Goal: Information Seeking & Learning: Learn about a topic

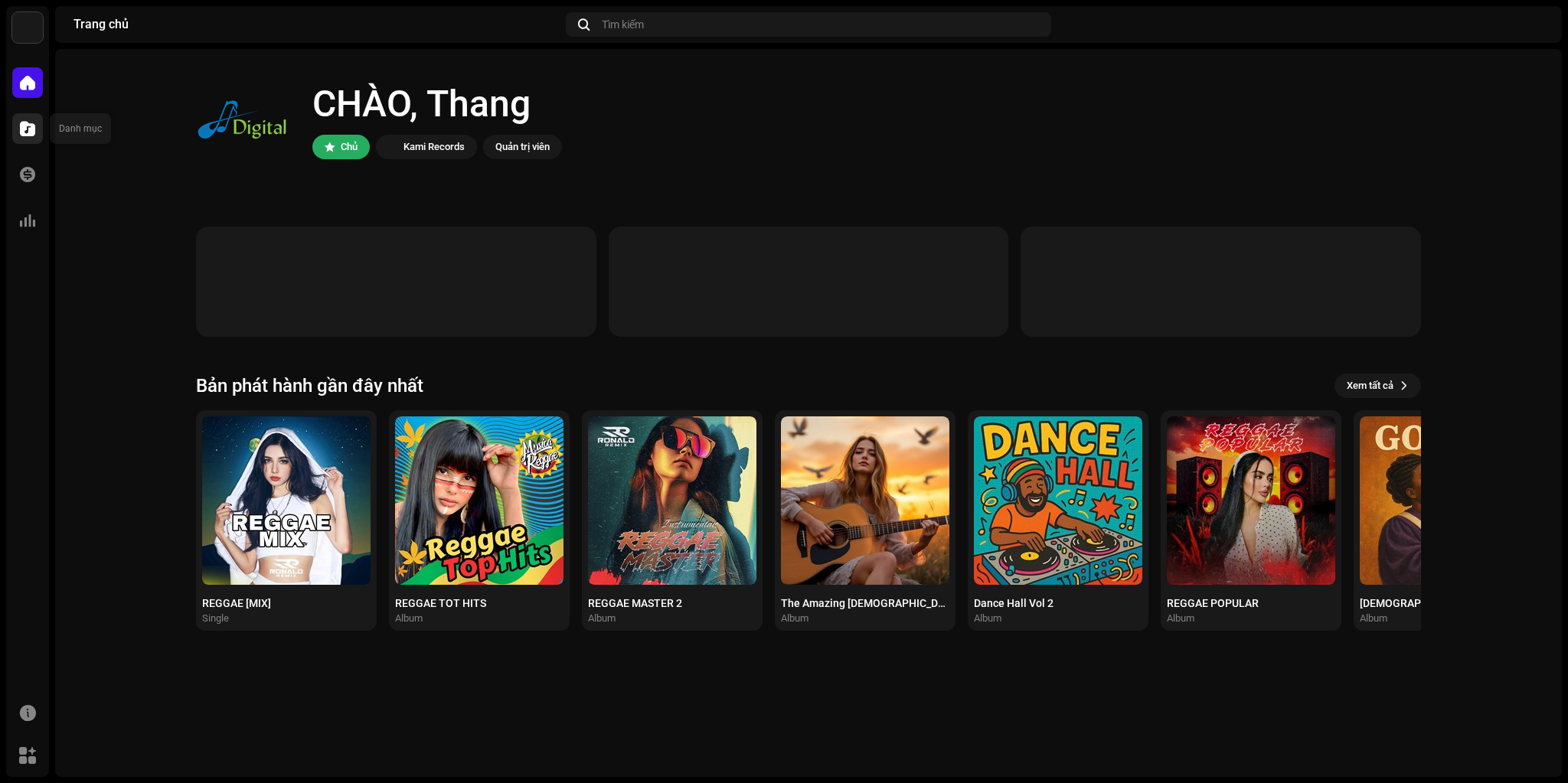
click at [24, 128] on span at bounding box center [27, 128] width 15 height 12
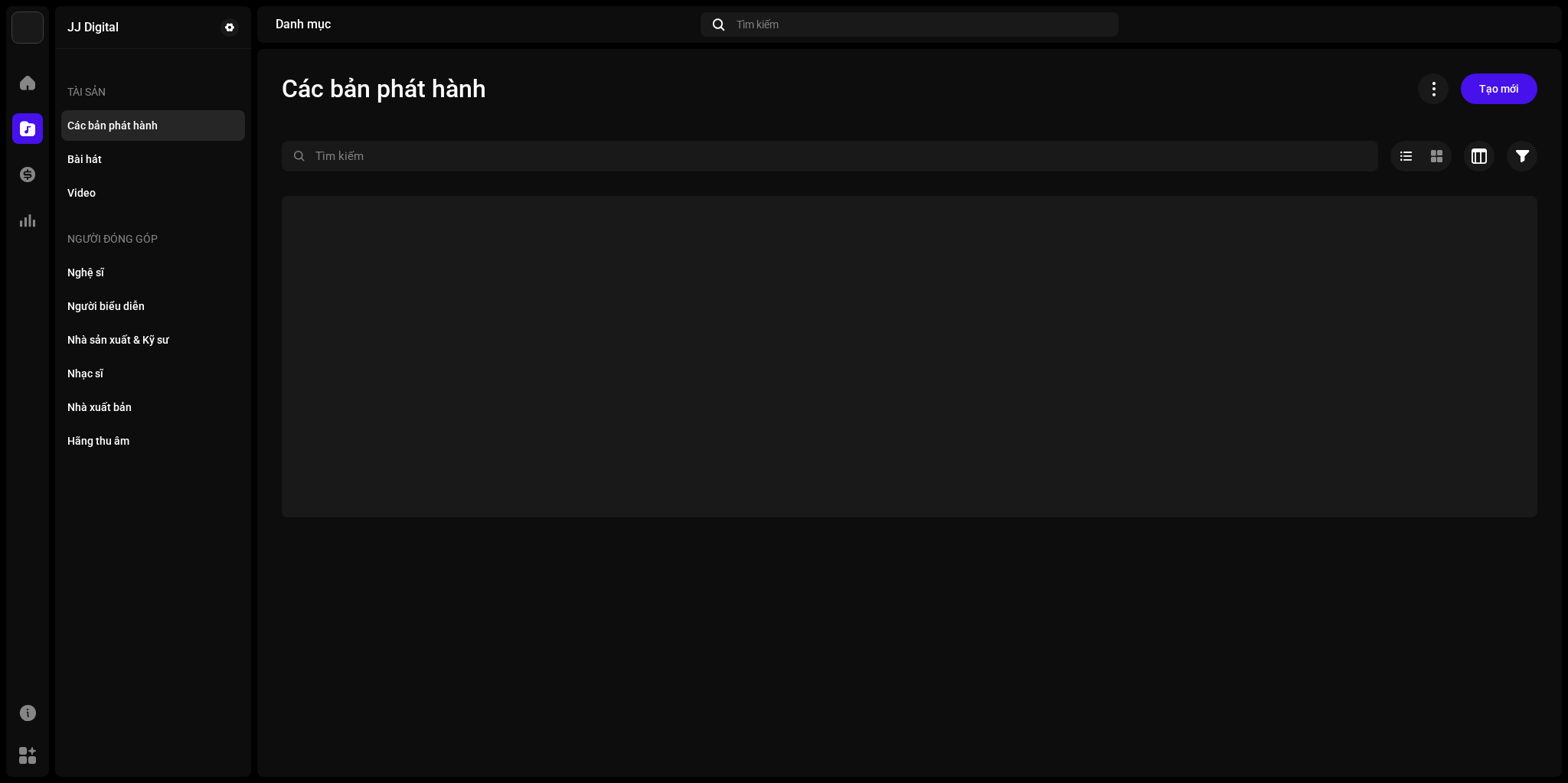
click at [29, 135] on span at bounding box center [27, 128] width 15 height 12
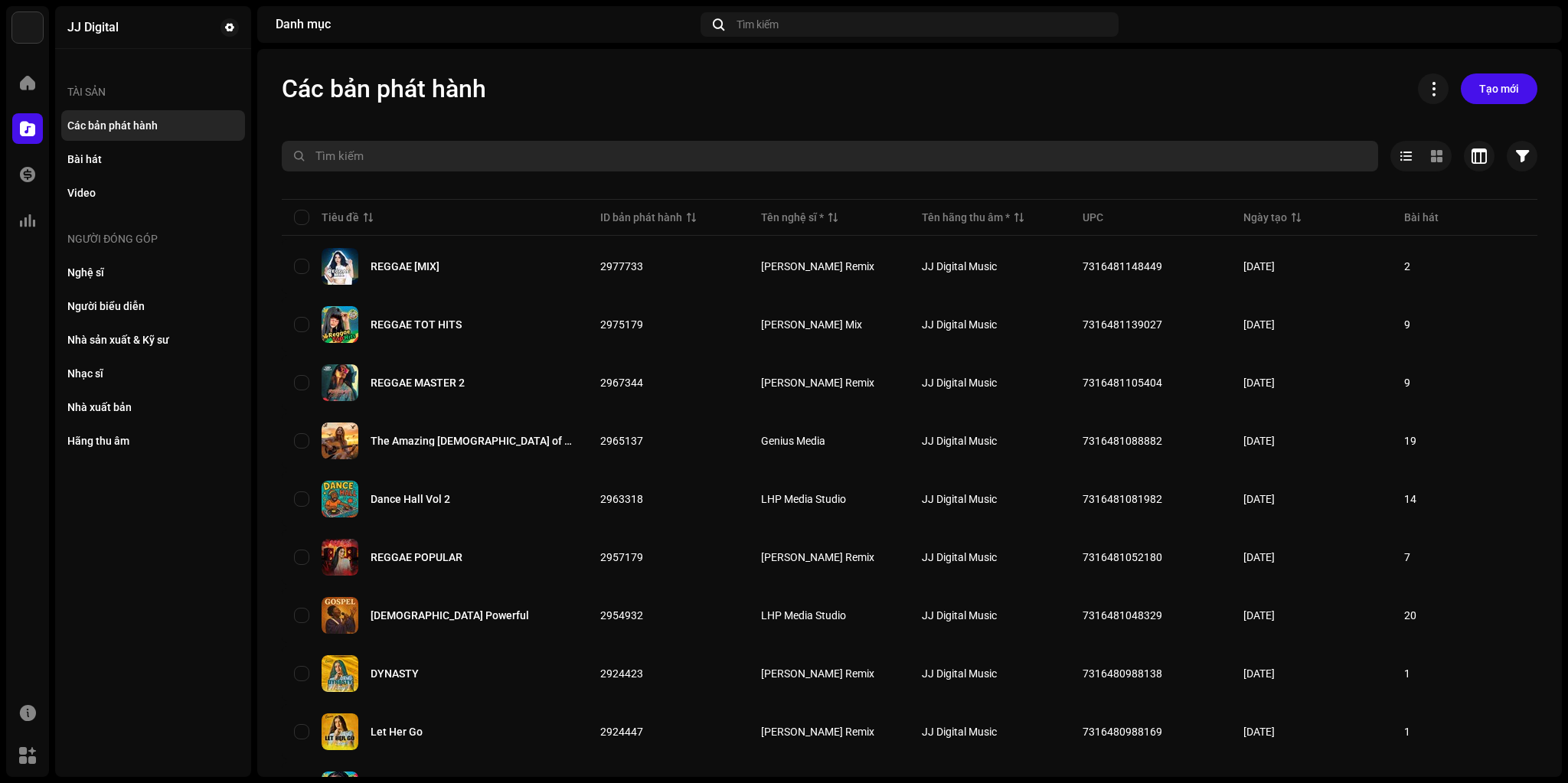
click at [411, 149] on input "text" at bounding box center [830, 156] width 1097 height 31
paste input "LET HER GO"
type input "LET HER GO"
click at [429, 164] on input "LET HER GO" at bounding box center [830, 156] width 1097 height 31
click at [464, 160] on input "LET HER GO" at bounding box center [830, 156] width 1097 height 31
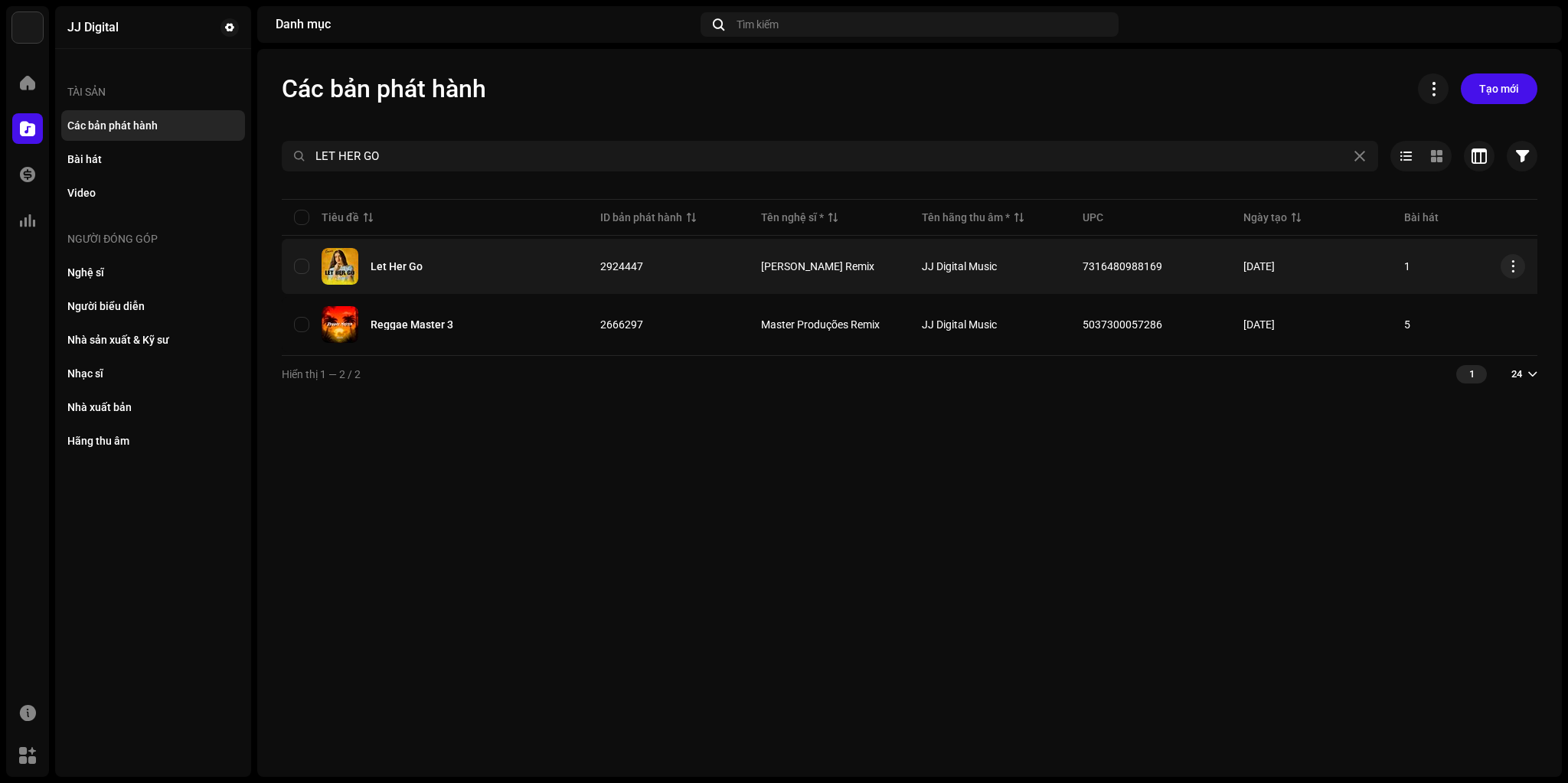
click at [396, 268] on div "Let Her Go" at bounding box center [397, 266] width 52 height 10
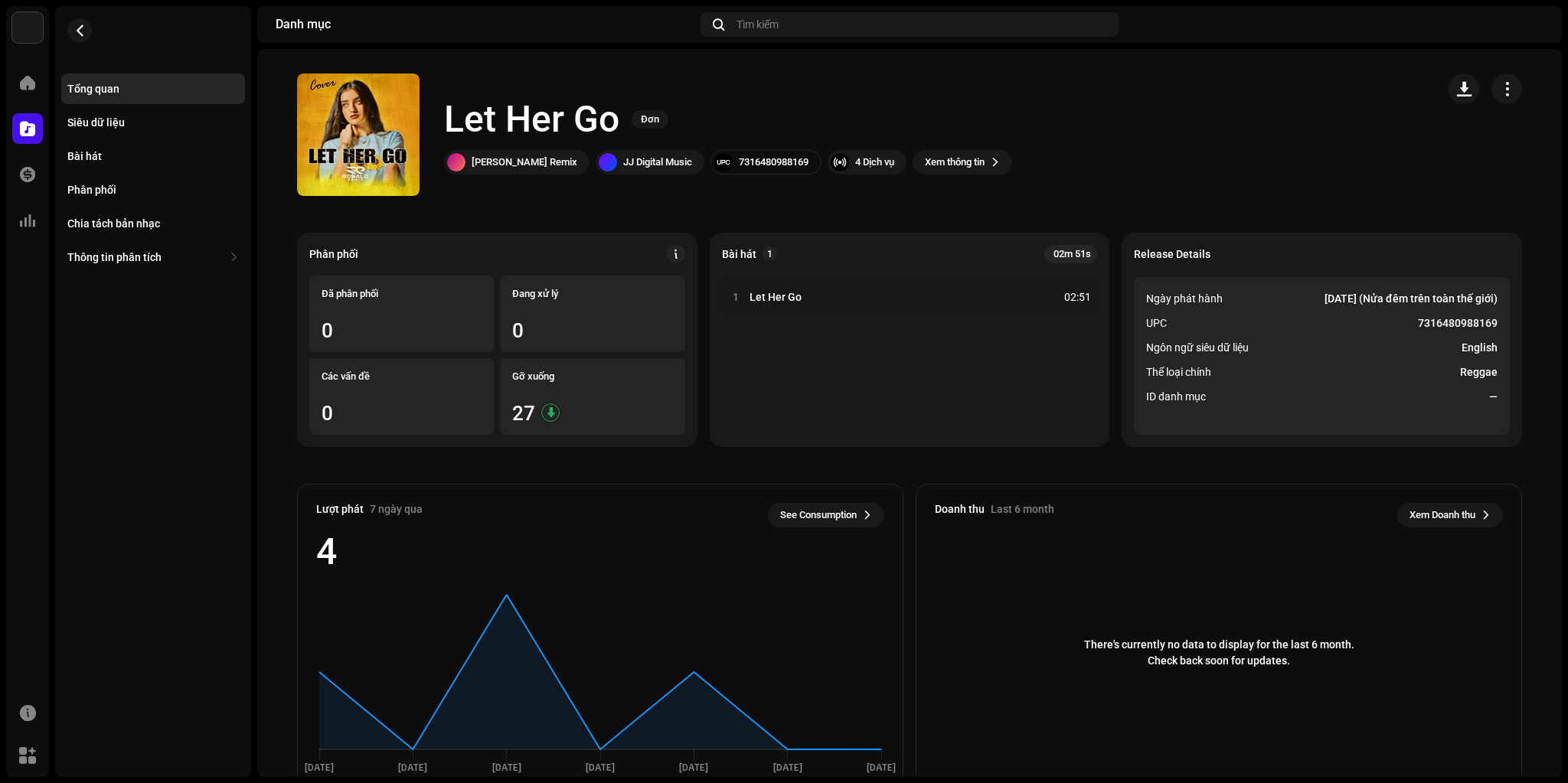
click at [444, 120] on h1 "Let Her Go" at bounding box center [531, 120] width 176 height 49
click at [587, 111] on h1 "Let Her Go" at bounding box center [531, 120] width 176 height 49
copy h1 "Let Her Go"
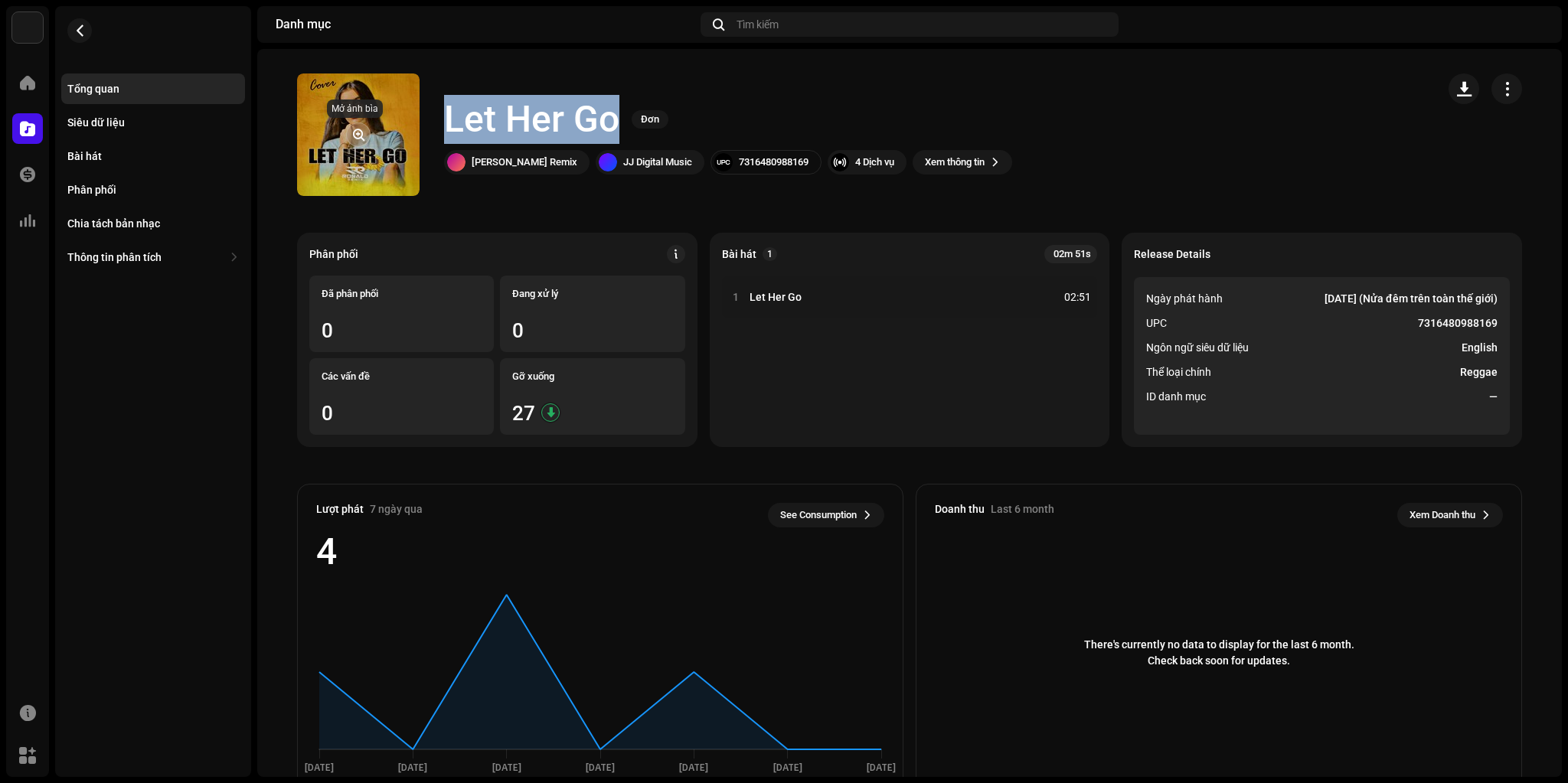
click at [356, 138] on span "button" at bounding box center [358, 134] width 11 height 12
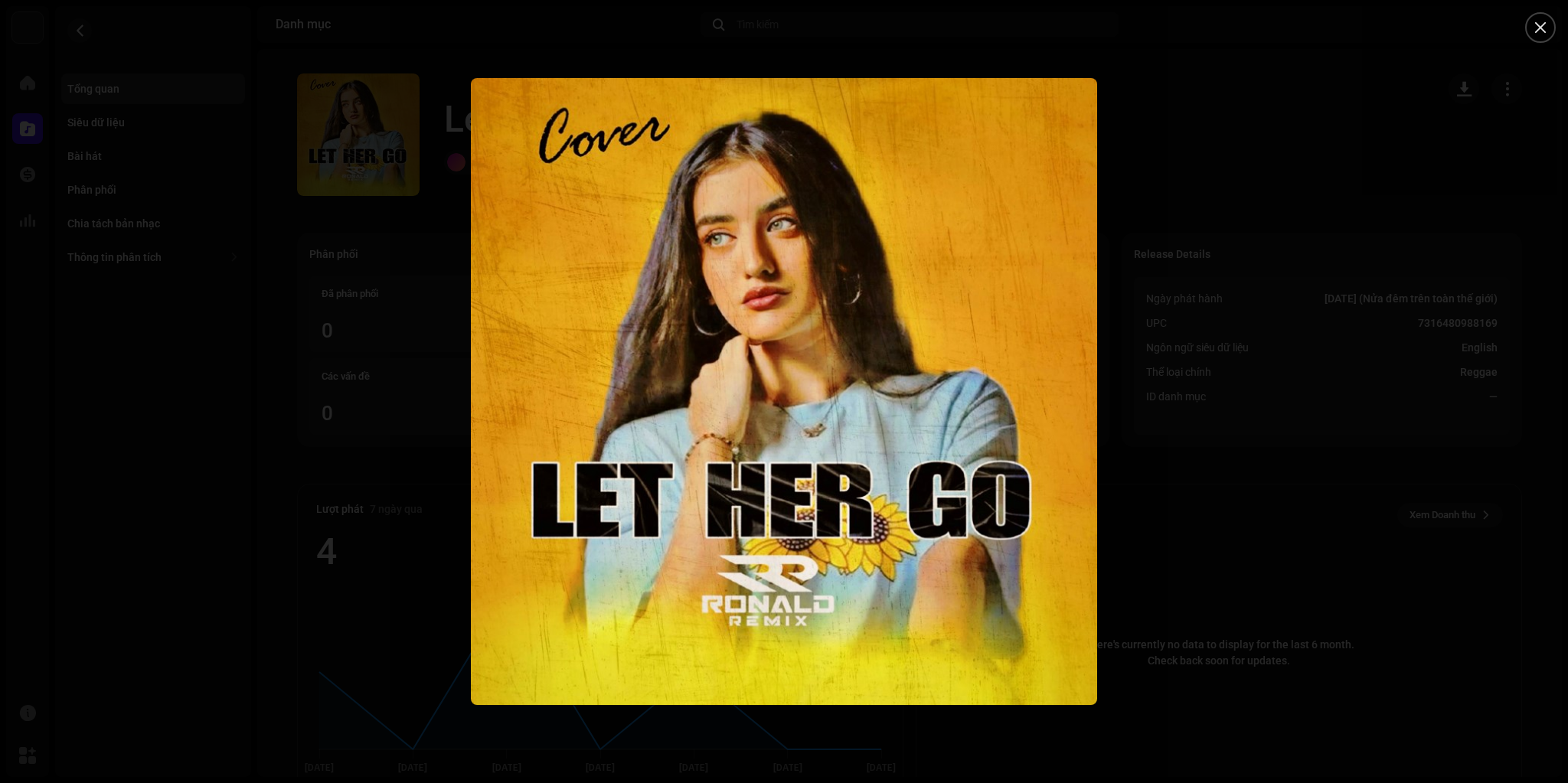
drag, startPoint x: 400, startPoint y: 409, endPoint x: 374, endPoint y: 380, distance: 38.9
click at [400, 409] on div at bounding box center [784, 392] width 1568 height 783
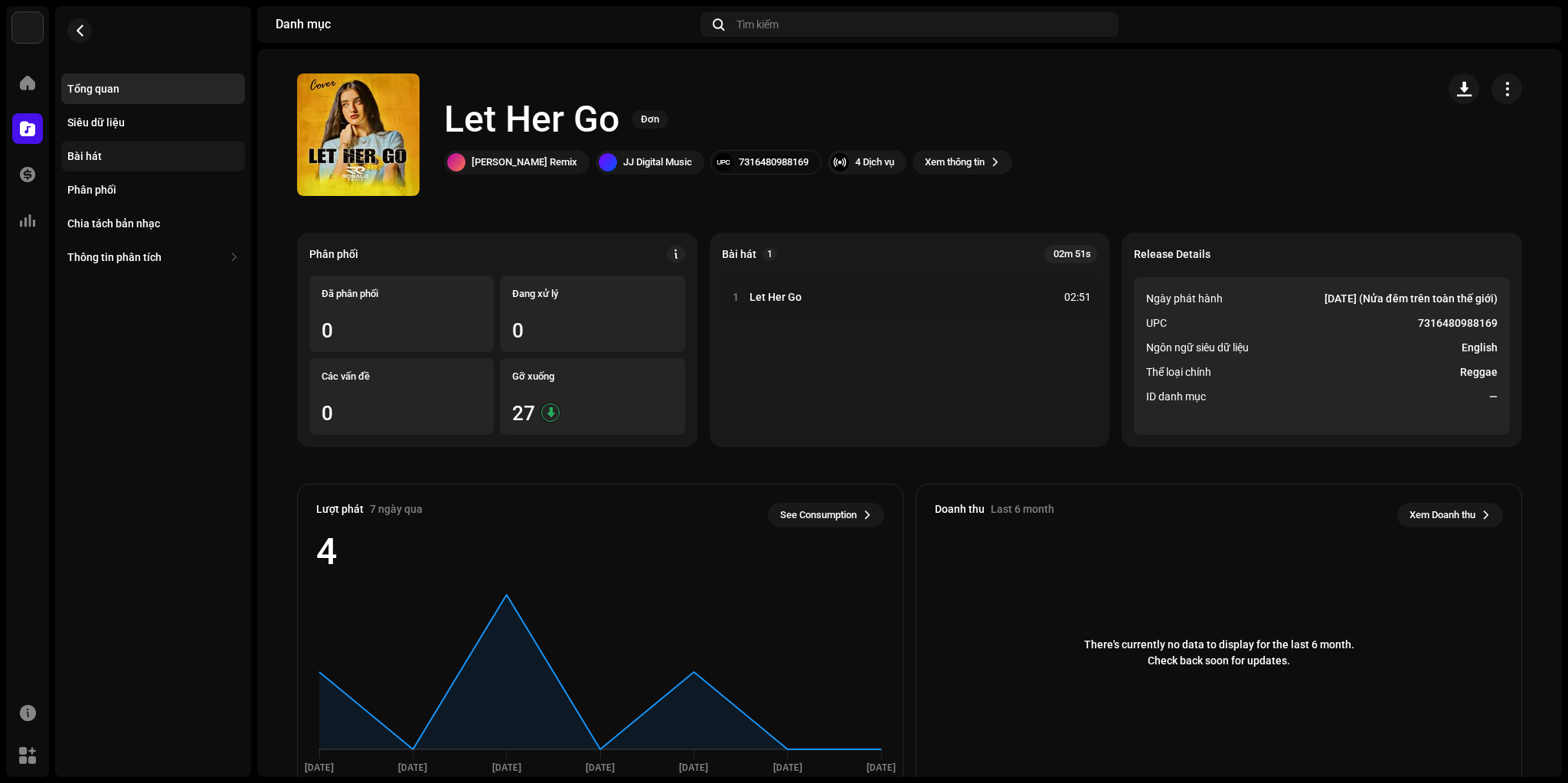
click at [107, 164] on div "Bài hát" at bounding box center [153, 156] width 183 height 31
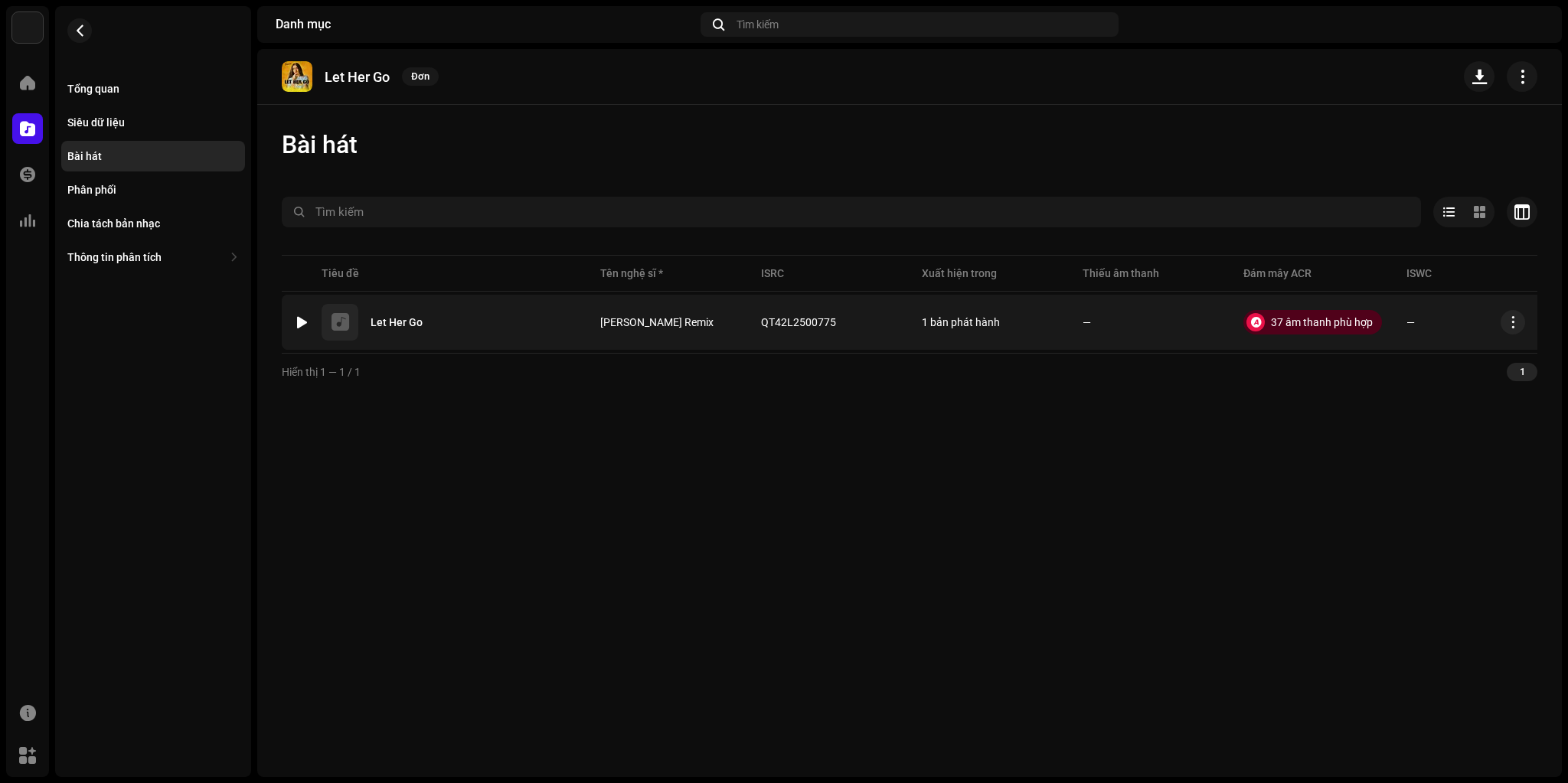
click at [1528, 322] on td "—" at bounding box center [1475, 322] width 160 height 55
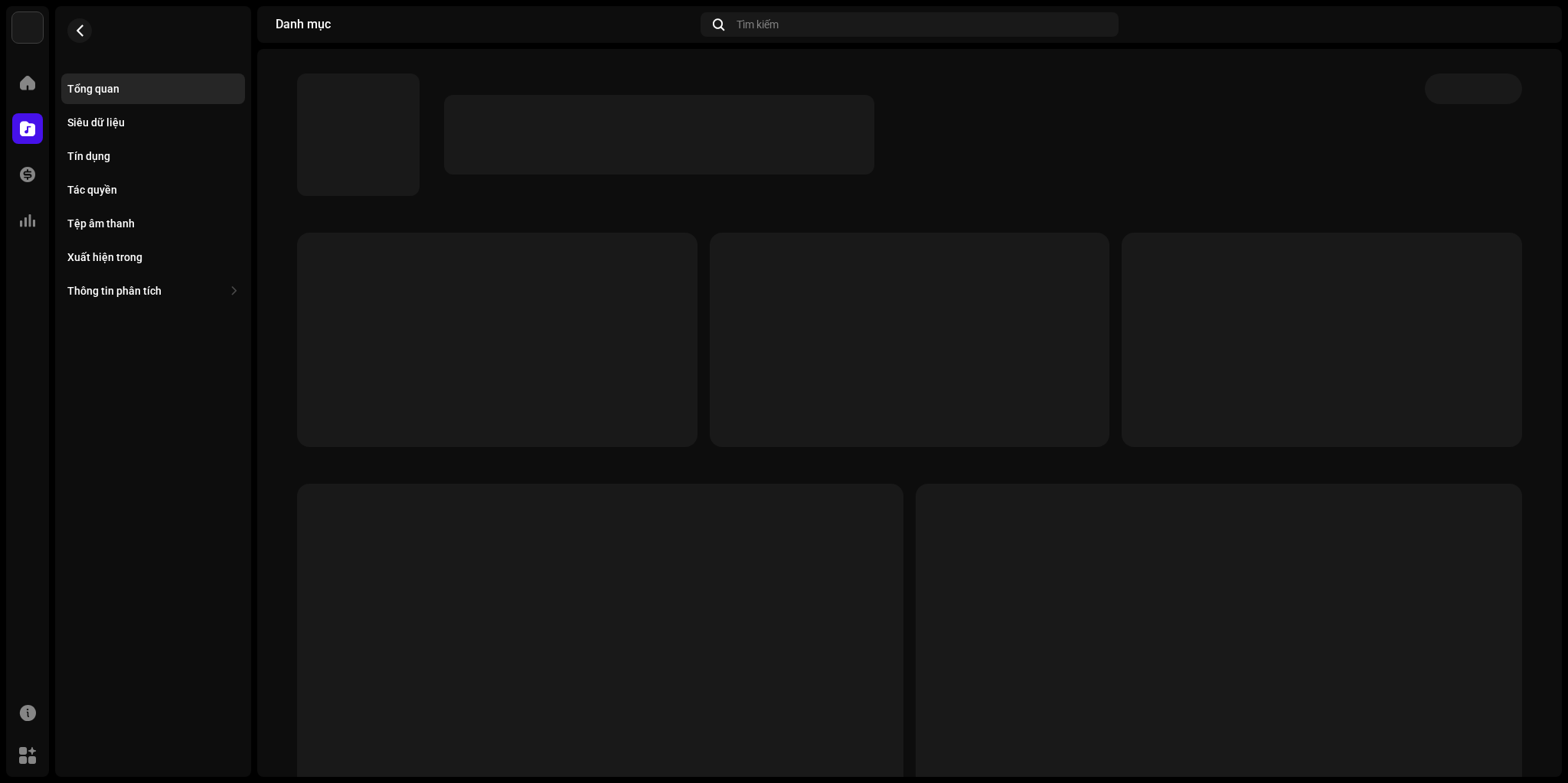
click at [131, 207] on div "Tổng quan Siêu dữ liệu Tín dụng Tác quyền Tệp âm thanh Xuất hiện trong Thông ti…" at bounding box center [153, 190] width 183 height 233
click at [117, 164] on div "Tín dụng" at bounding box center [153, 156] width 183 height 31
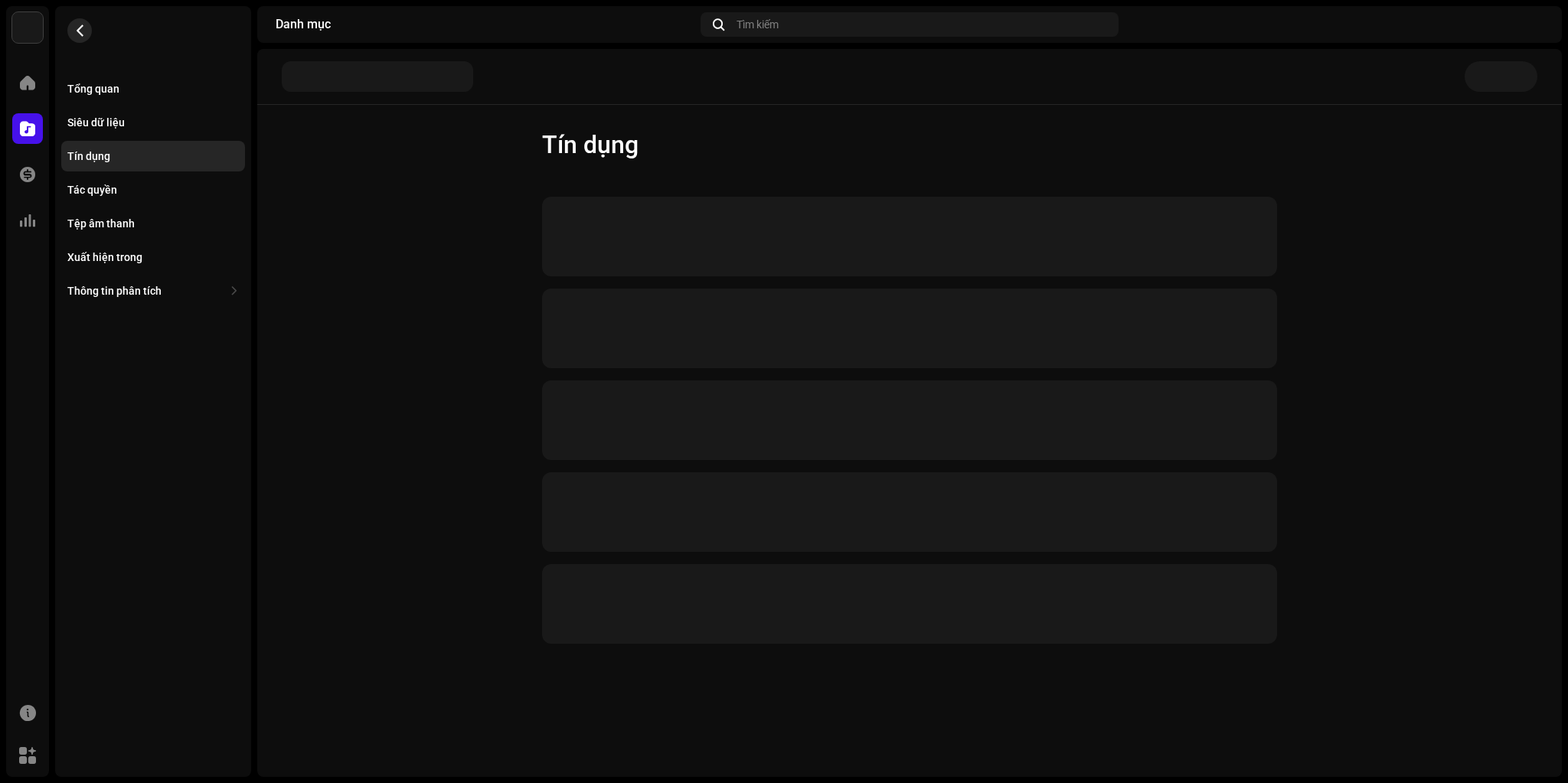
click at [86, 40] on button "button" at bounding box center [79, 30] width 25 height 25
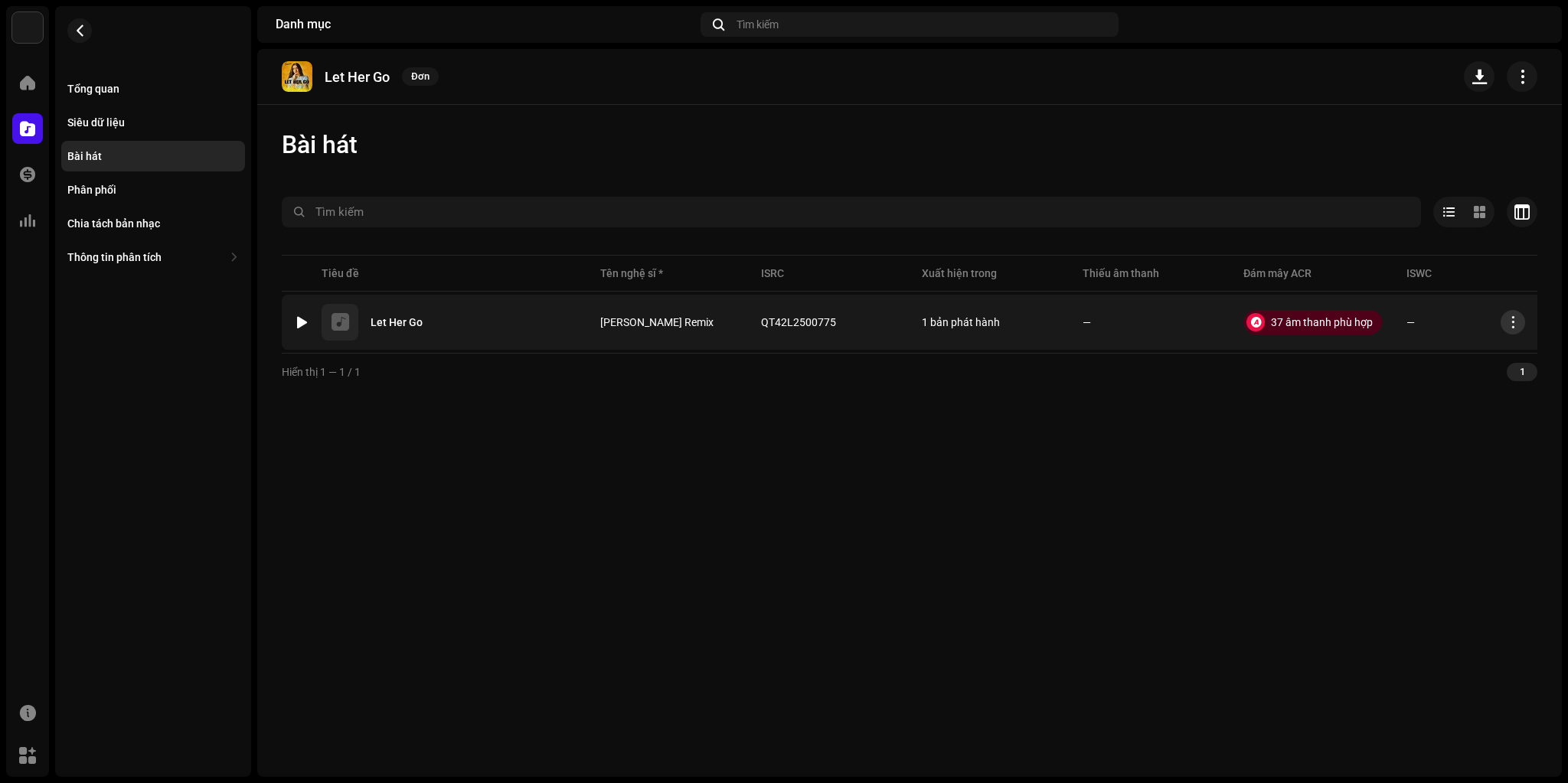
click at [1512, 322] on span "button" at bounding box center [1513, 322] width 11 height 12
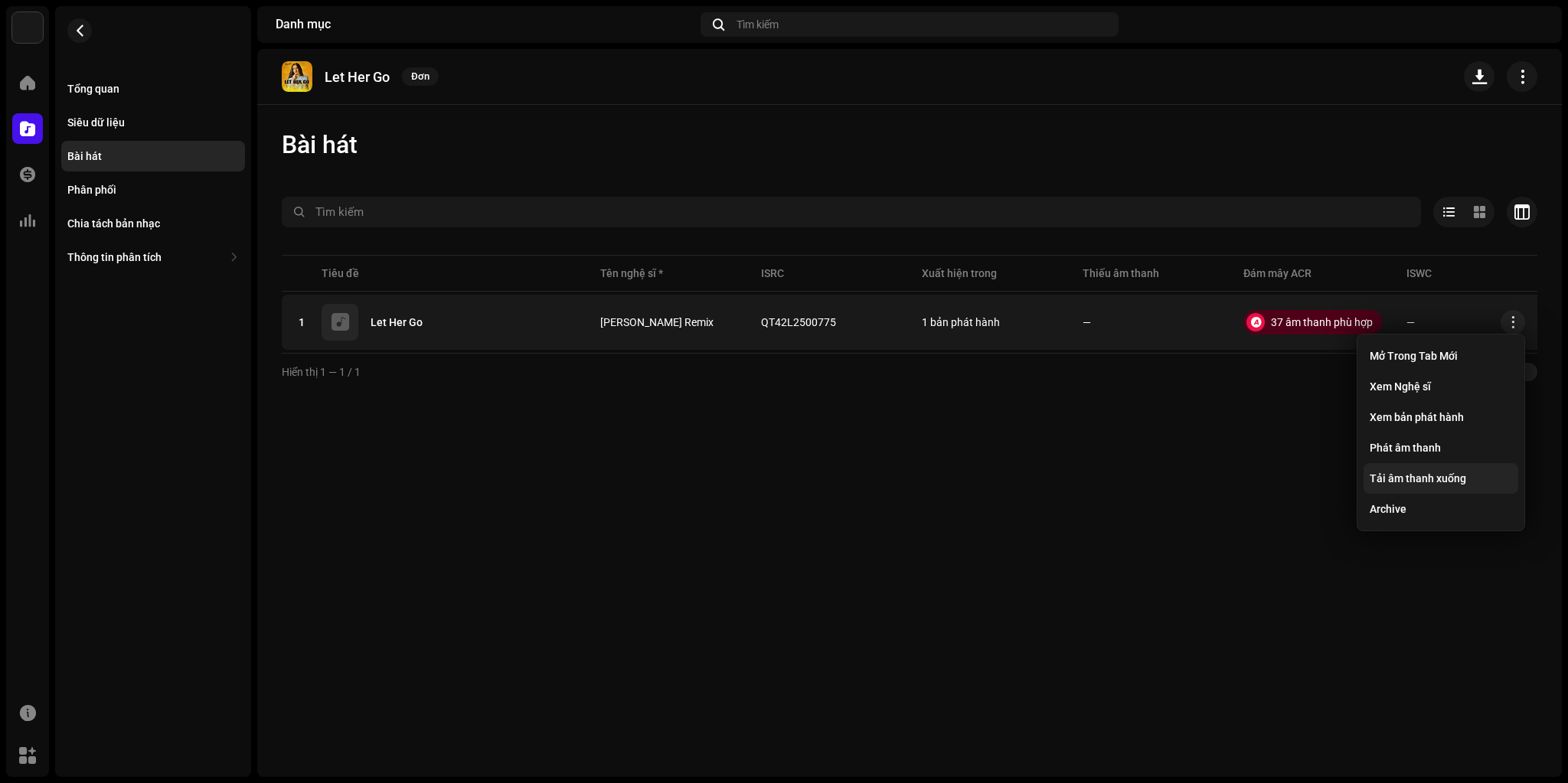
click at [1425, 480] on span "Tải âm thanh xuống" at bounding box center [1418, 478] width 96 height 12
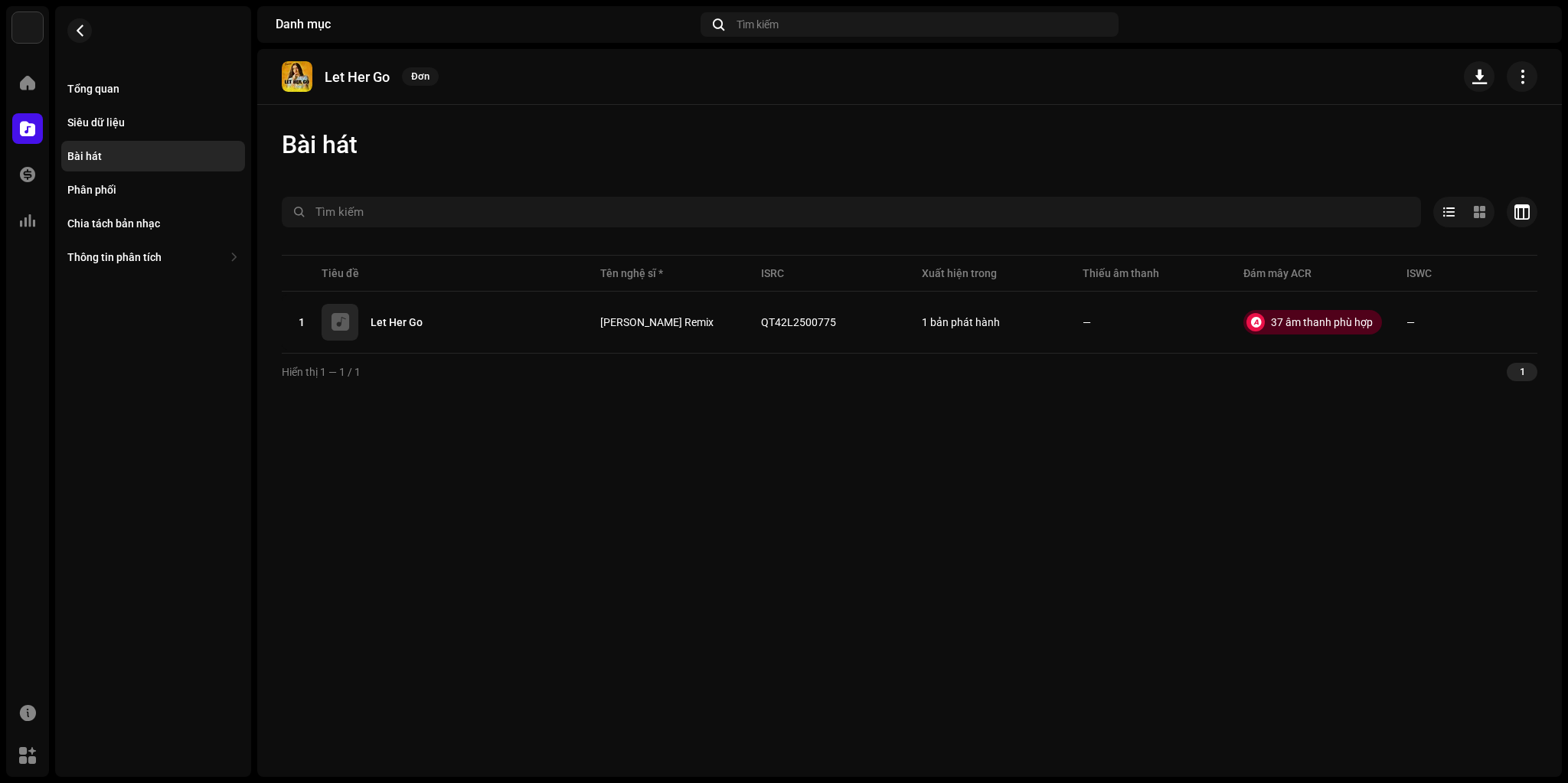
click at [831, 457] on div "Let Her Go Đơn Bài hát Đã chọn 0 Tùy chọn Bộ lọc Trạng thái phân phối Đang tron…" at bounding box center [910, 413] width 1305 height 728
click at [347, 76] on p "Let Her Go" at bounding box center [357, 77] width 65 height 16
copy re-o-release-hero "Let Her Go Đơn"
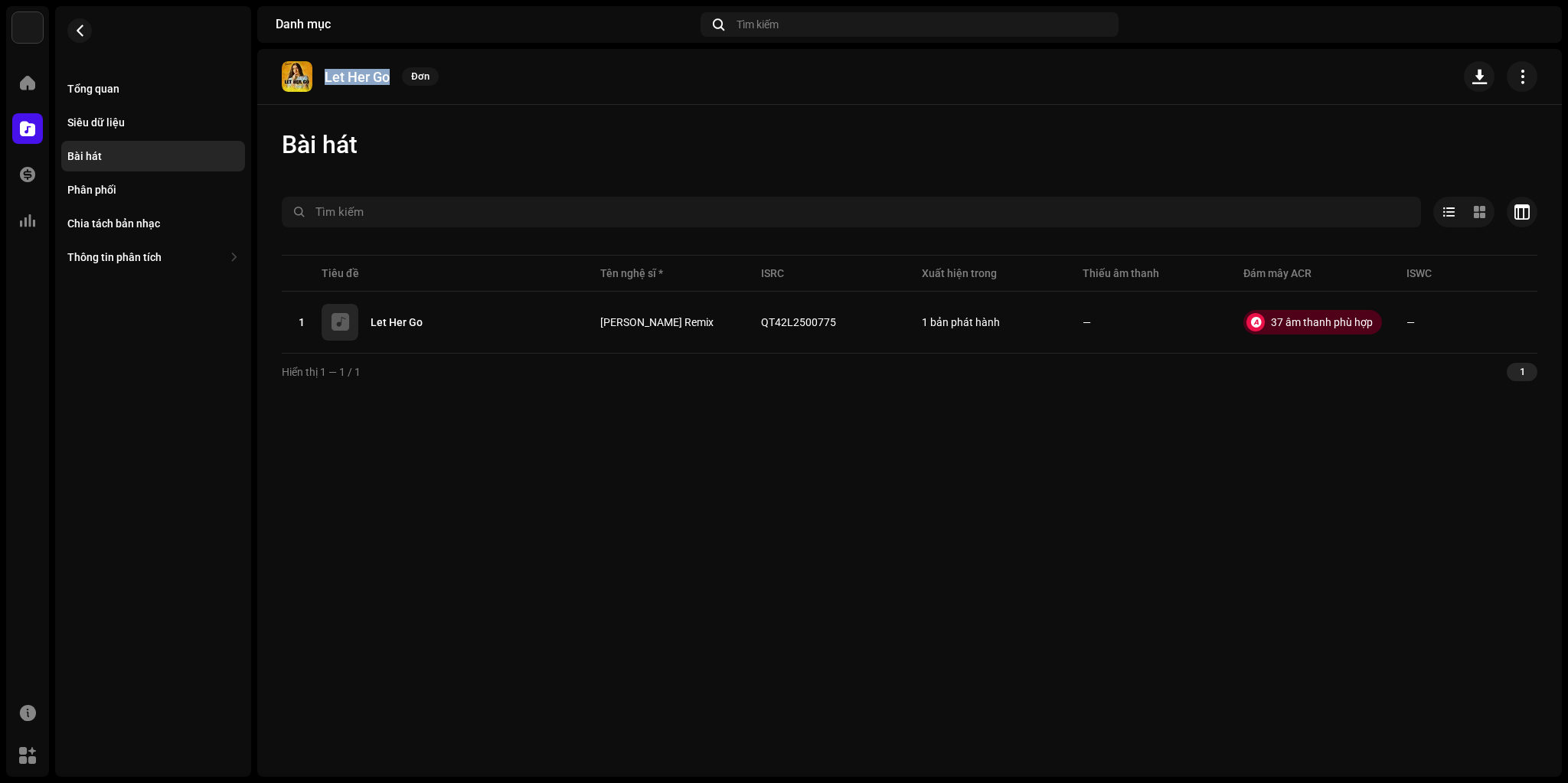
click at [948, 100] on div "Let Her Go Đơn" at bounding box center [910, 77] width 1305 height 56
click at [110, 118] on div "Siêu dữ liệu" at bounding box center [96, 122] width 57 height 12
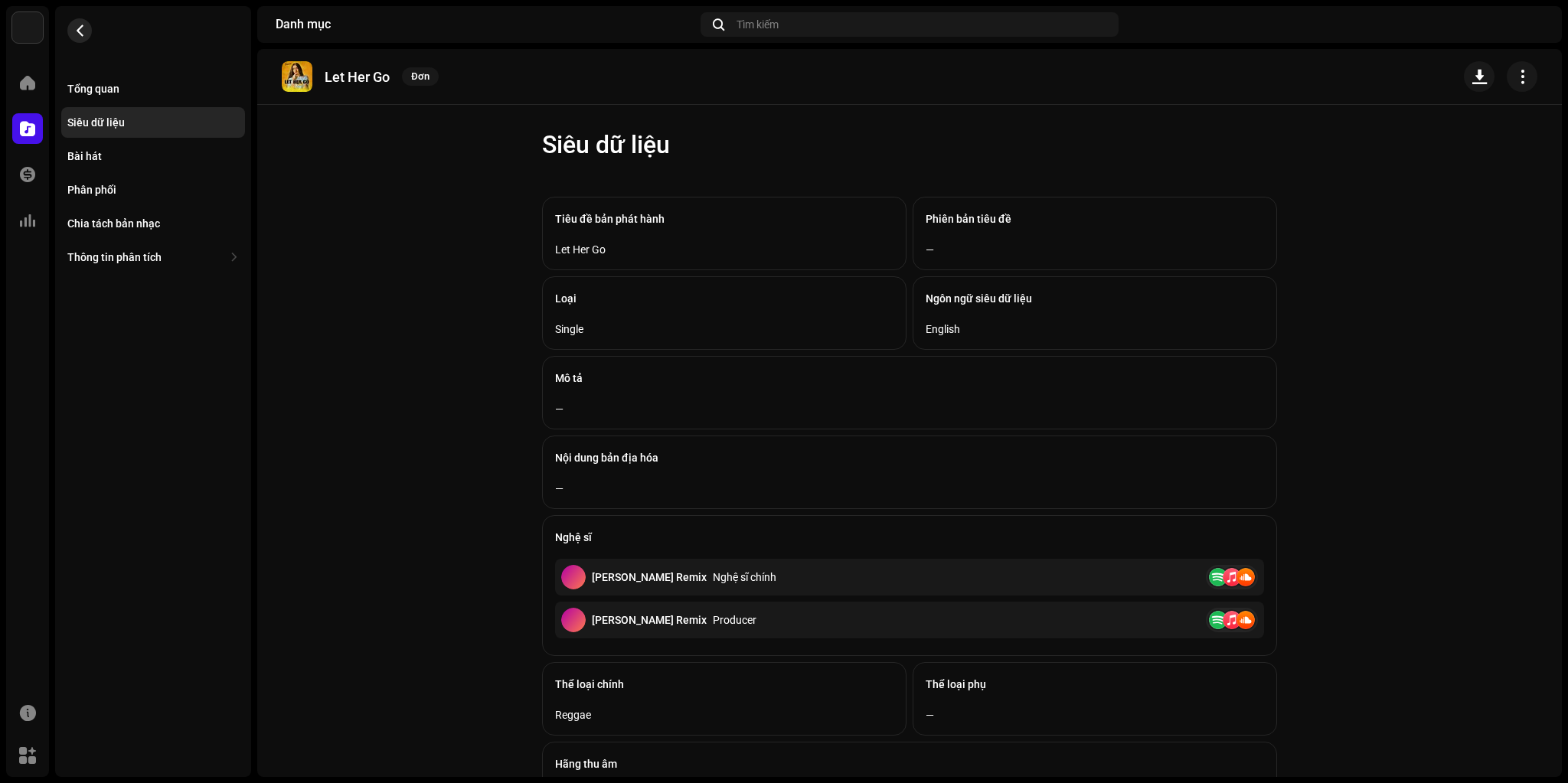
click at [83, 37] on button "button" at bounding box center [79, 30] width 25 height 25
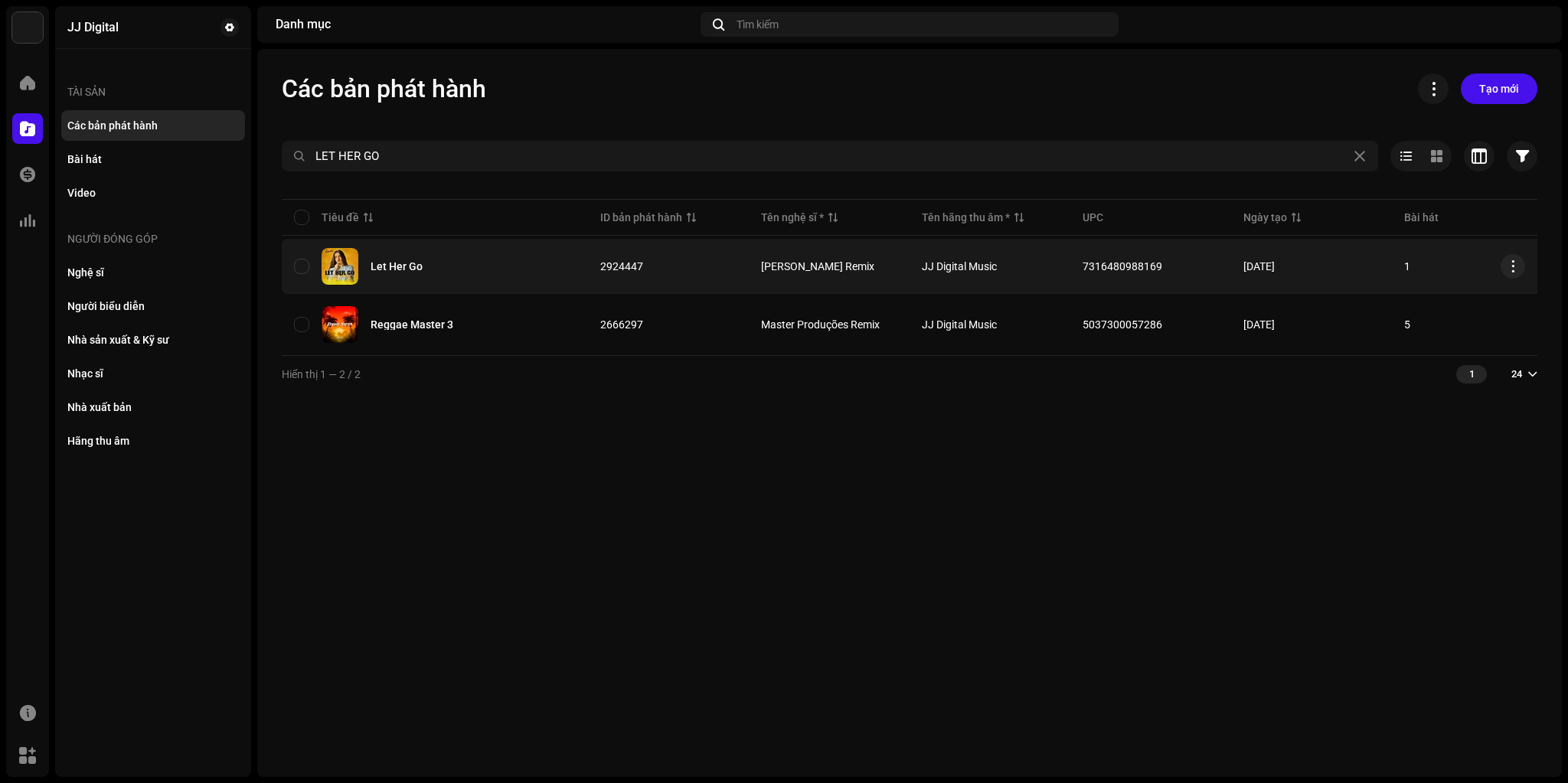
click at [404, 269] on div "Let Her Go" at bounding box center [397, 266] width 52 height 10
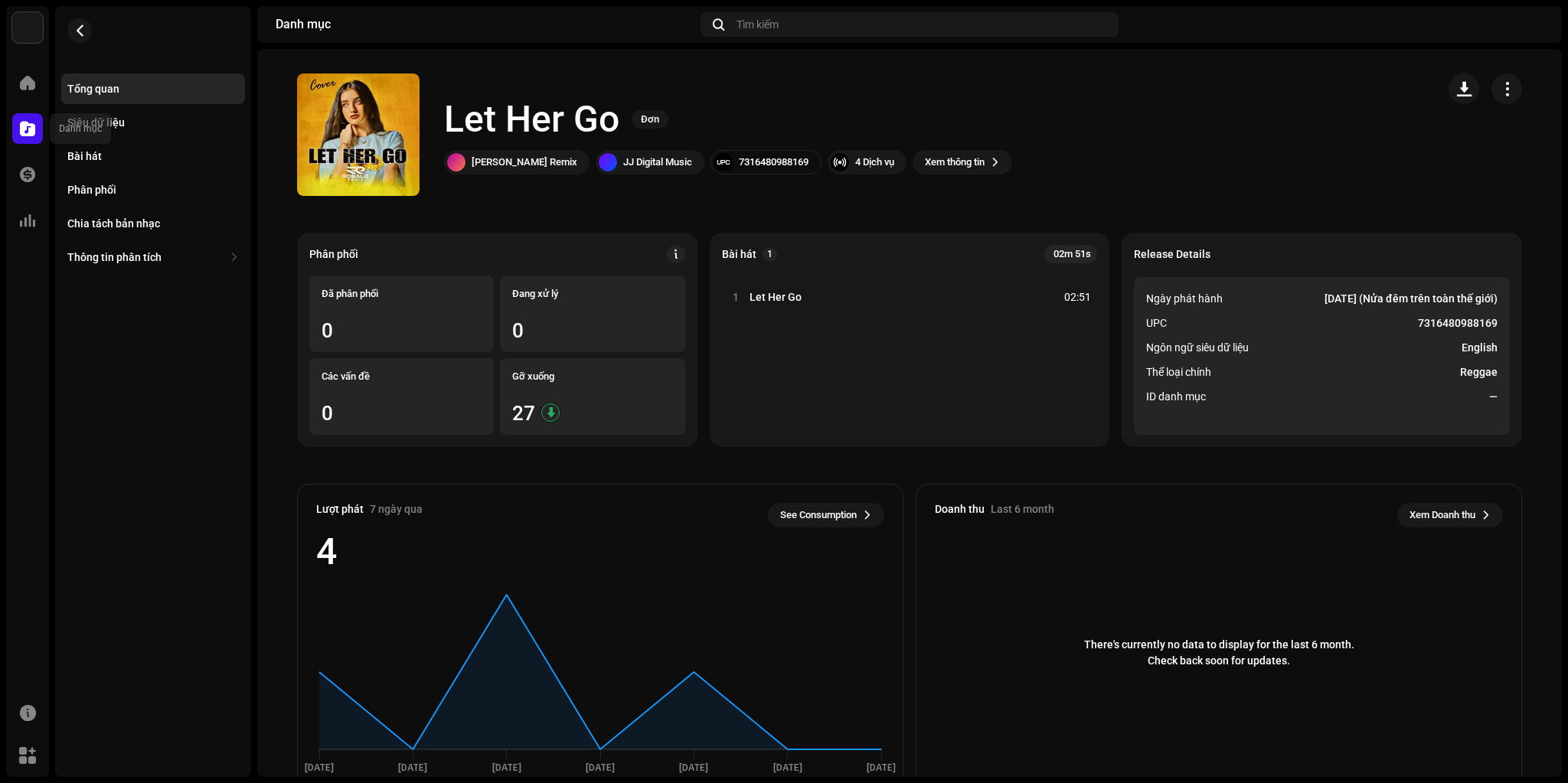
click at [20, 122] on span at bounding box center [27, 128] width 15 height 12
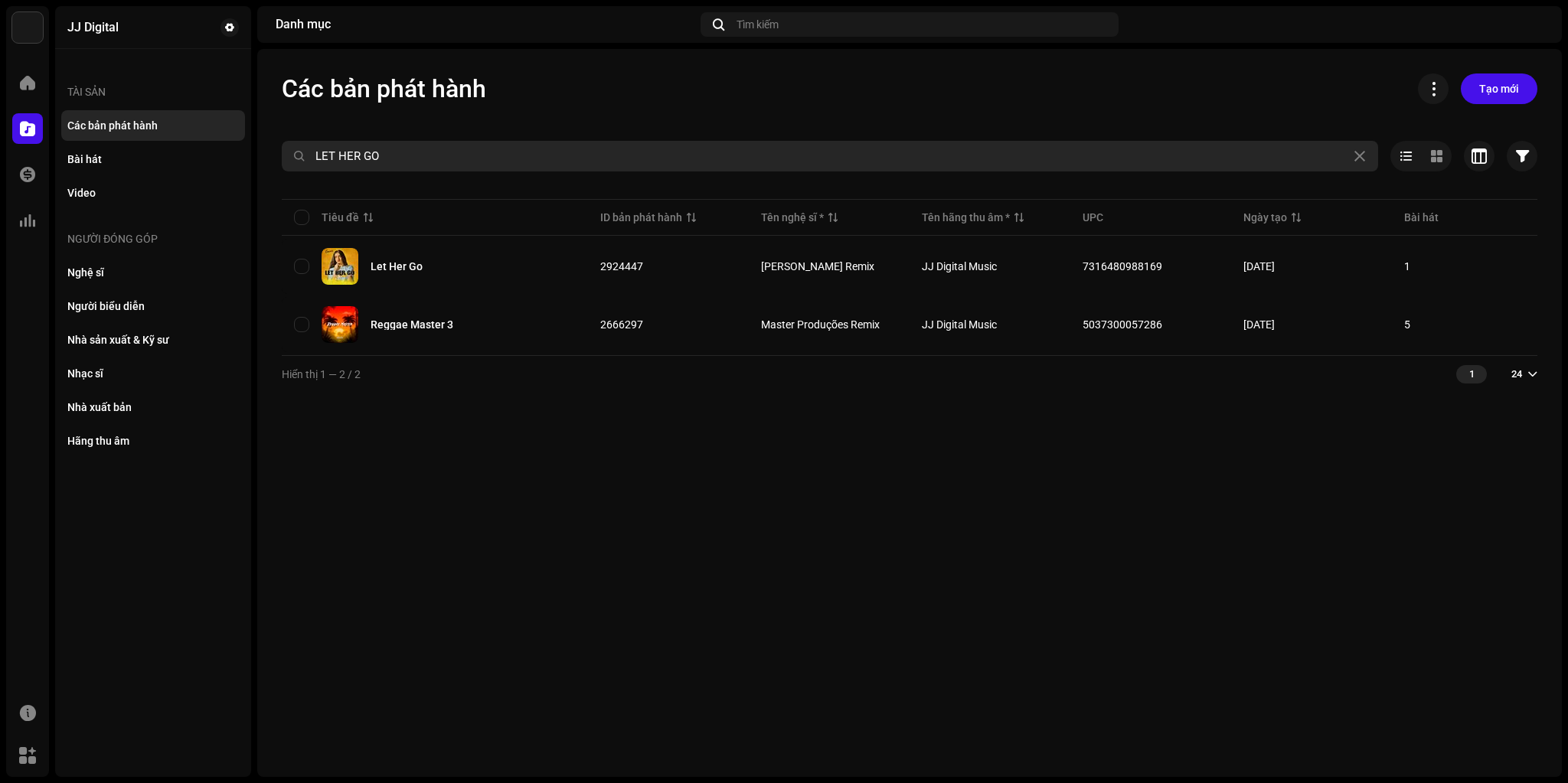
click at [408, 148] on input "LET HER GO" at bounding box center [830, 156] width 1097 height 31
paste input "REGGAE MIX"
type input "REGGAE MIX"
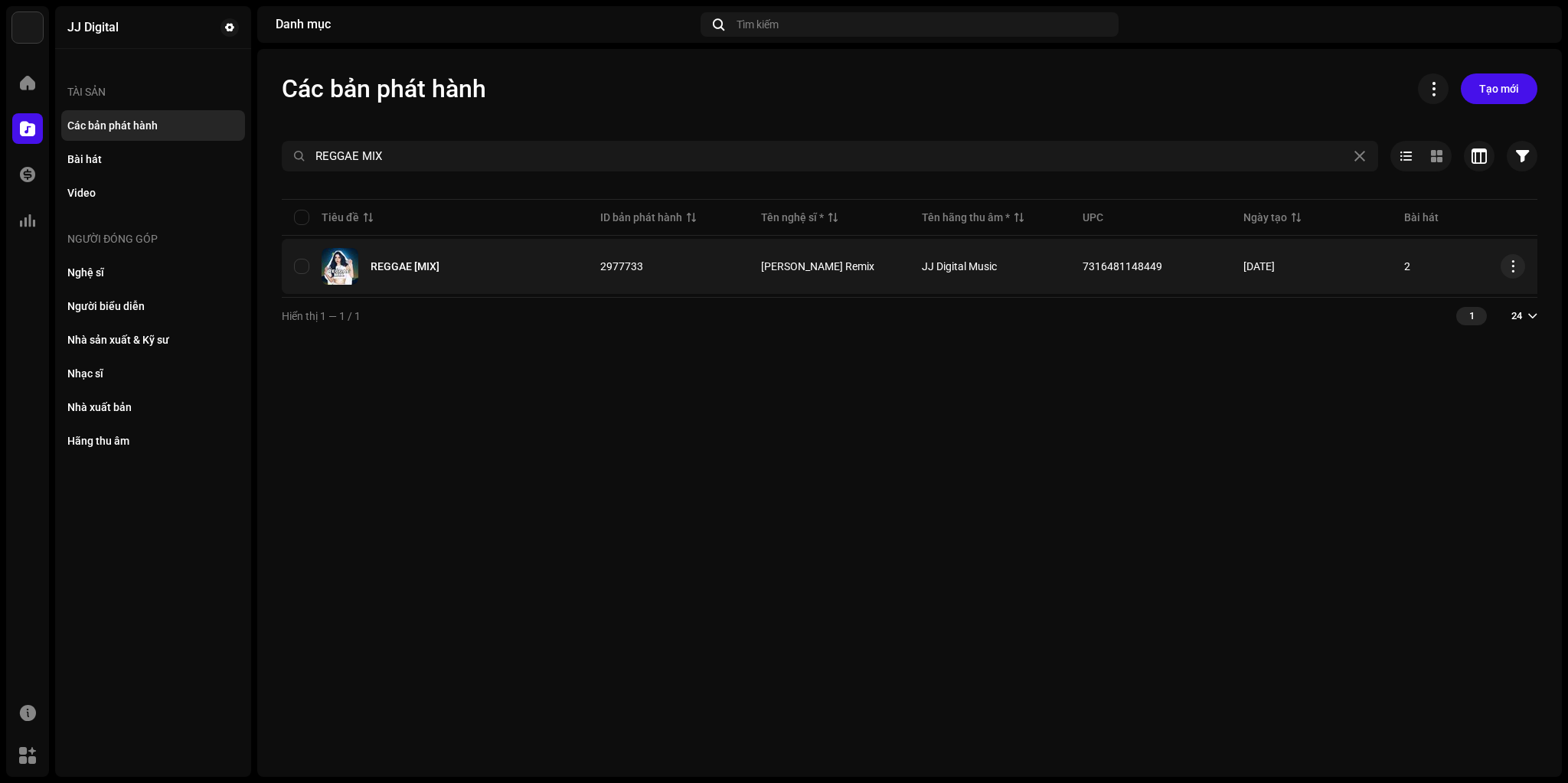
click at [407, 266] on div "REGGAE [MIX]" at bounding box center [405, 266] width 69 height 10
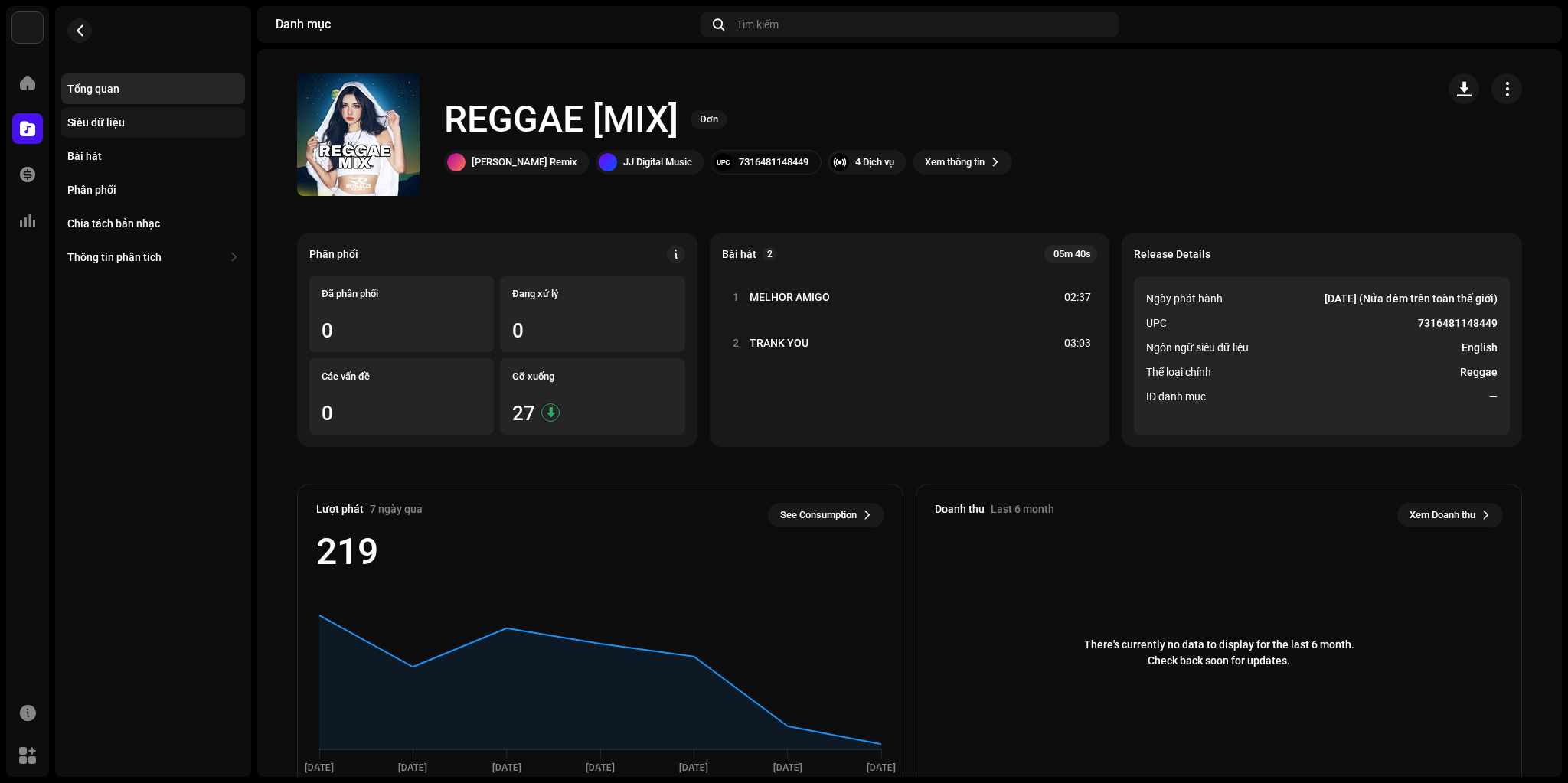
click at [109, 118] on div "Siêu dữ liệu" at bounding box center [96, 122] width 57 height 12
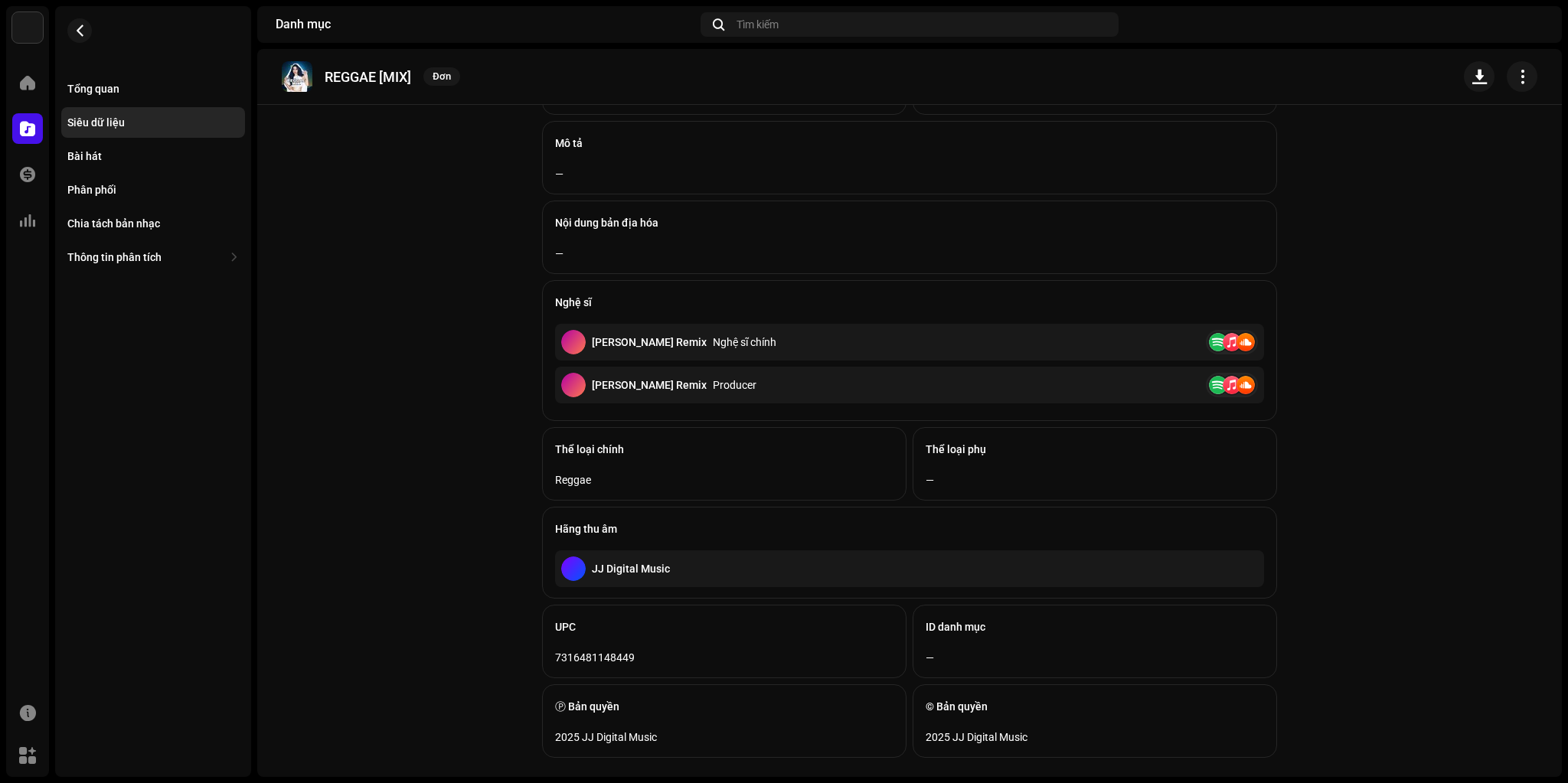
scroll to position [245, 0]
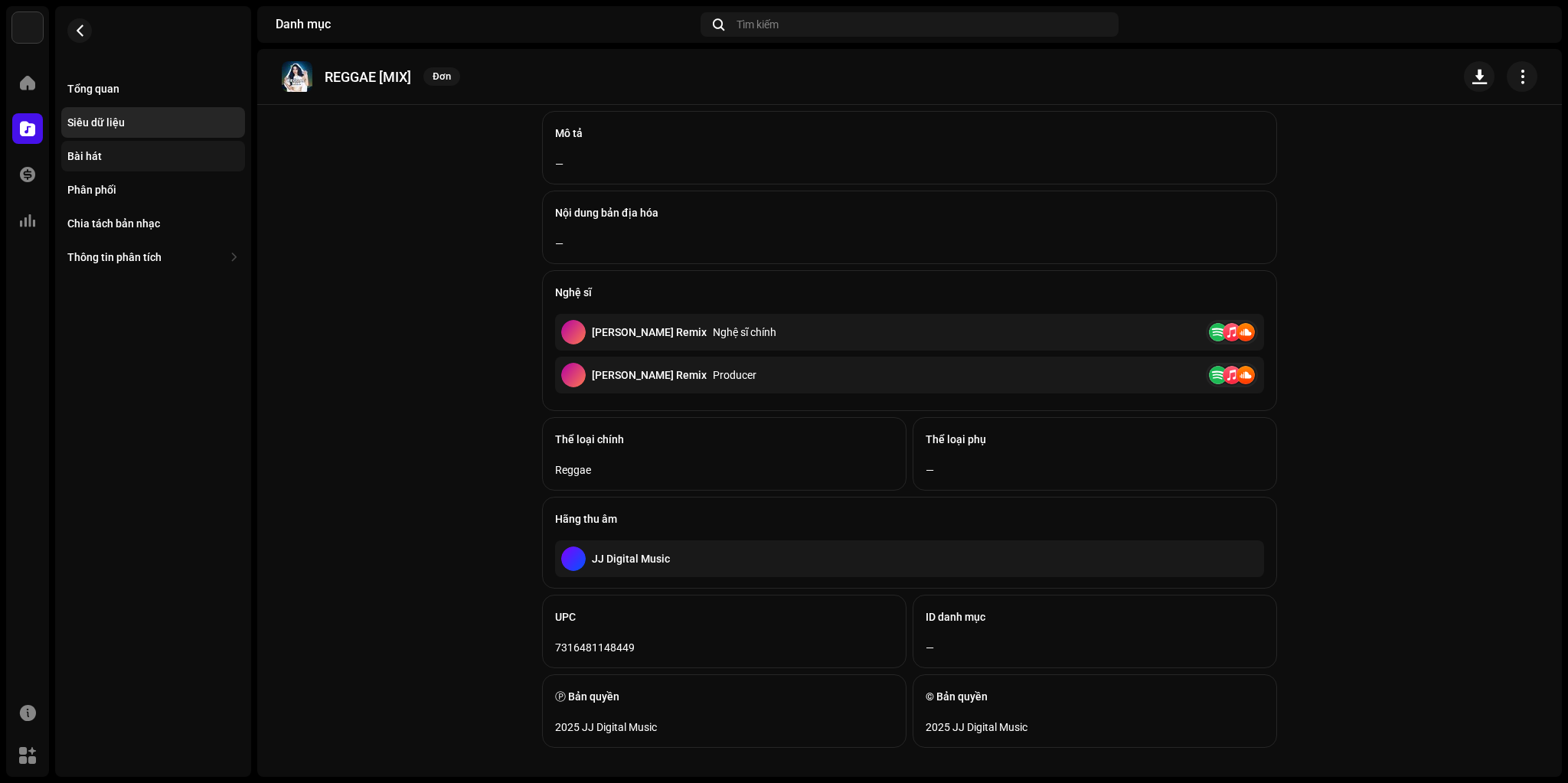
click at [92, 148] on div "Bài hát" at bounding box center [153, 156] width 183 height 31
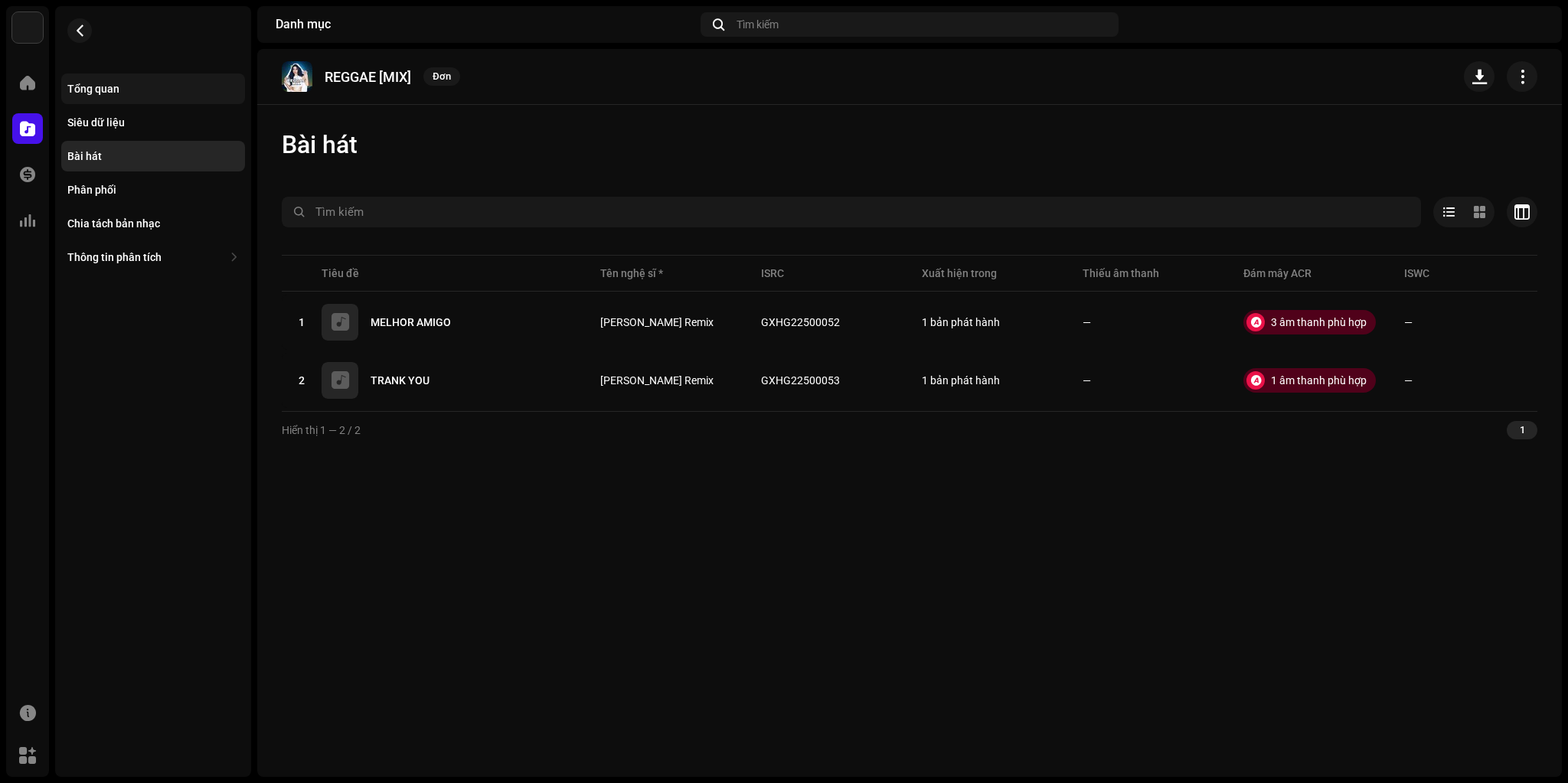
click at [117, 94] on div "Tổng quan" at bounding box center [94, 88] width 52 height 12
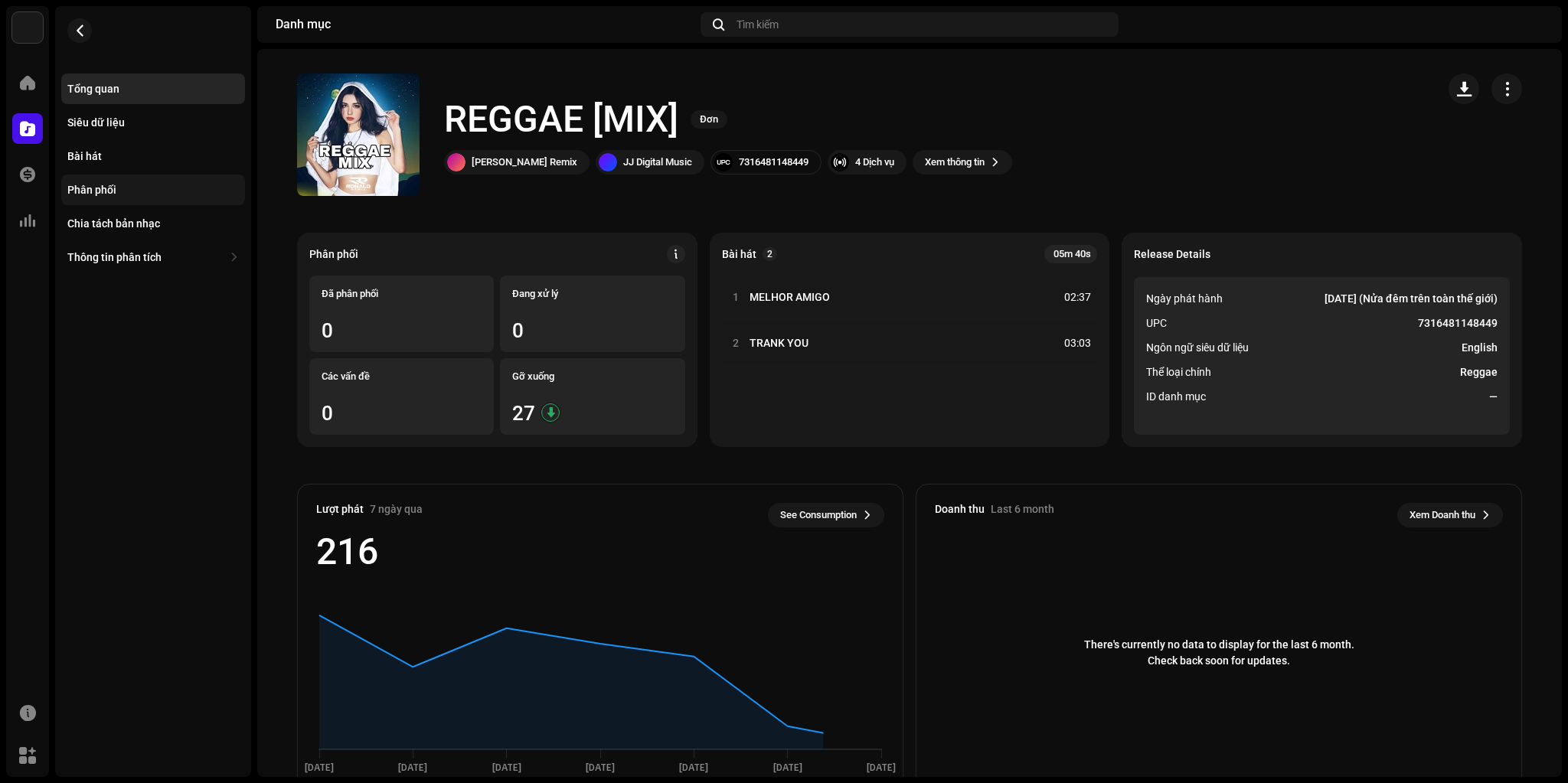
click at [102, 184] on div "Phân phối" at bounding box center [92, 189] width 49 height 12
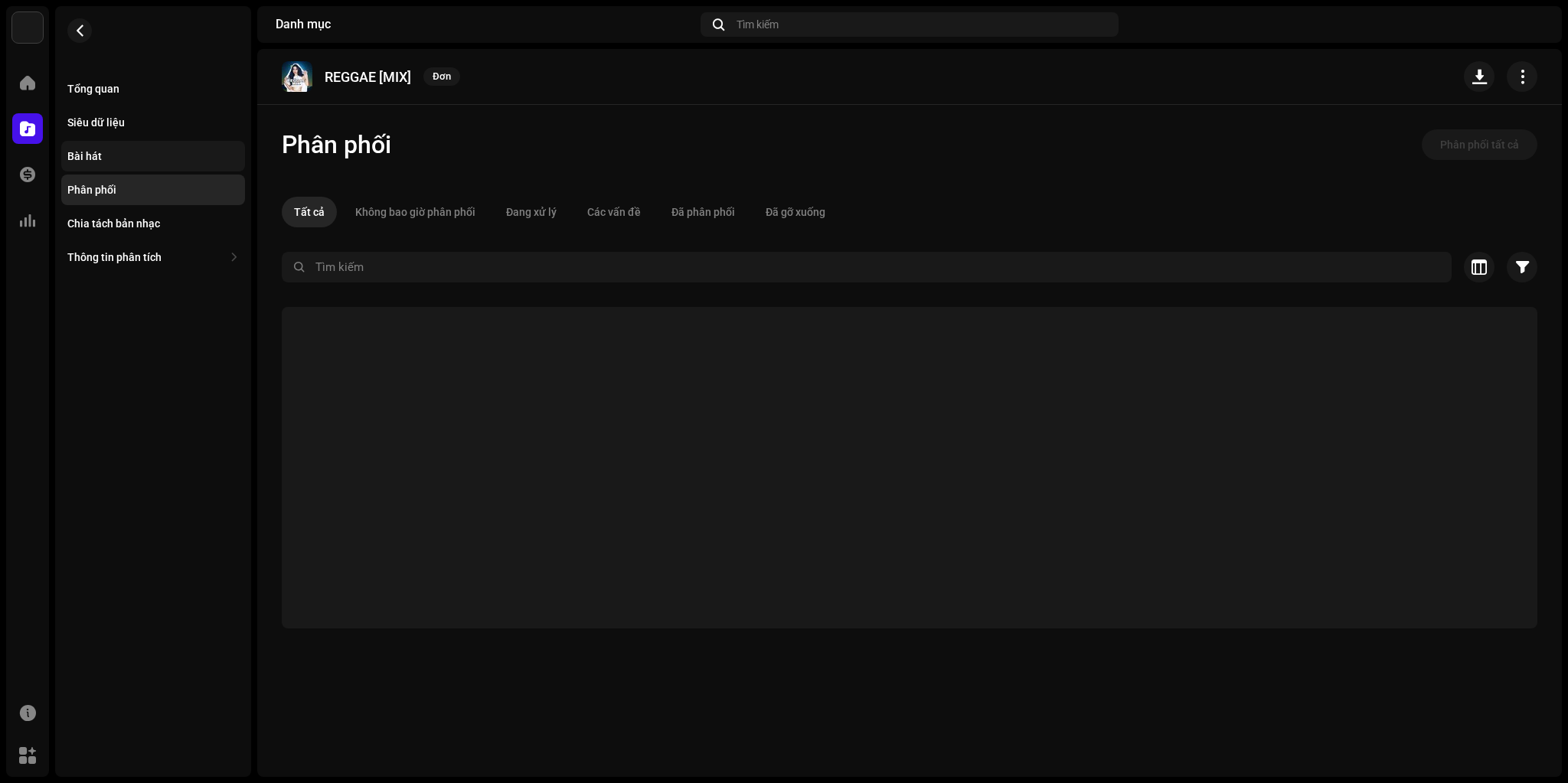
click at [110, 160] on div "Bài hát" at bounding box center [153, 156] width 172 height 12
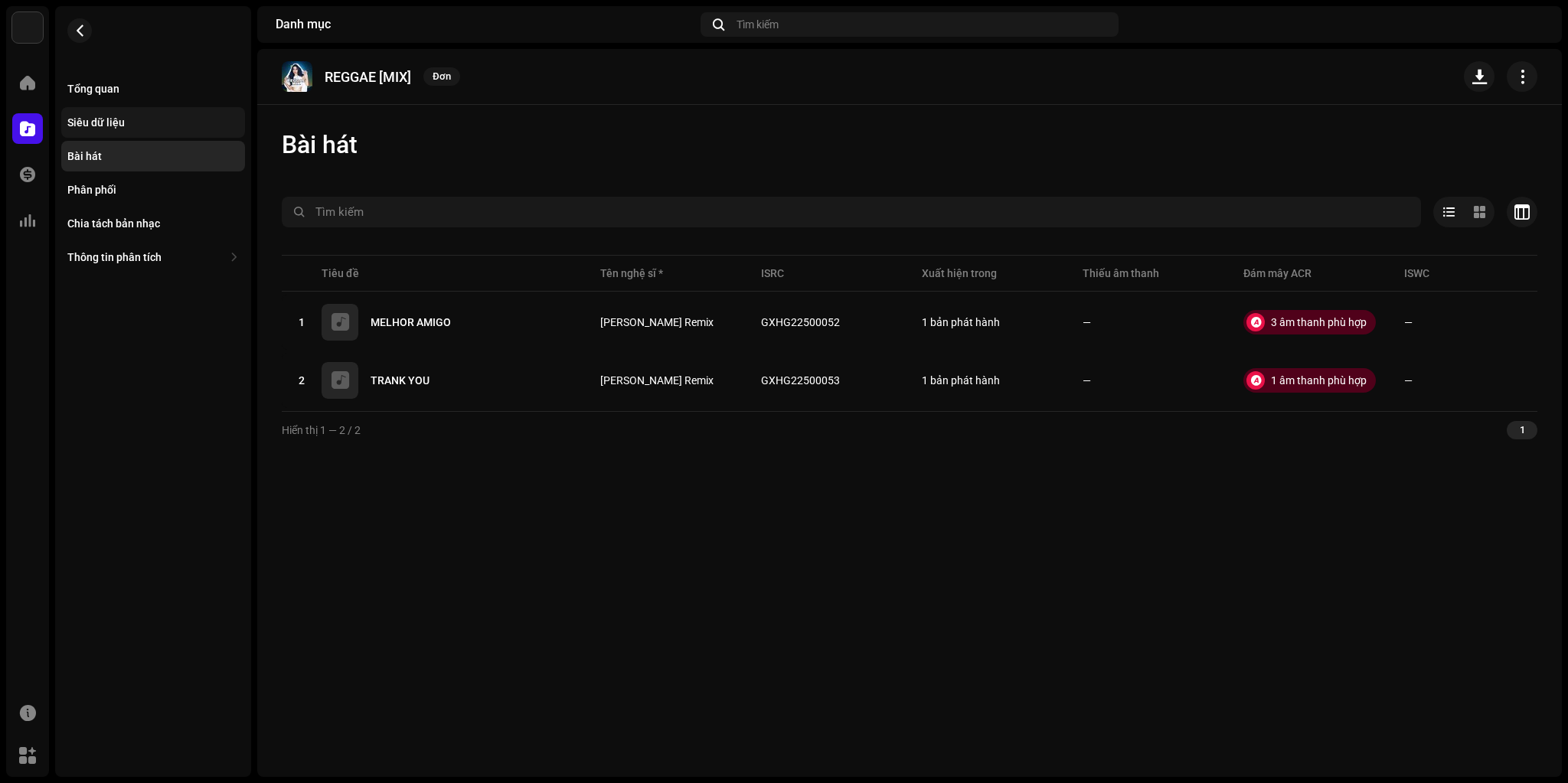
click at [129, 127] on div "Siêu dữ liệu" at bounding box center [153, 122] width 172 height 12
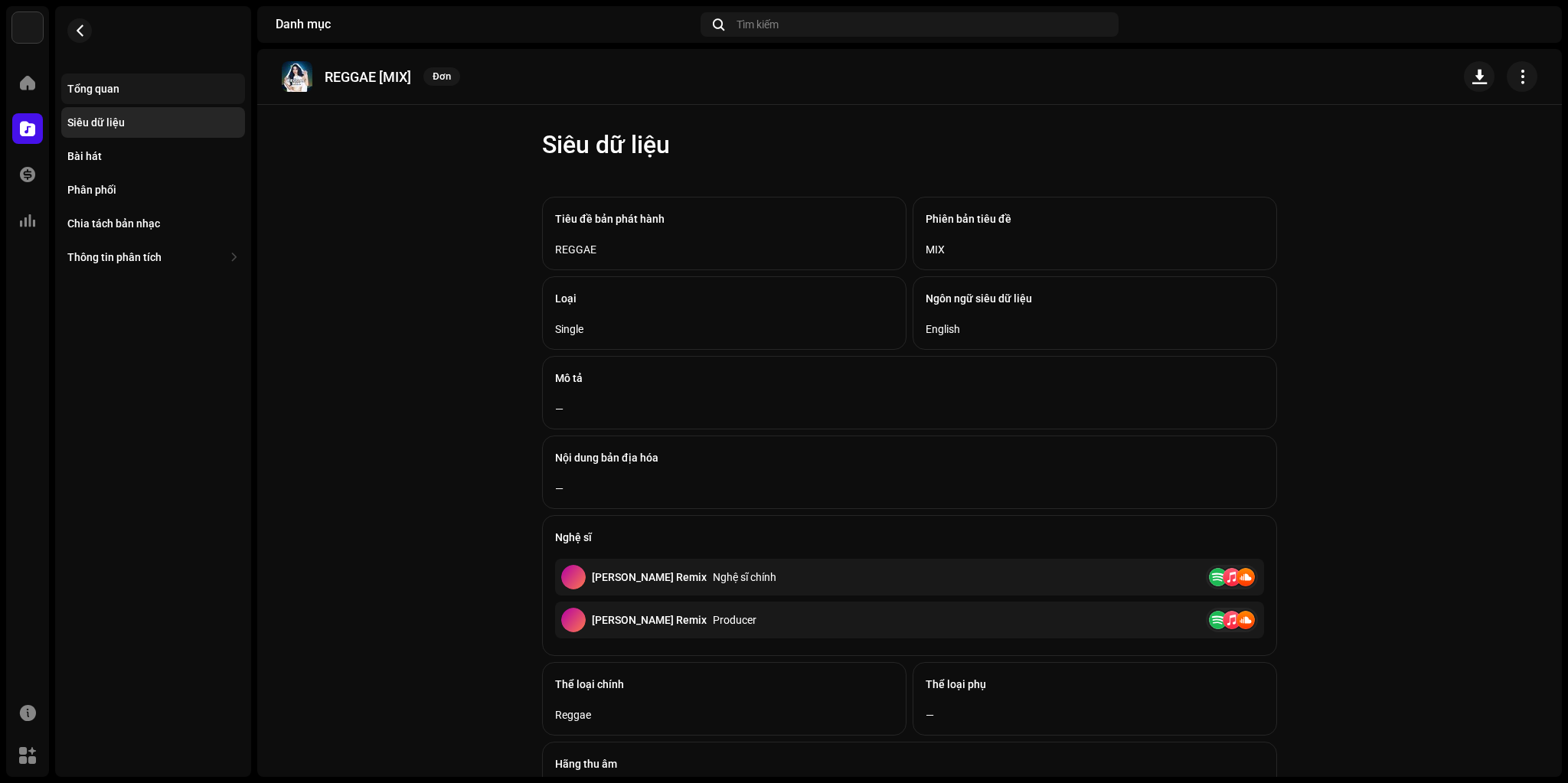
click at [121, 81] on div "Tổng quan" at bounding box center [153, 89] width 183 height 31
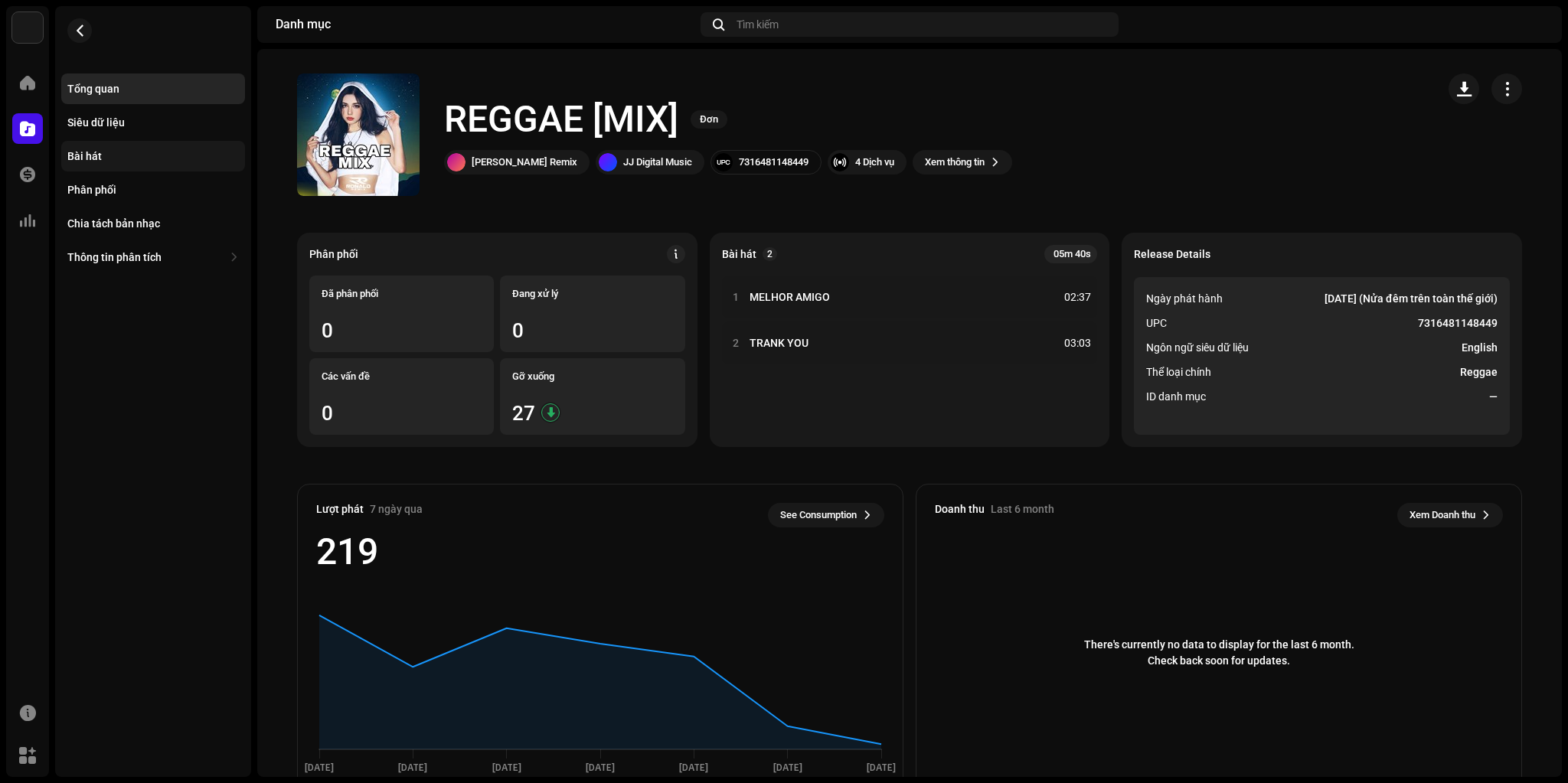
click at [104, 147] on div "Bài hát" at bounding box center [153, 156] width 183 height 31
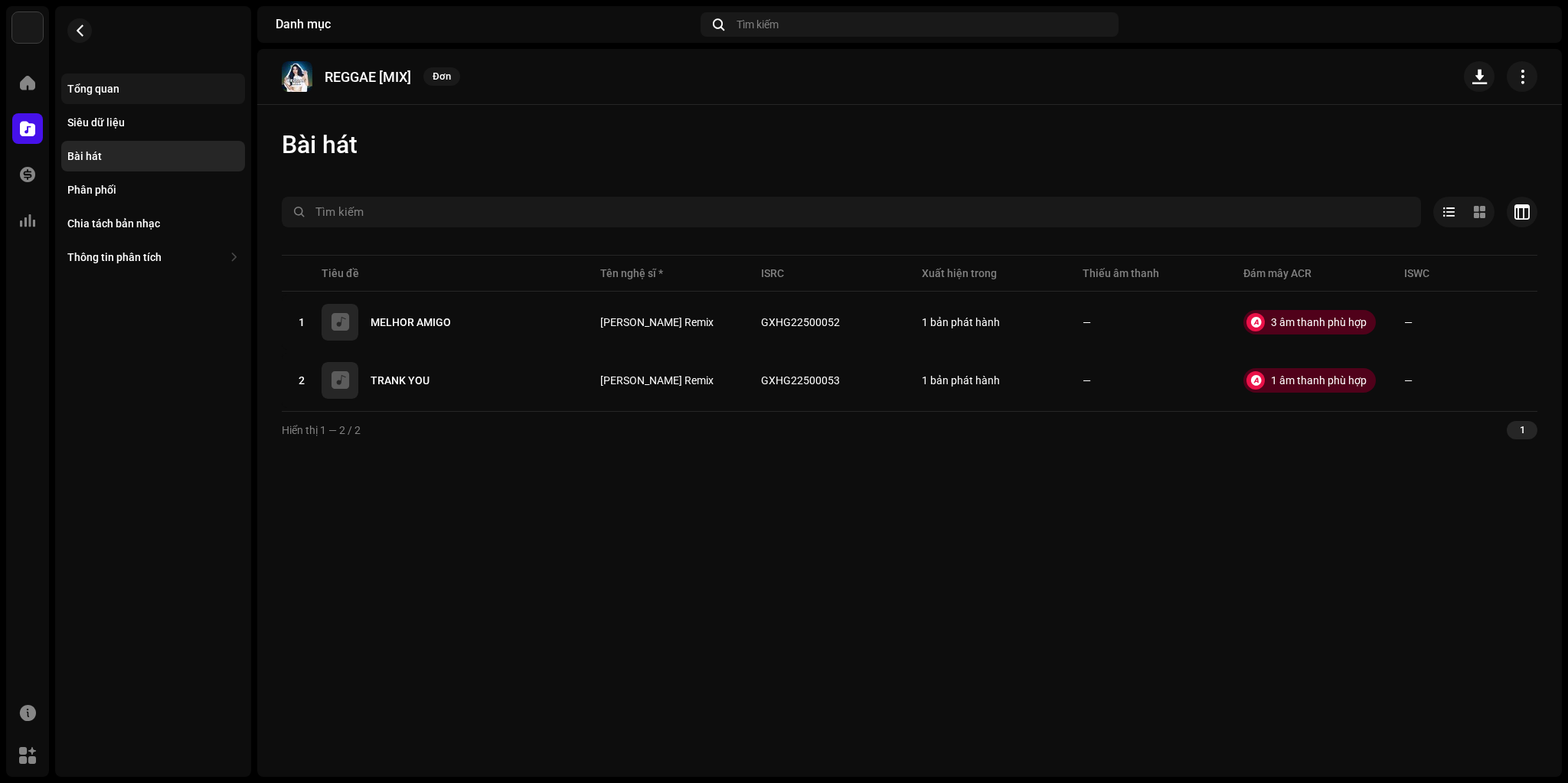
click at [111, 79] on div "Tổng quan" at bounding box center [153, 89] width 183 height 31
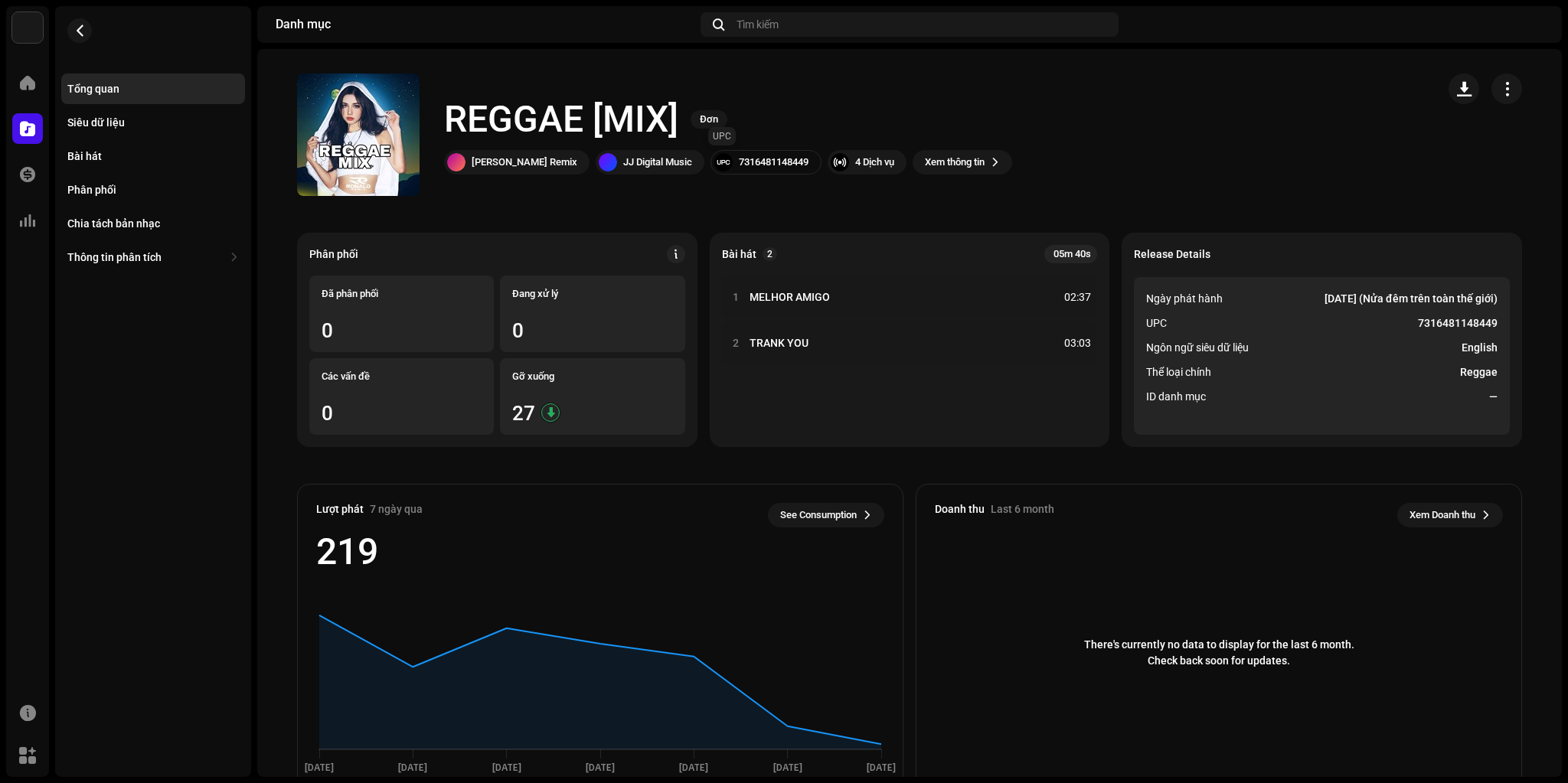
click at [739, 166] on div "7316481148449" at bounding box center [774, 162] width 70 height 12
copy div "7316481148449"
click at [114, 190] on div "Phân phối" at bounding box center [92, 189] width 49 height 12
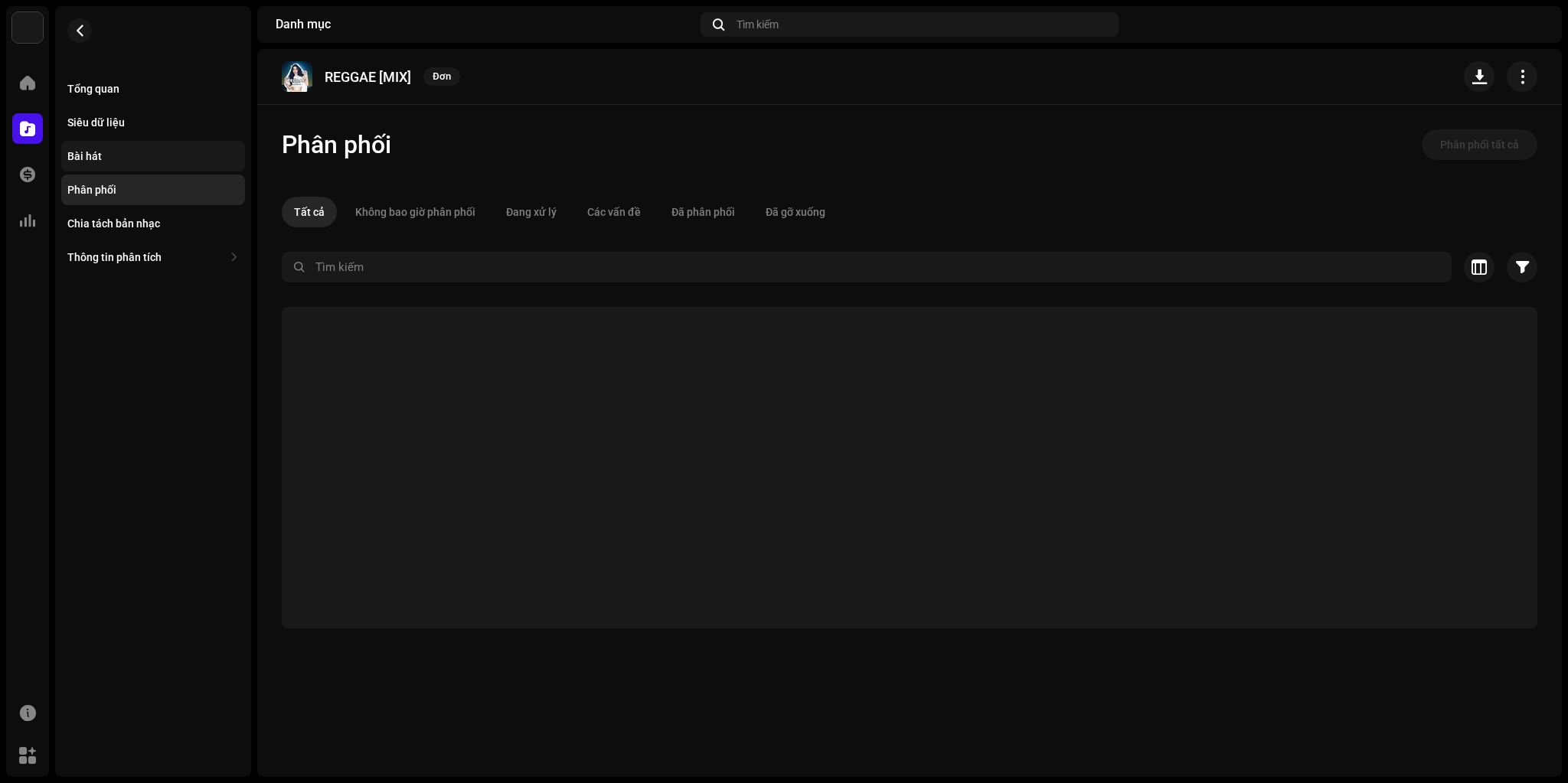
click at [110, 160] on div "Bài hát" at bounding box center [153, 156] width 172 height 12
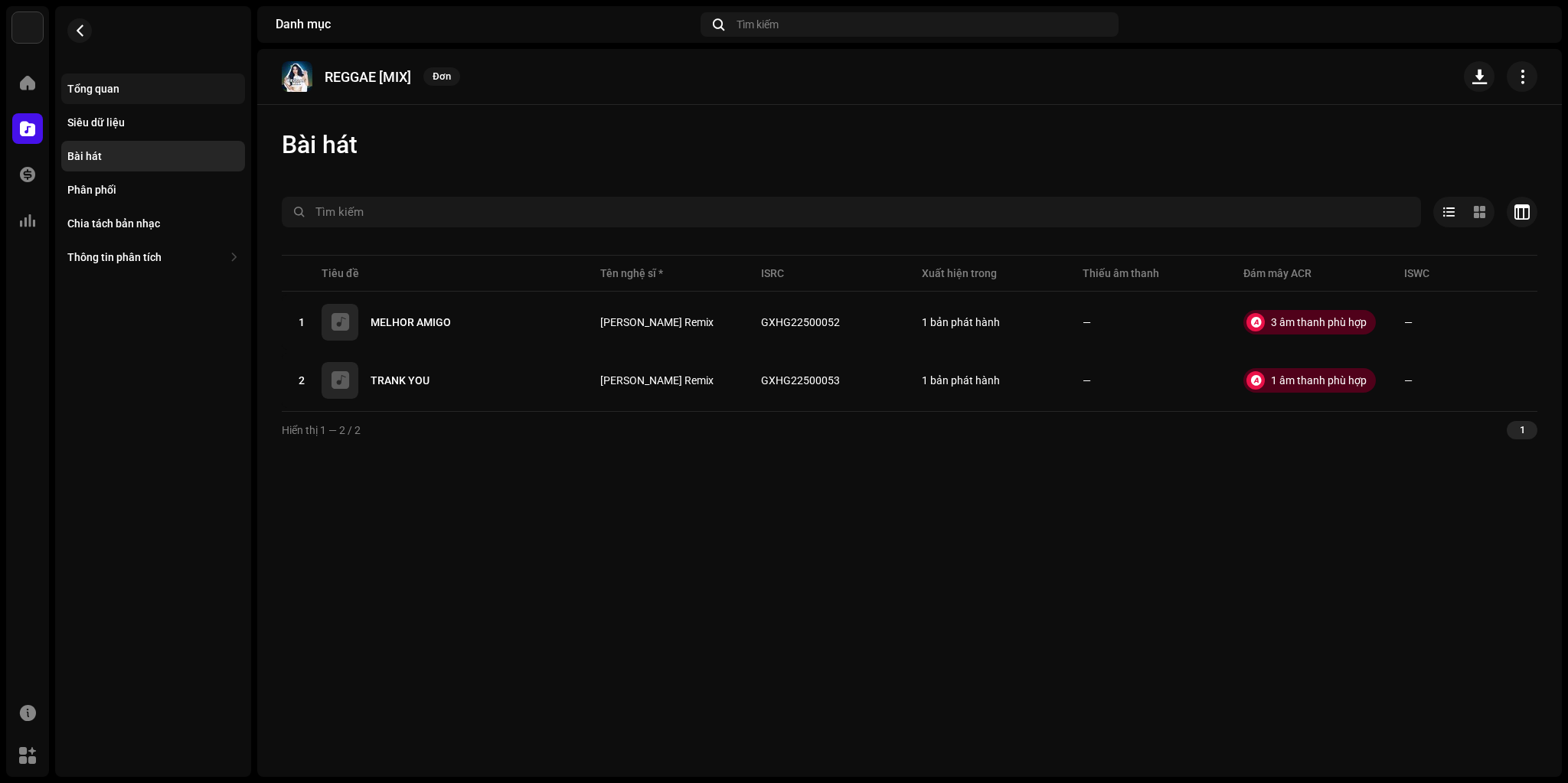
click at [114, 88] on div "Tổng quan" at bounding box center [94, 88] width 52 height 12
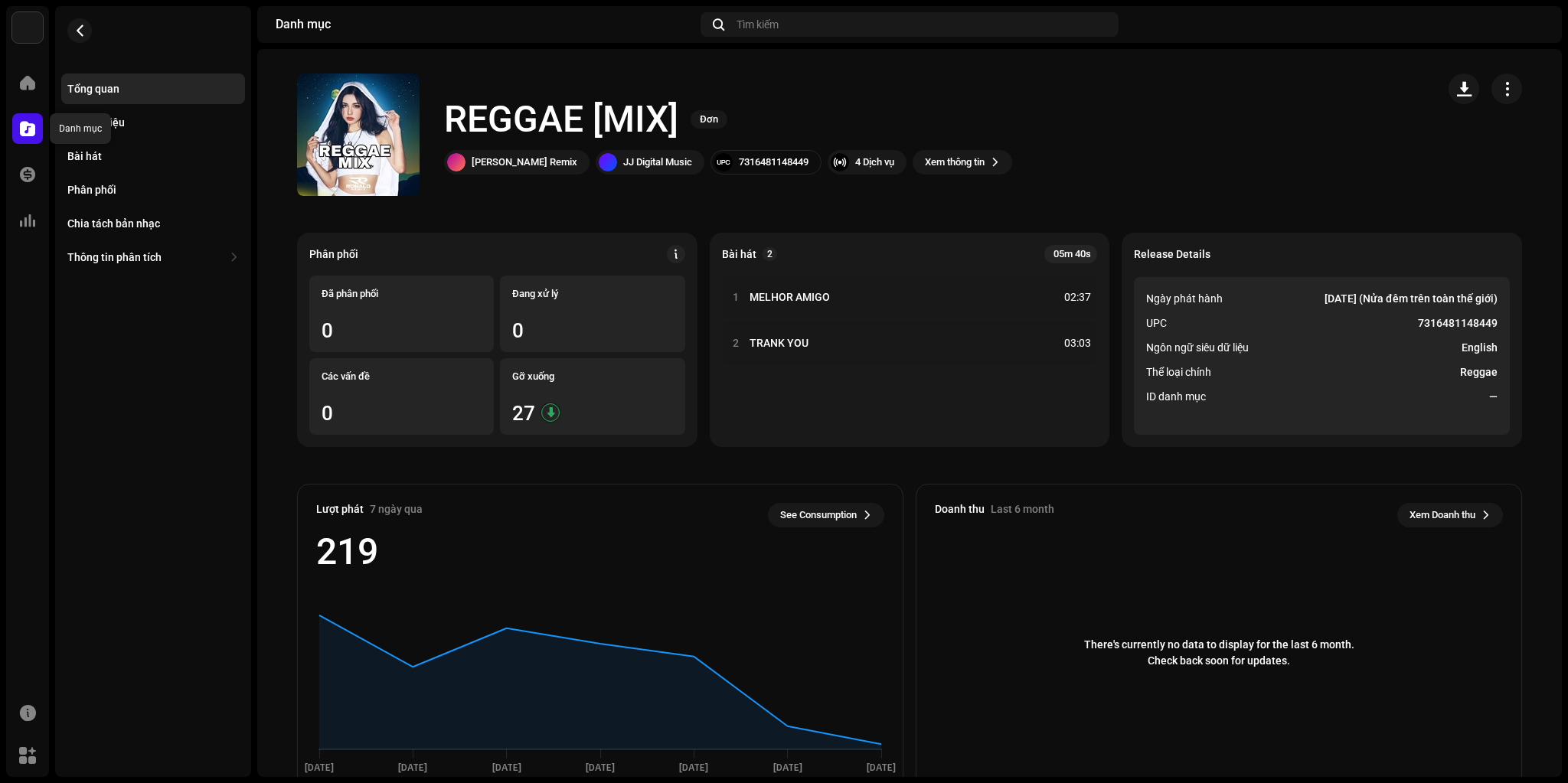
click at [21, 117] on div at bounding box center [27, 129] width 31 height 31
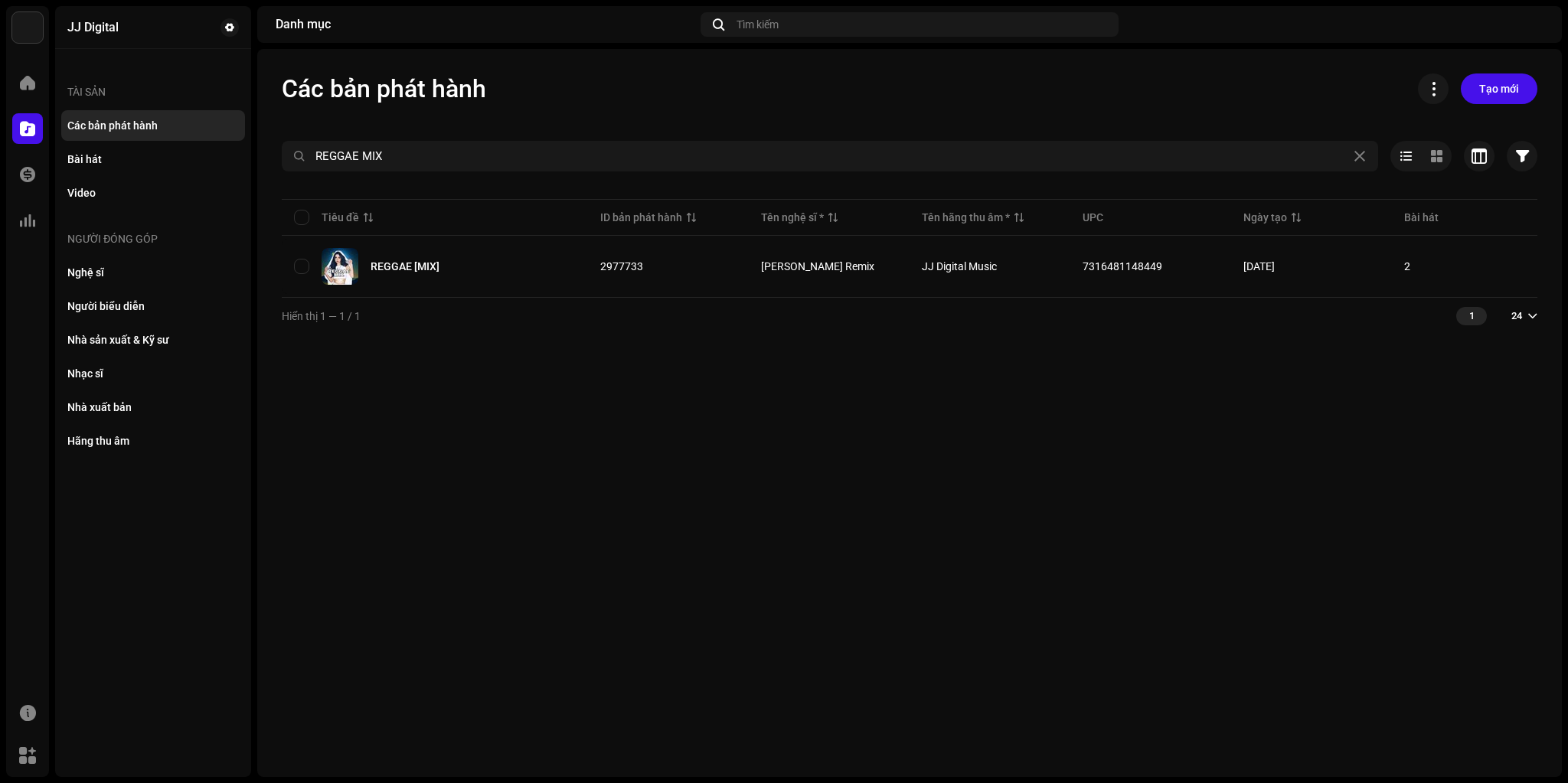
click at [26, 127] on span at bounding box center [27, 128] width 15 height 12
click at [126, 126] on div "Các bản phát hành" at bounding box center [113, 125] width 91 height 12
click at [23, 141] on div at bounding box center [27, 129] width 31 height 31
click at [131, 125] on div "Các bản phát hành" at bounding box center [113, 125] width 91 height 12
drag, startPoint x: 477, startPoint y: 162, endPoint x: 257, endPoint y: 162, distance: 220.0
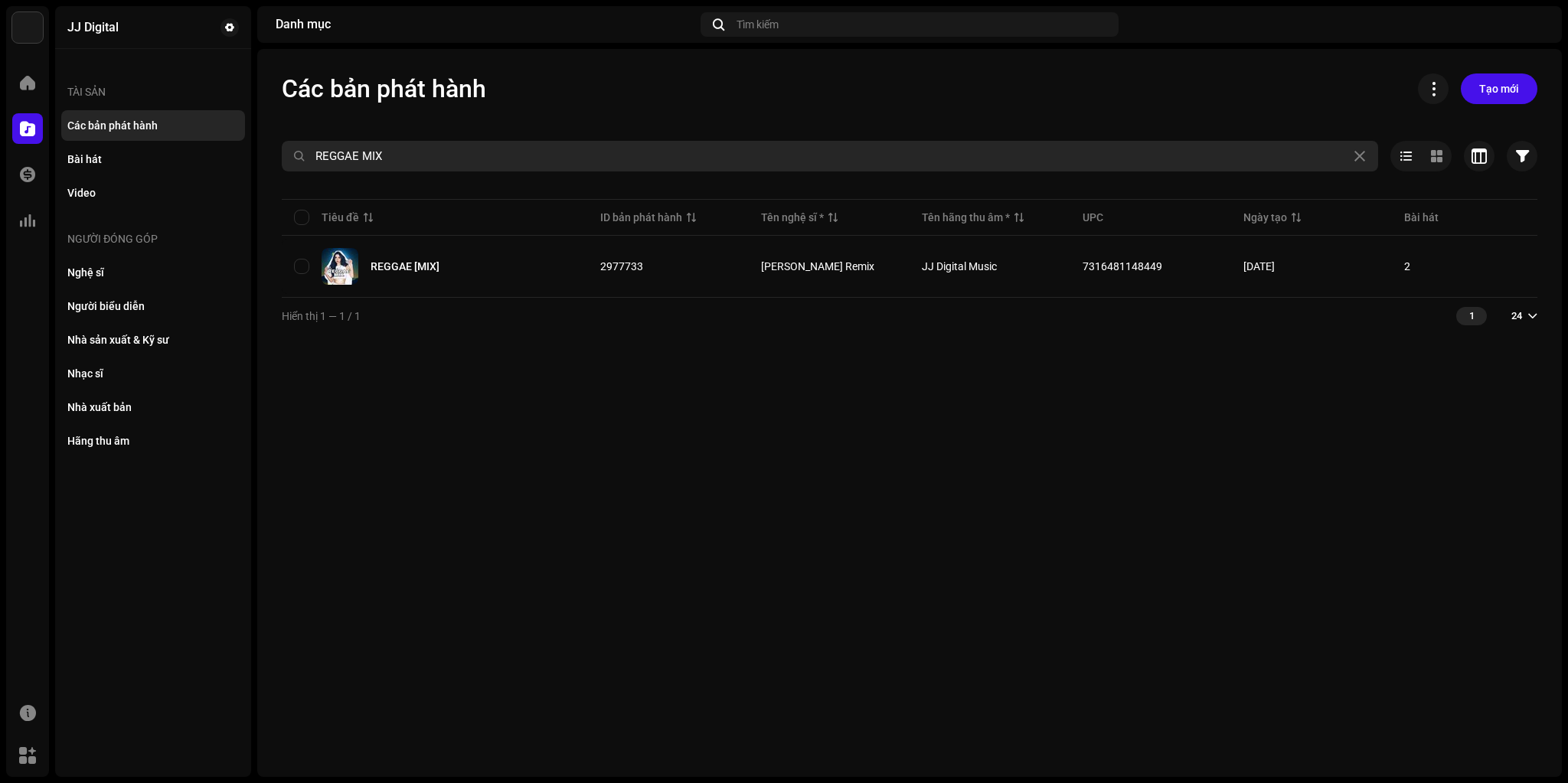
click at [257, 162] on div "Các bản phát hành Tạo mới REGGAE MIX Đã chọn 0 Tùy chọn Bộ lọc Trạng thái phân …" at bounding box center [910, 204] width 1305 height 260
paste input "The Amazing [DEMOGRAPHIC_DATA] of Grace Vol 2"
click at [523, 149] on input "The Amazing Gospel of Grace Vol 2'" at bounding box center [830, 156] width 1097 height 31
type input "The Amazing [DEMOGRAPHIC_DATA] of Grace Vol 2"
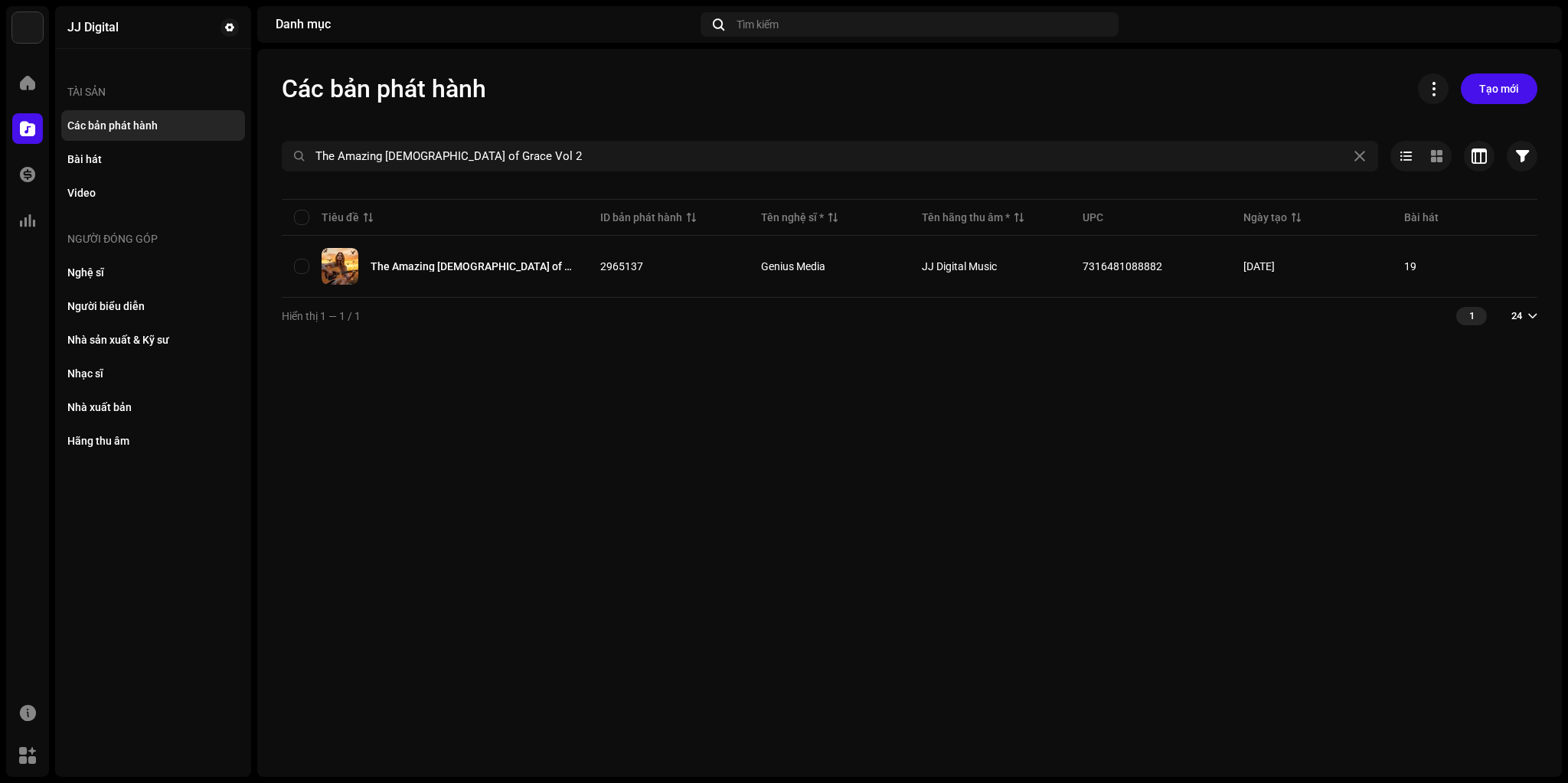
click at [1531, 14] on img at bounding box center [1531, 24] width 25 height 25
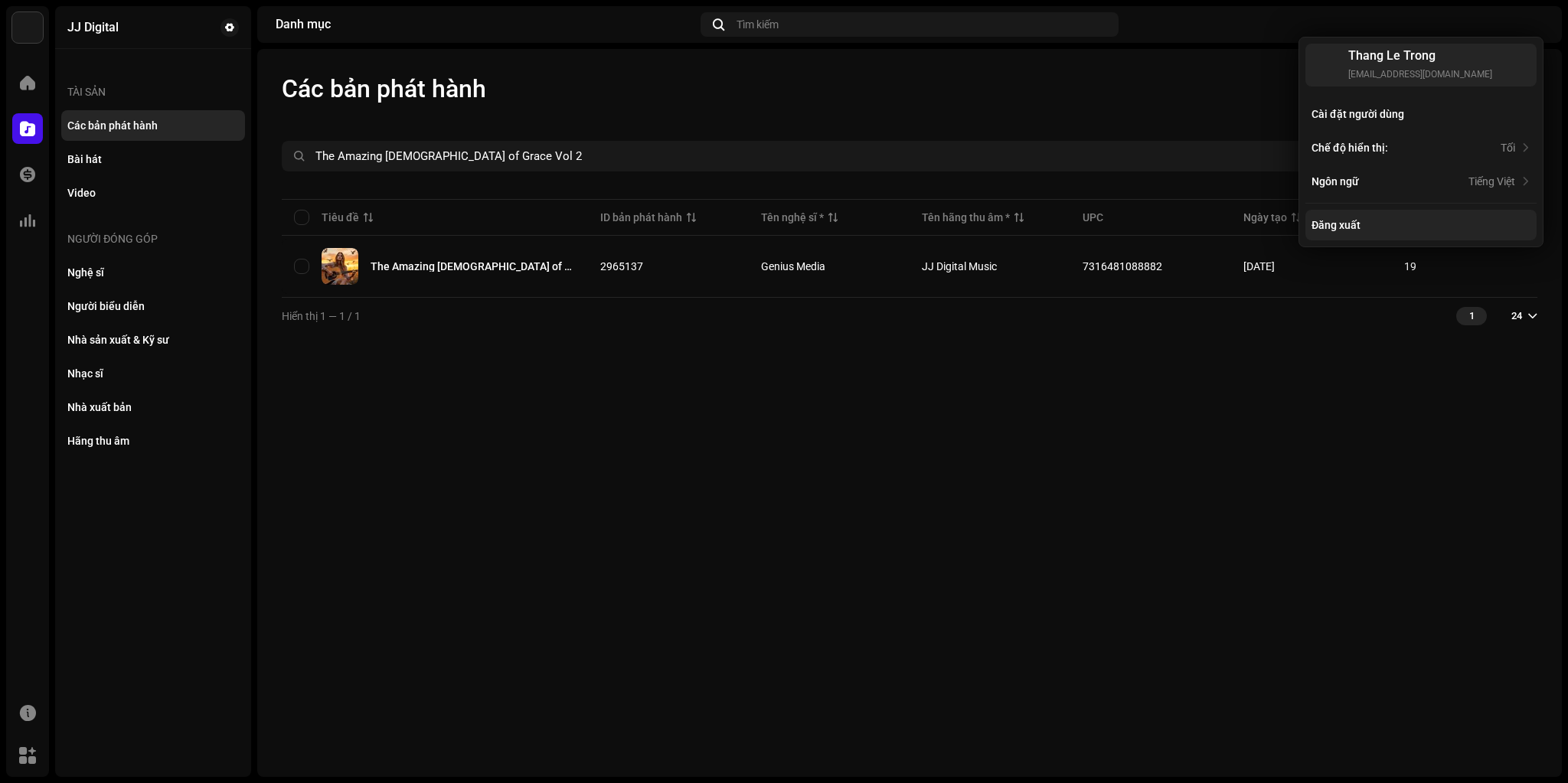
click at [1361, 221] on div "Đăng xuất" at bounding box center [1421, 225] width 219 height 12
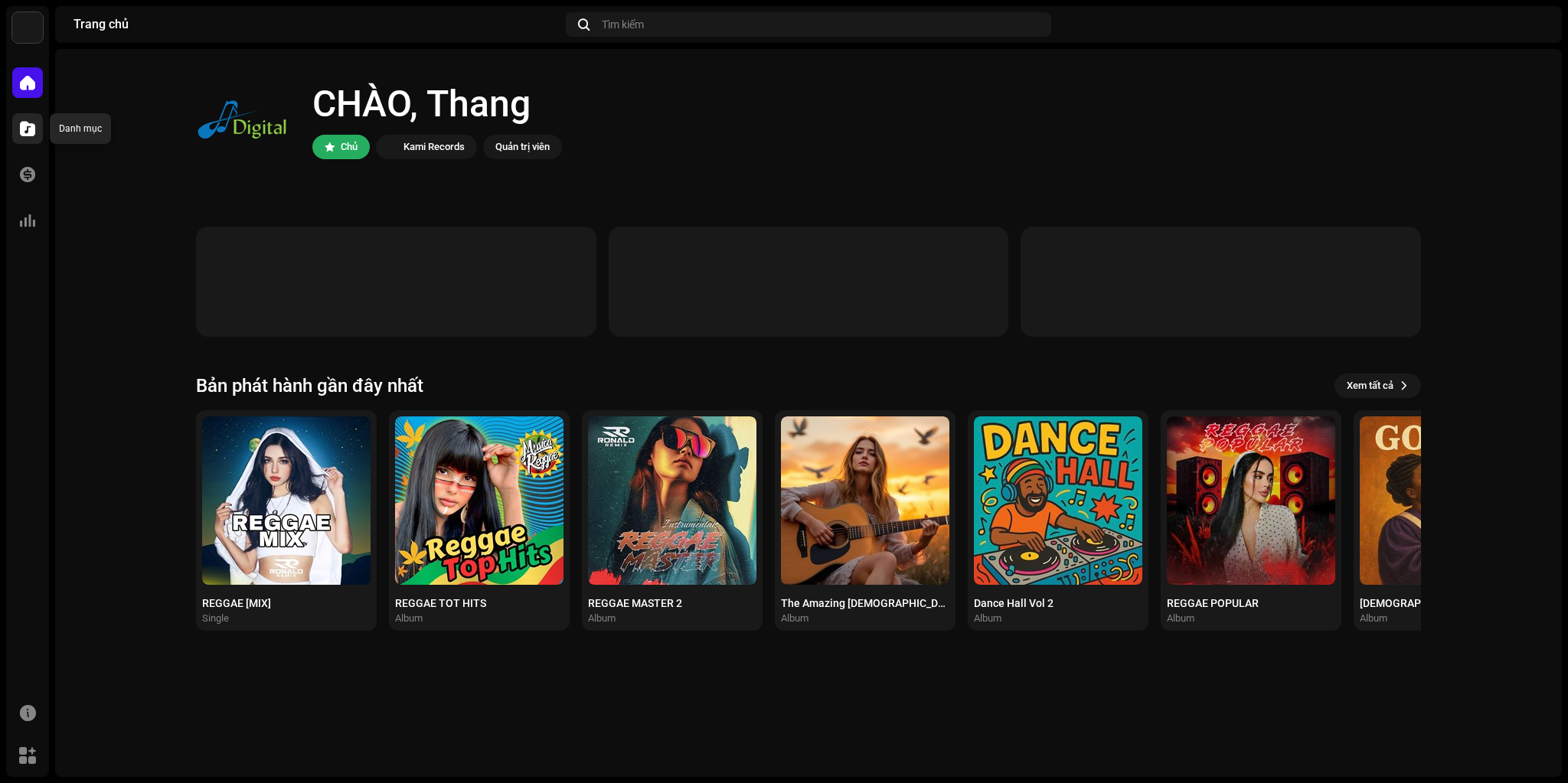
click at [23, 122] on span at bounding box center [27, 128] width 15 height 12
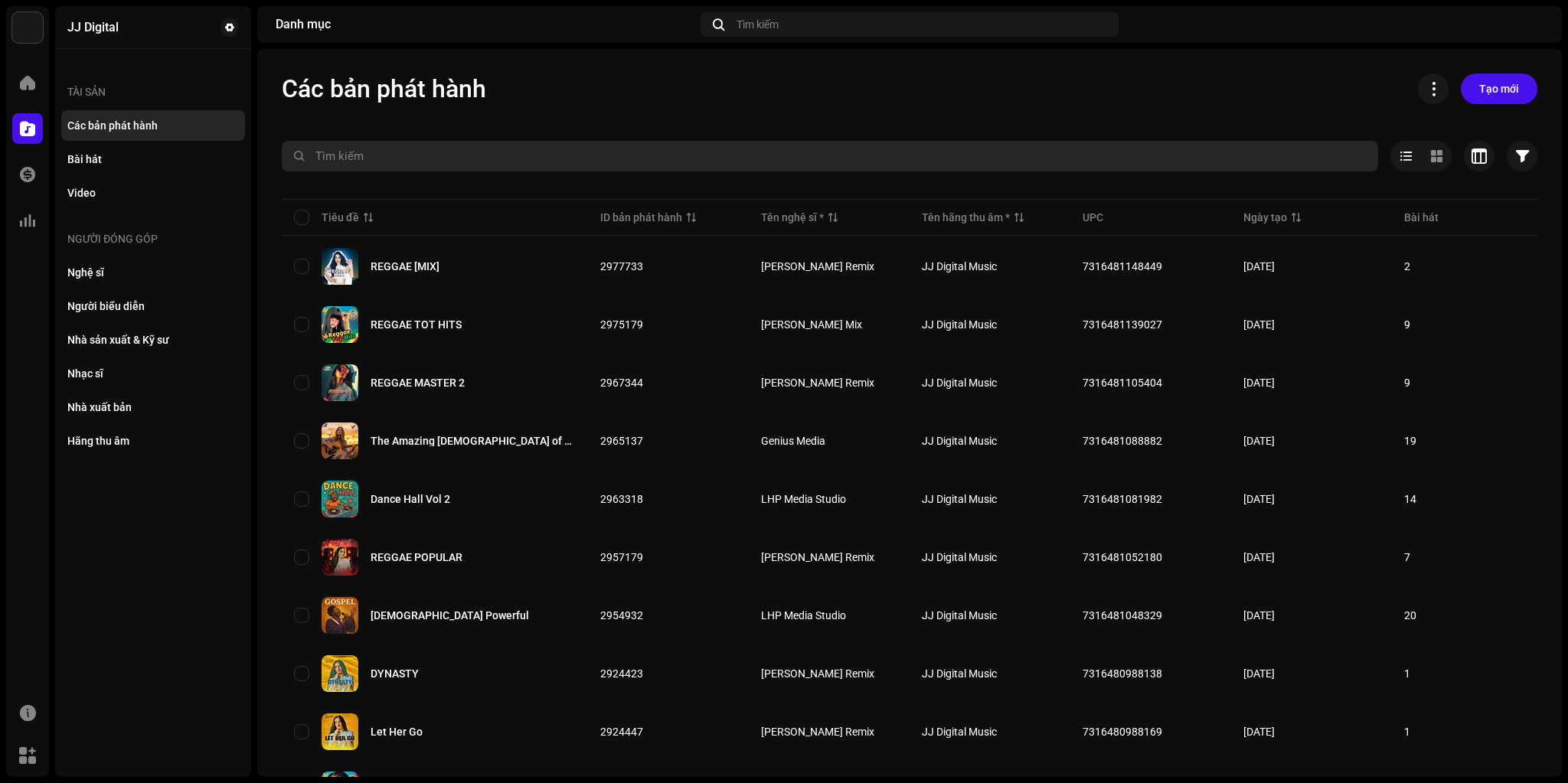
click at [381, 152] on input "text" at bounding box center [830, 156] width 1097 height 31
click at [476, 156] on input "text" at bounding box center [830, 156] width 1097 height 31
paste input "REGGAE POPULAR"
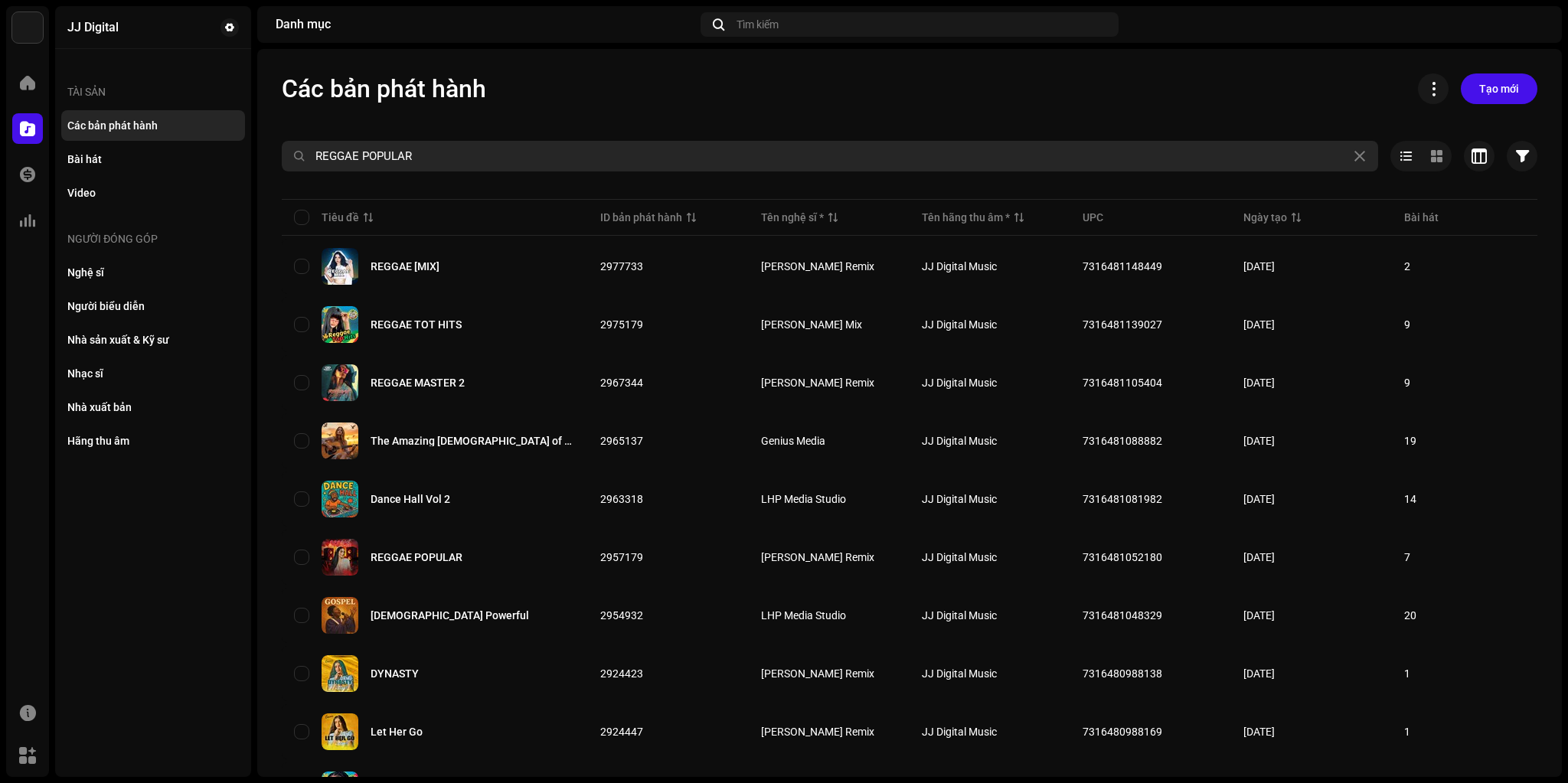
type input "REGGAE POPULAR"
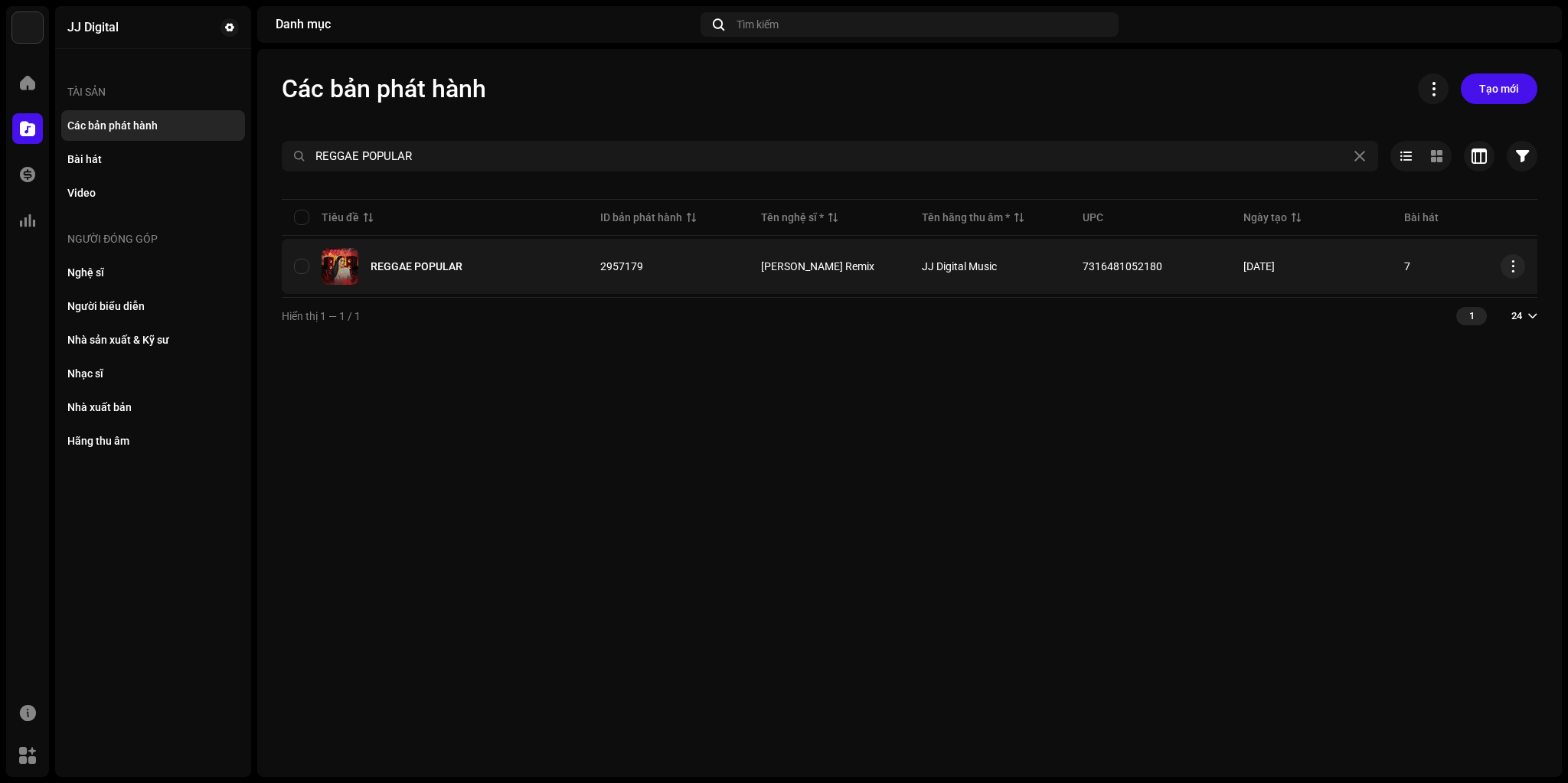
copy span "7316481052180"
drag, startPoint x: 1079, startPoint y: 266, endPoint x: 1161, endPoint y: 268, distance: 82.0
click at [1161, 268] on td "7316481052180" at bounding box center [1151, 266] width 160 height 55
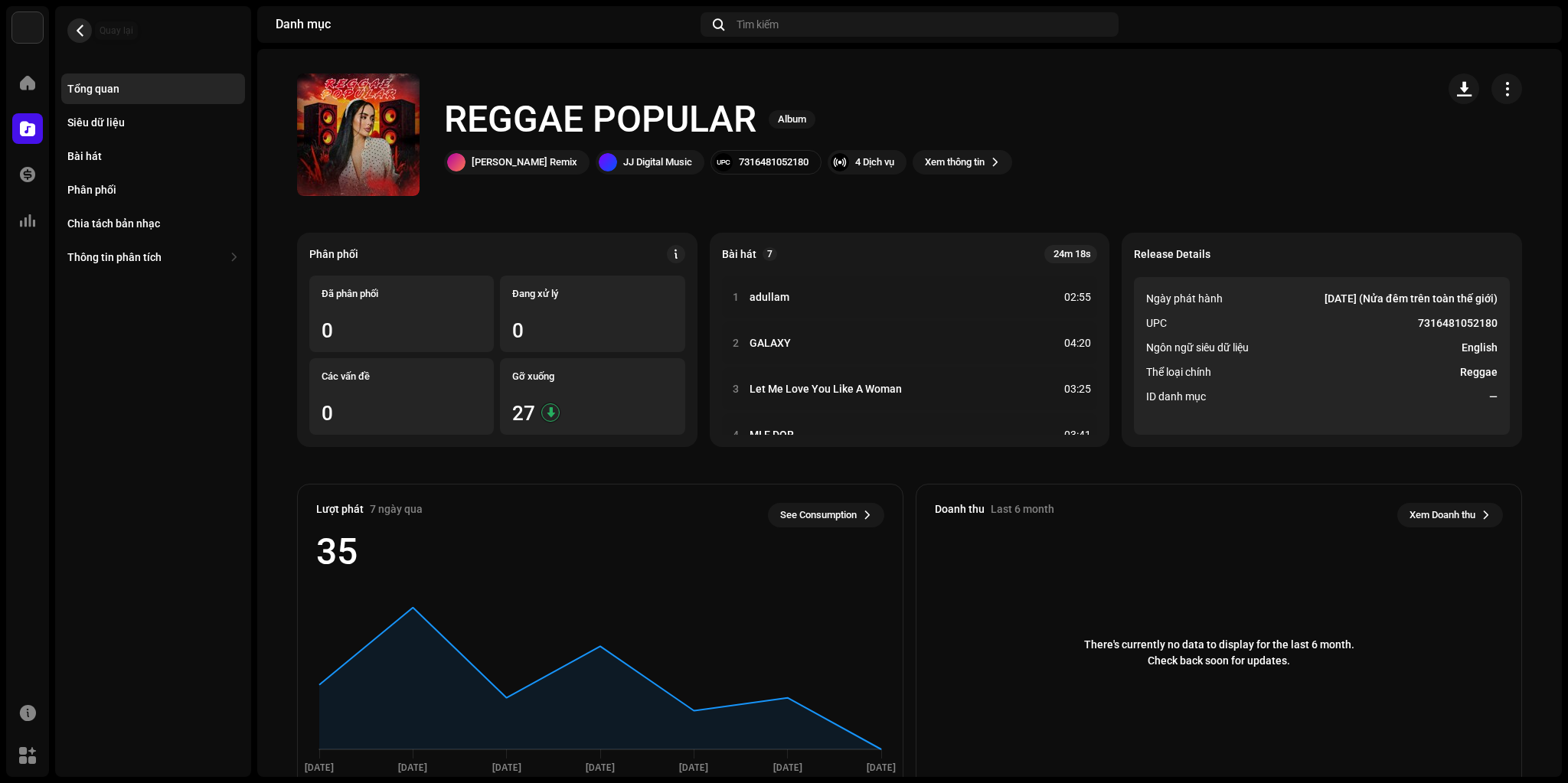
click at [75, 32] on span "button" at bounding box center [80, 30] width 11 height 12
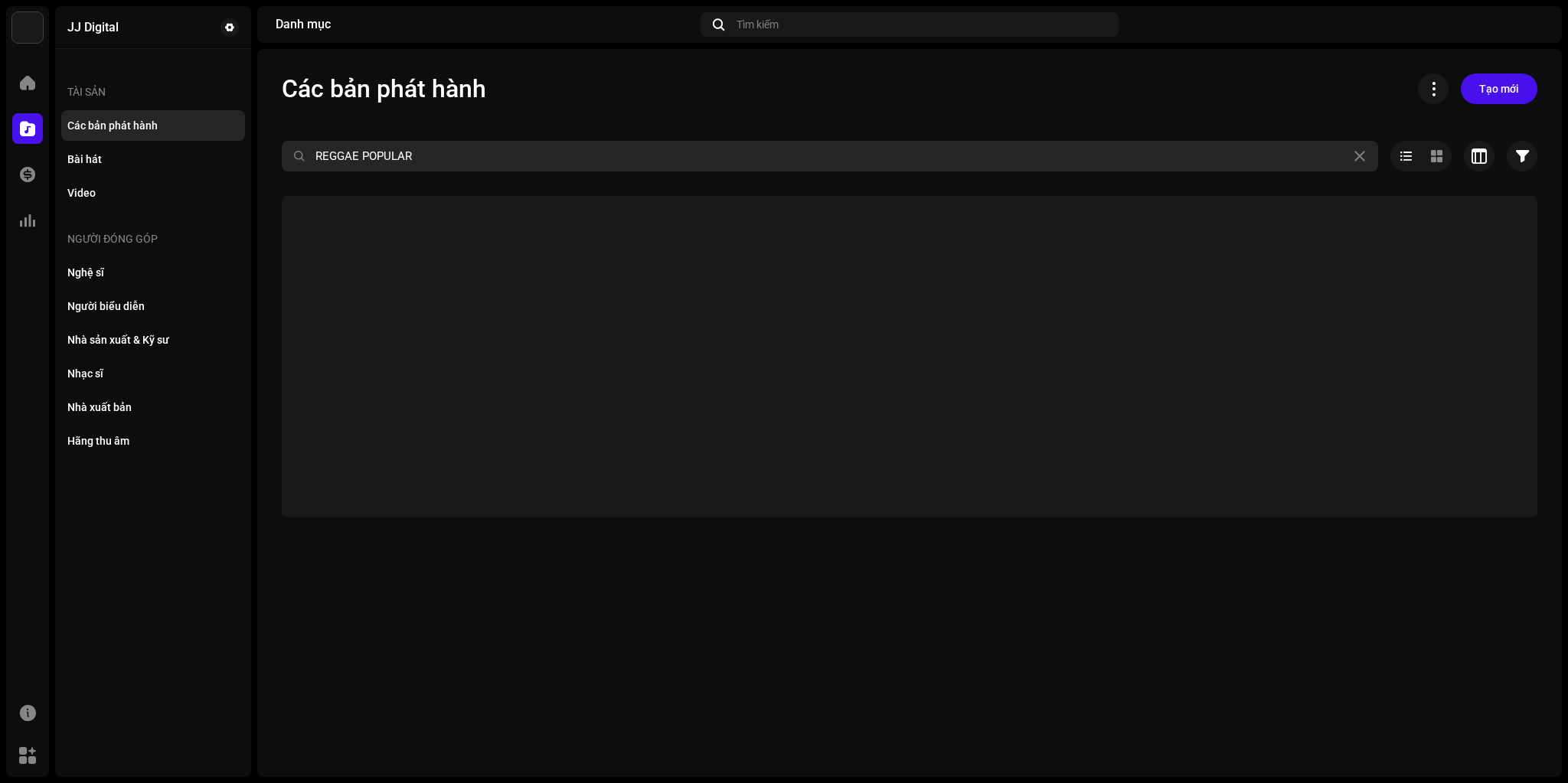
click at [459, 160] on input "REGGAE POPULAR" at bounding box center [830, 156] width 1097 height 31
paste input "Sunshine"
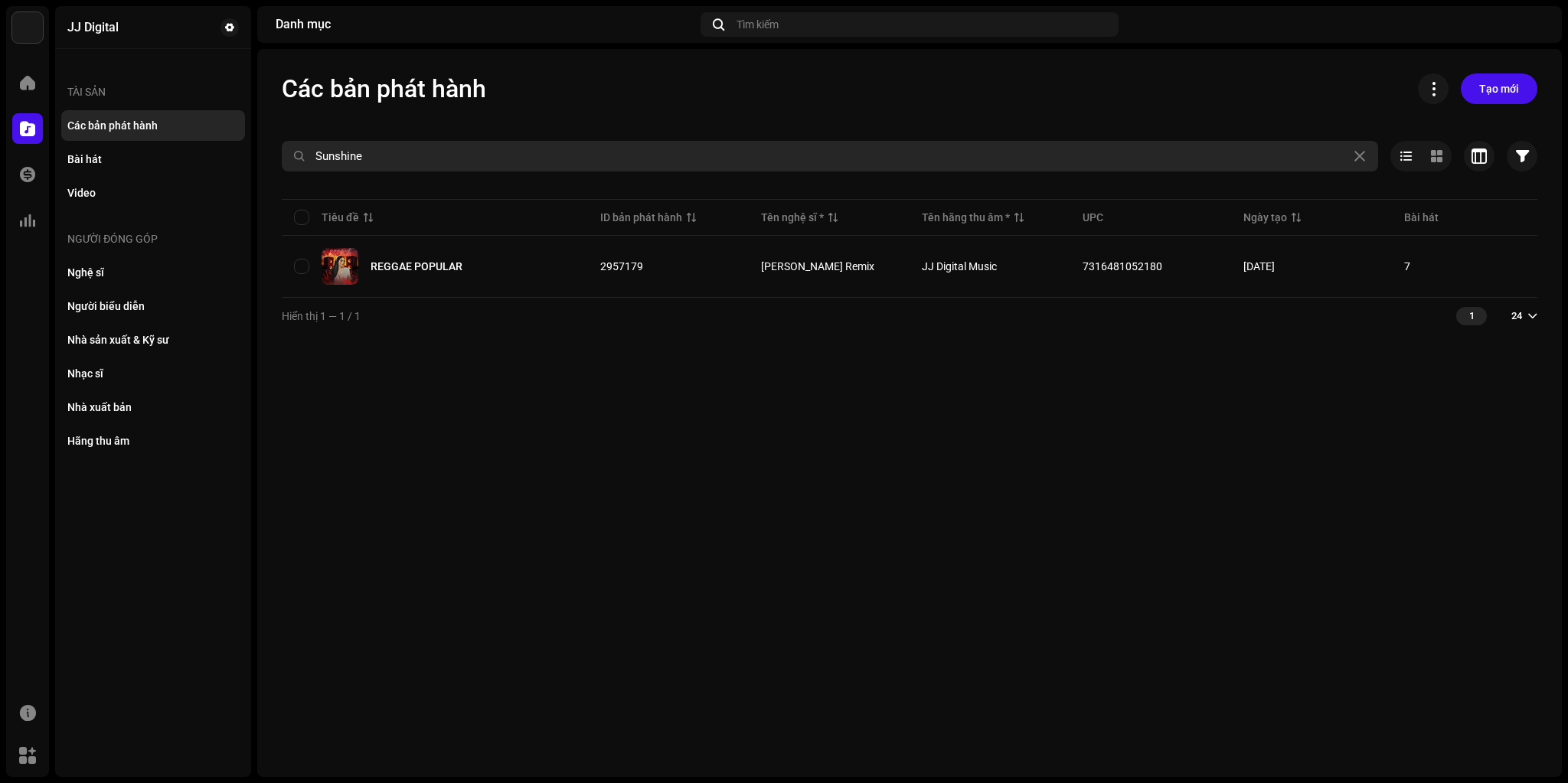
type input "Sunshine"
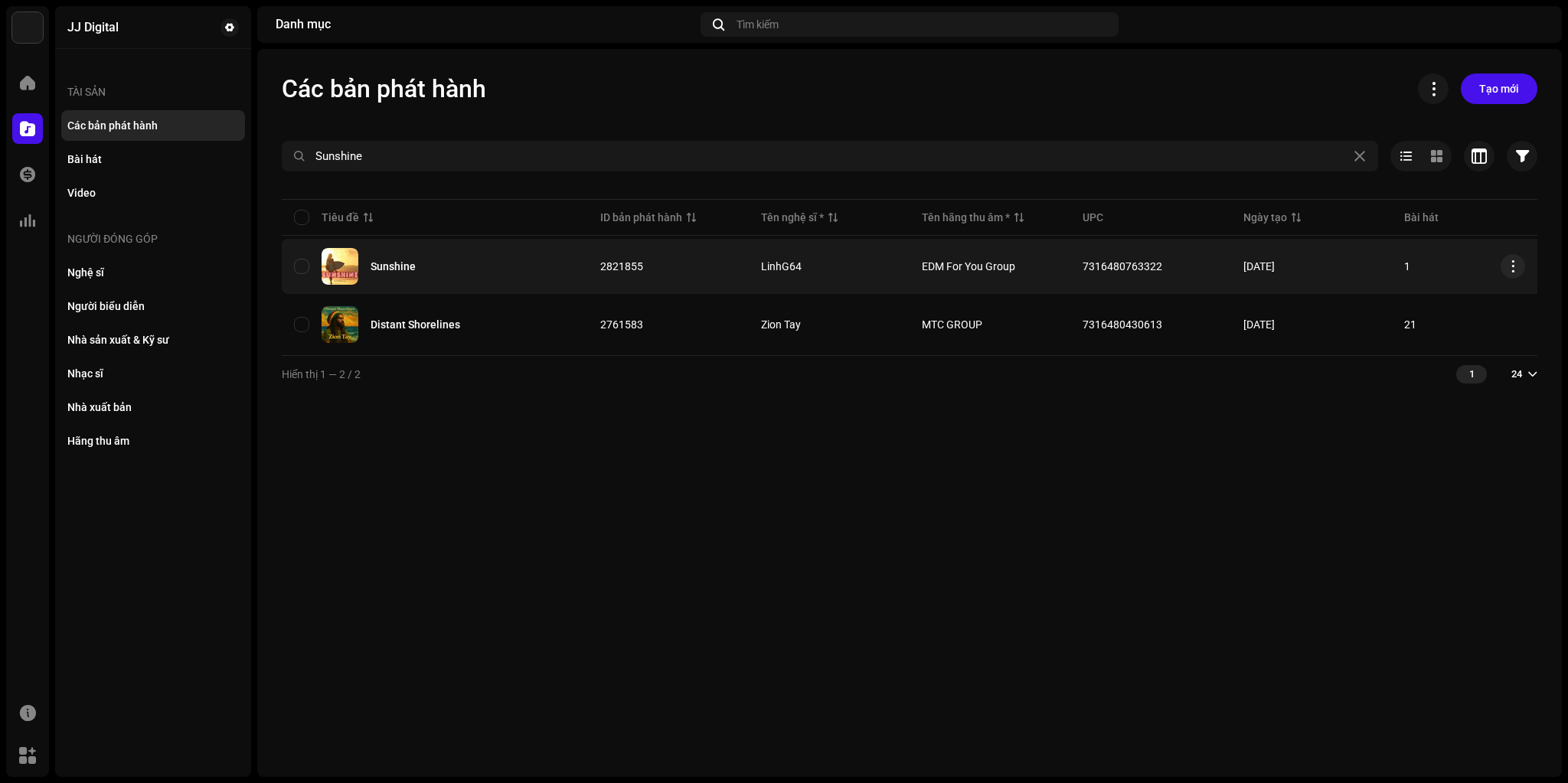
click at [523, 268] on div "Sunshine" at bounding box center [434, 266] width 282 height 37
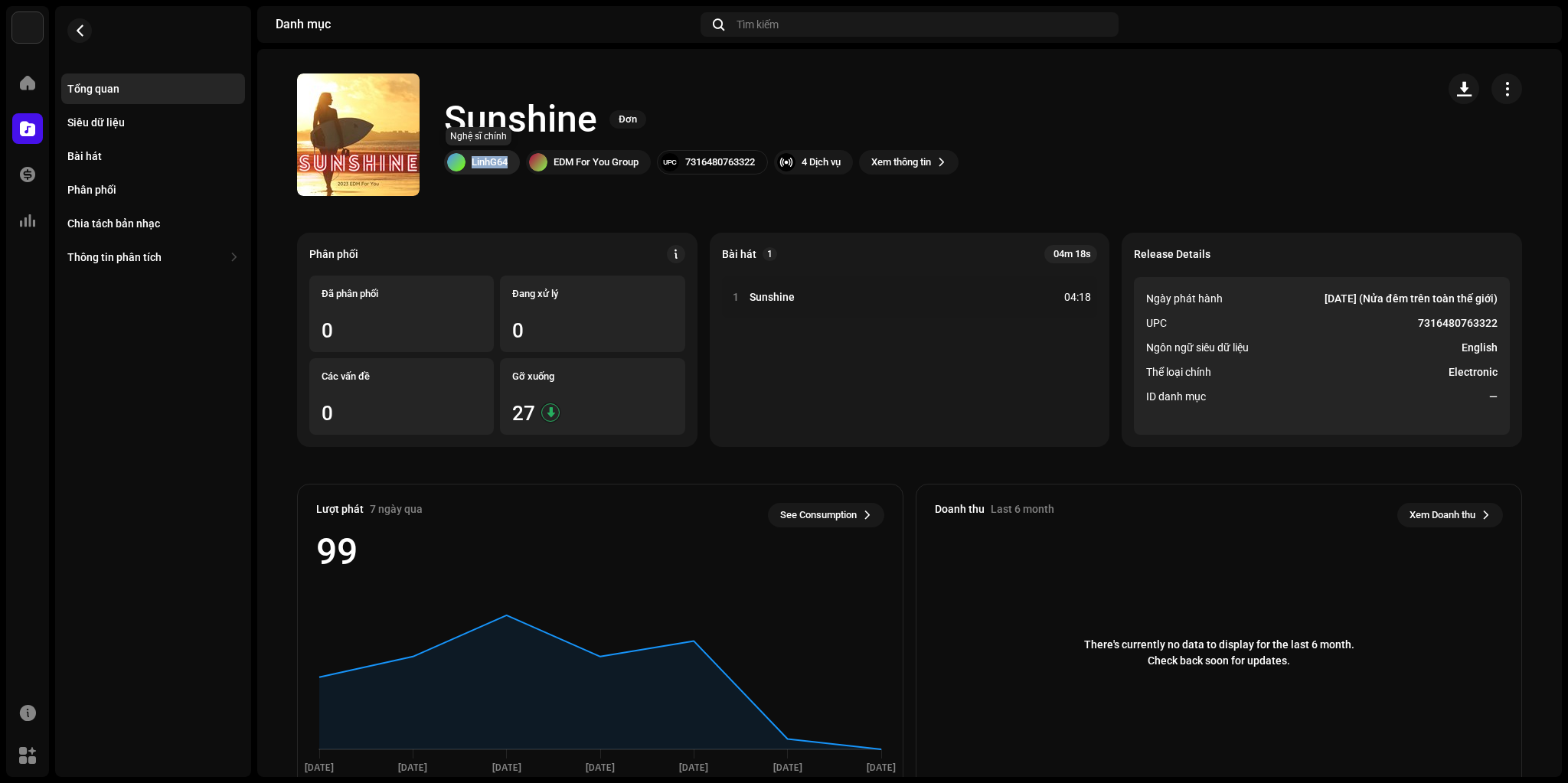
drag, startPoint x: 515, startPoint y: 167, endPoint x: 456, endPoint y: 164, distance: 59.1
click at [456, 164] on div "LinhG64" at bounding box center [481, 162] width 75 height 25
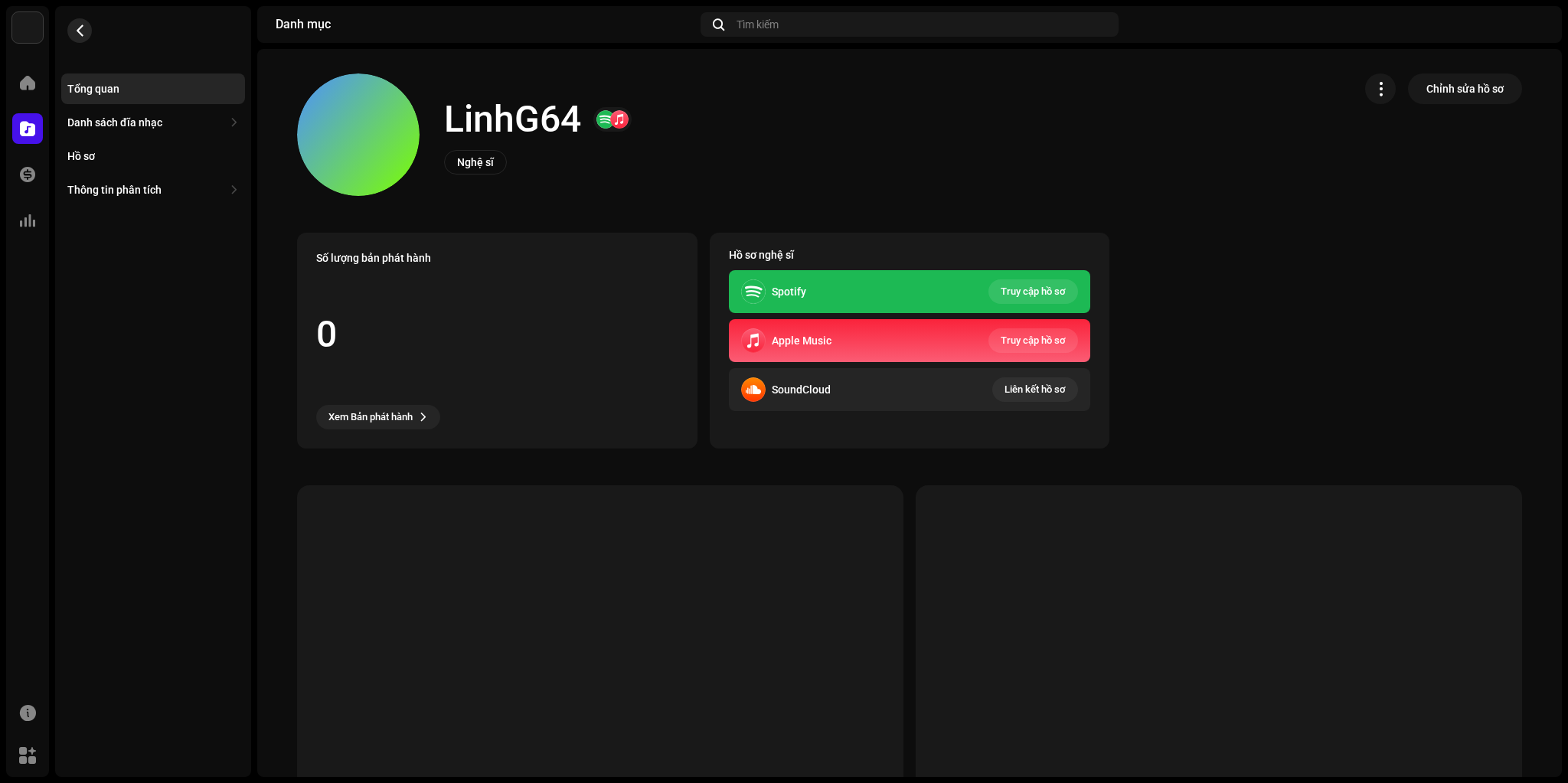
click at [73, 23] on button "button" at bounding box center [79, 30] width 25 height 25
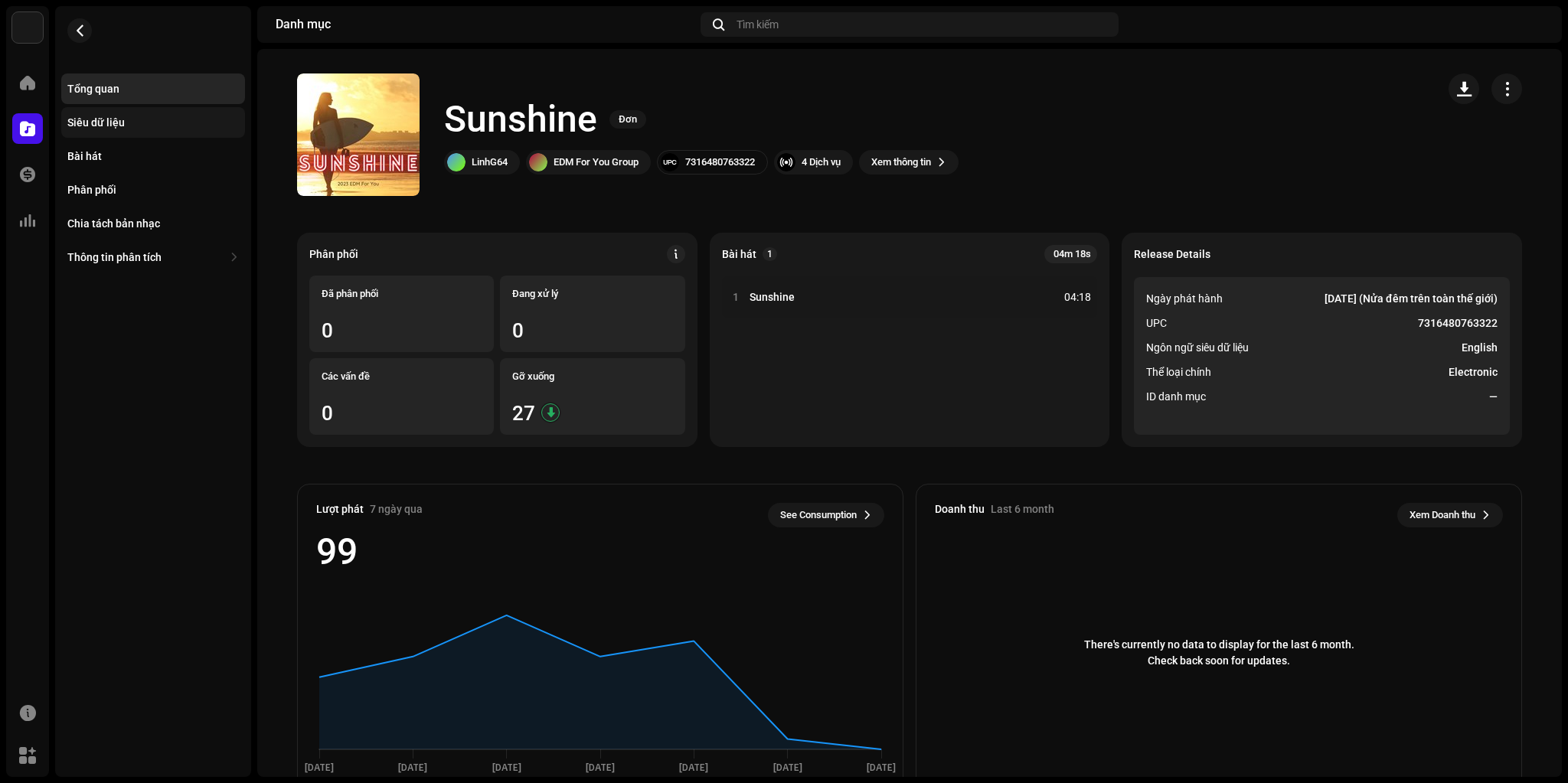
click at [83, 107] on div "Siêu dữ liệu" at bounding box center [153, 122] width 183 height 31
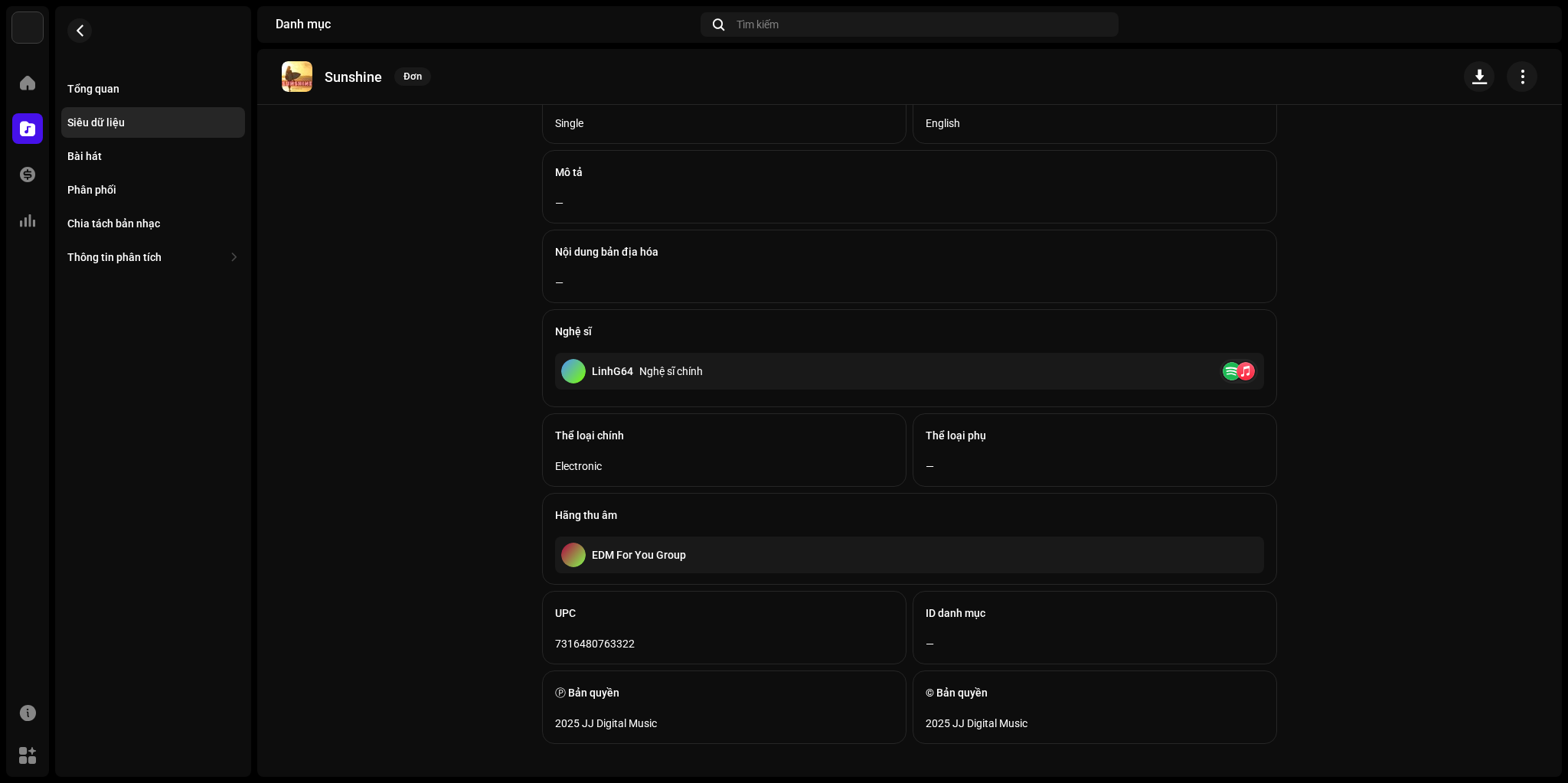
scroll to position [206, 0]
drag, startPoint x: 684, startPoint y: 553, endPoint x: 584, endPoint y: 548, distance: 100.1
click at [584, 548] on div "EDM For You Group" at bounding box center [910, 554] width 709 height 37
copy div "EDM For You Group"
click at [135, 85] on div "Tổng quan" at bounding box center [153, 88] width 172 height 12
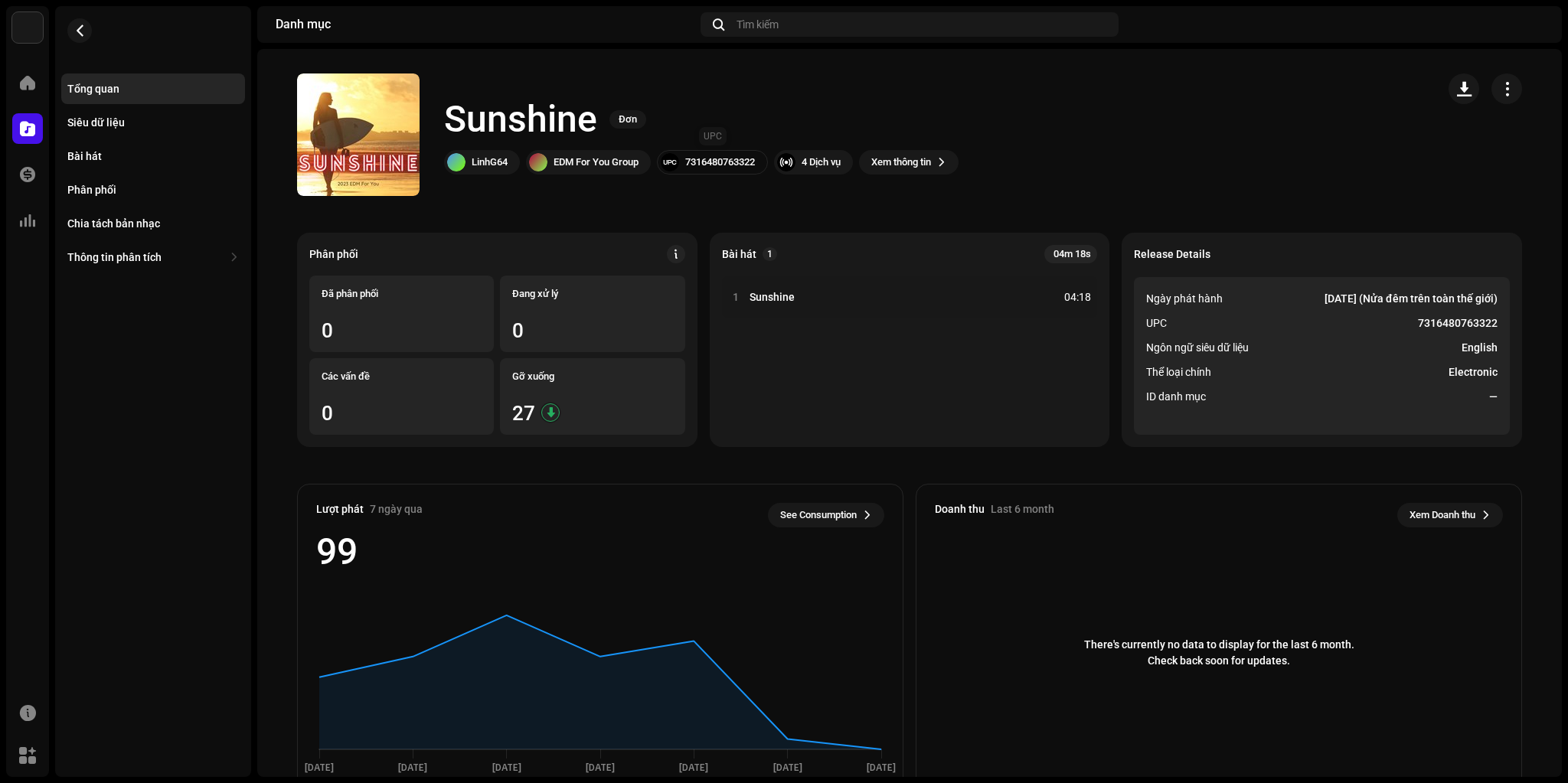
click at [747, 164] on div "7316480763322" at bounding box center [720, 162] width 70 height 12
copy div "7316480763322"
click at [898, 114] on div "Sunshine Đơn" at bounding box center [701, 120] width 515 height 49
click at [1035, 132] on div "Sunshine Đơn LinhG64 EDM For You Group 7316480763322 4 Dịch vụ Xem thông tin" at bounding box center [860, 135] width 1127 height 122
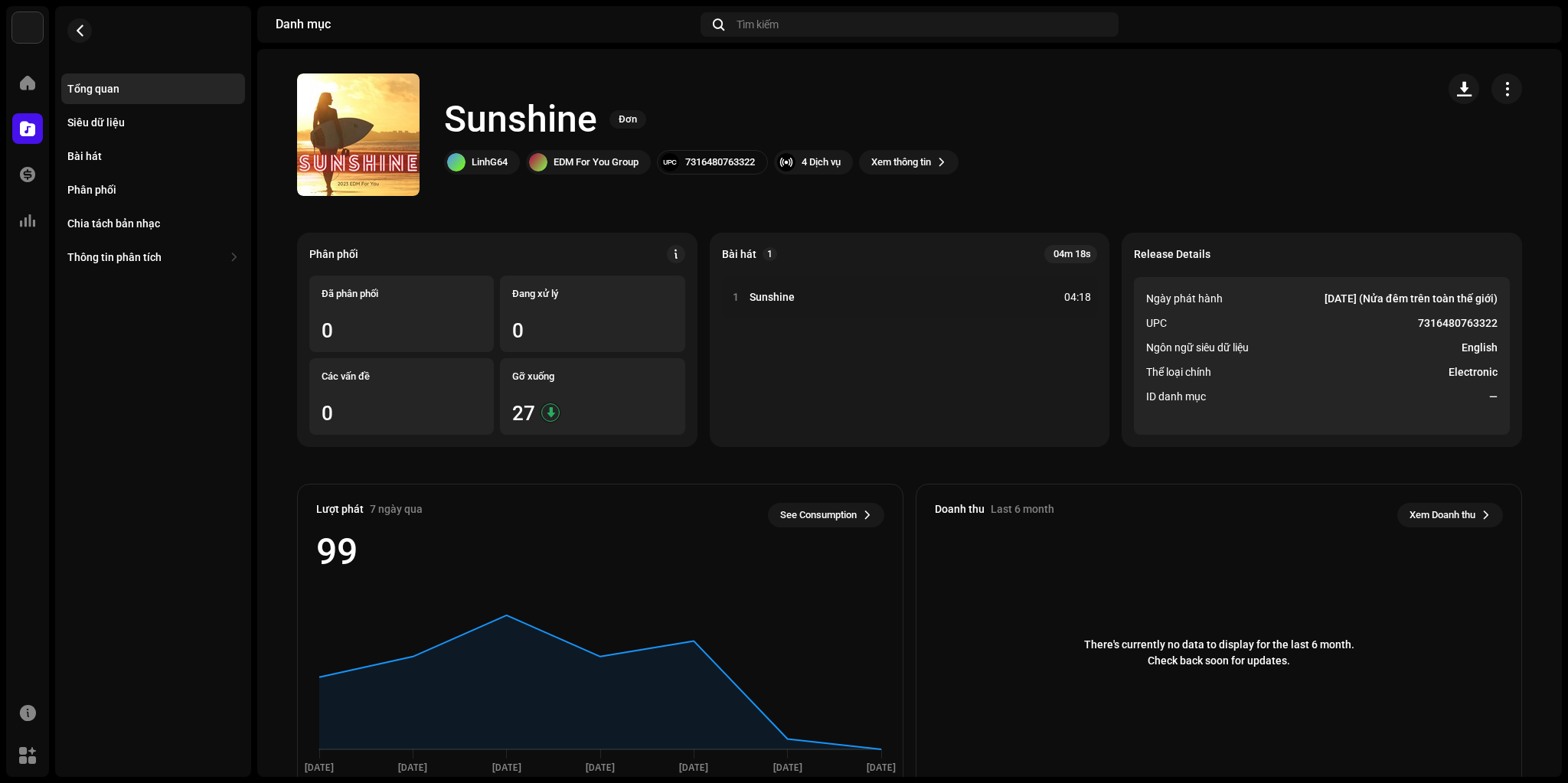
click at [86, 160] on div "Bài hát" at bounding box center [84, 156] width 34 height 12
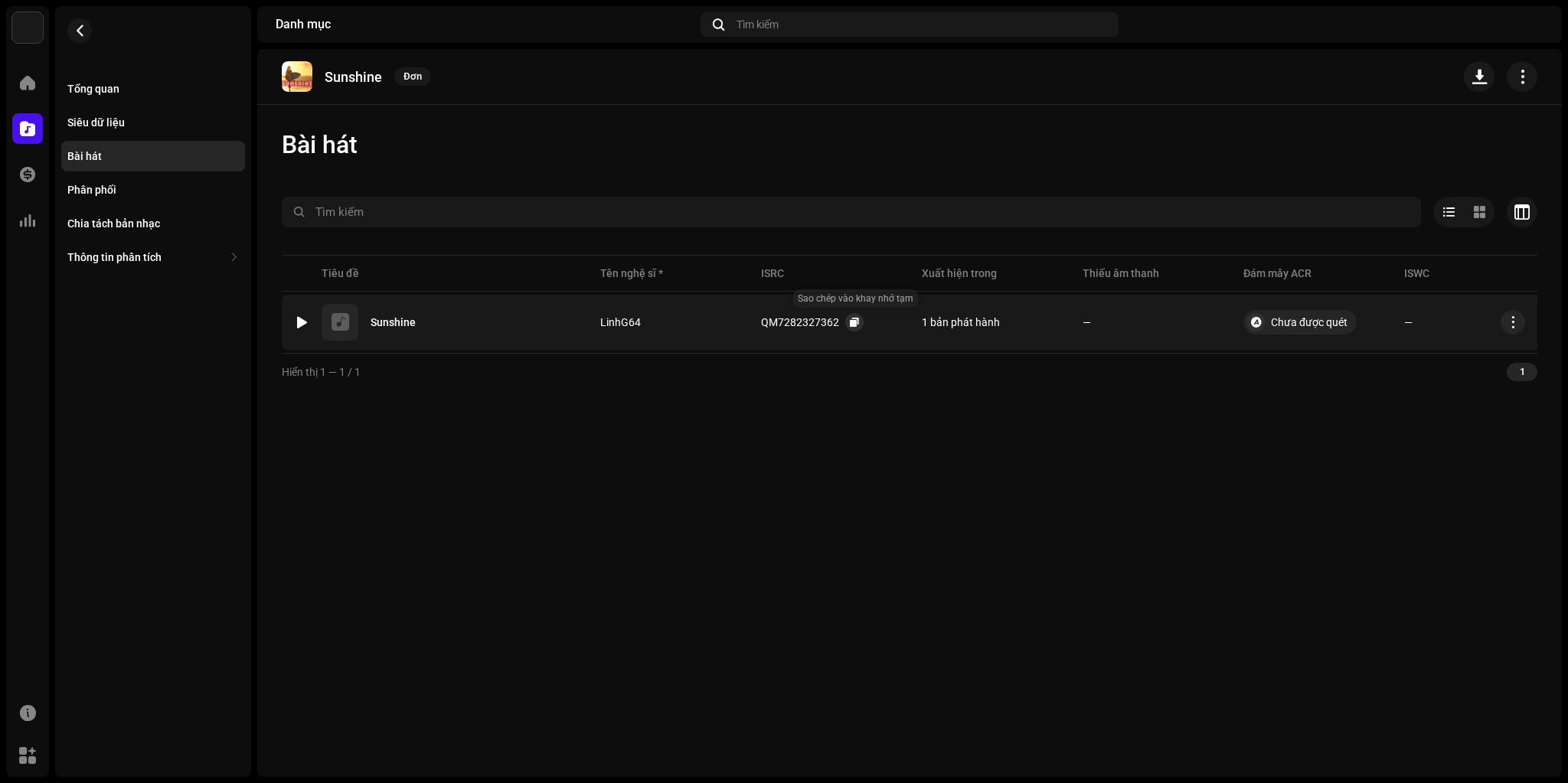
click at [847, 322] on button "button" at bounding box center [854, 322] width 18 height 18
click at [76, 21] on button "button" at bounding box center [79, 30] width 25 height 25
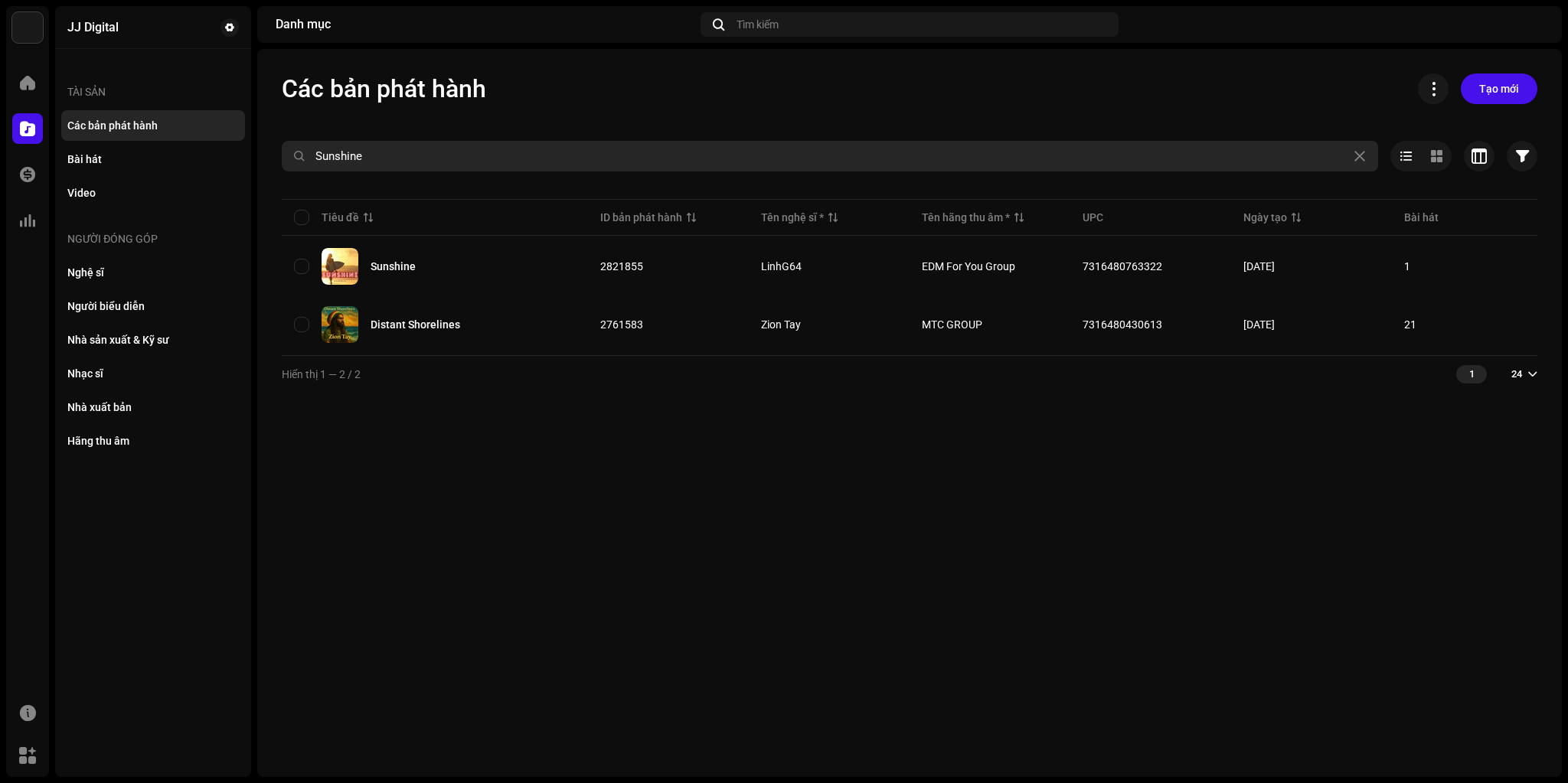
click at [401, 156] on input "Sunshine" at bounding box center [830, 156] width 1097 height 31
paste input "Abcdefu"
type input "Abcdefu"
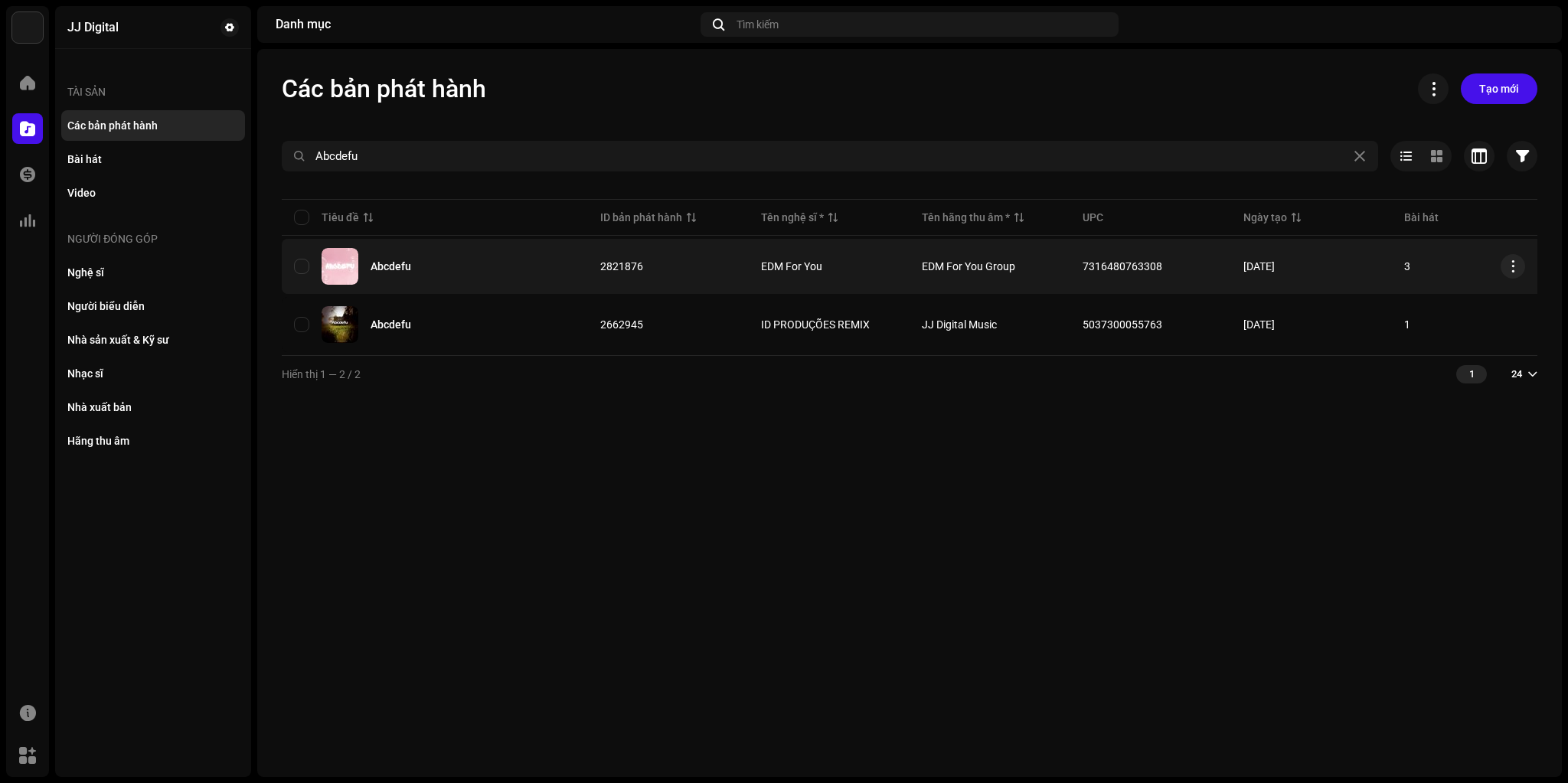
click at [458, 264] on div "Abcdefu" at bounding box center [434, 266] width 282 height 37
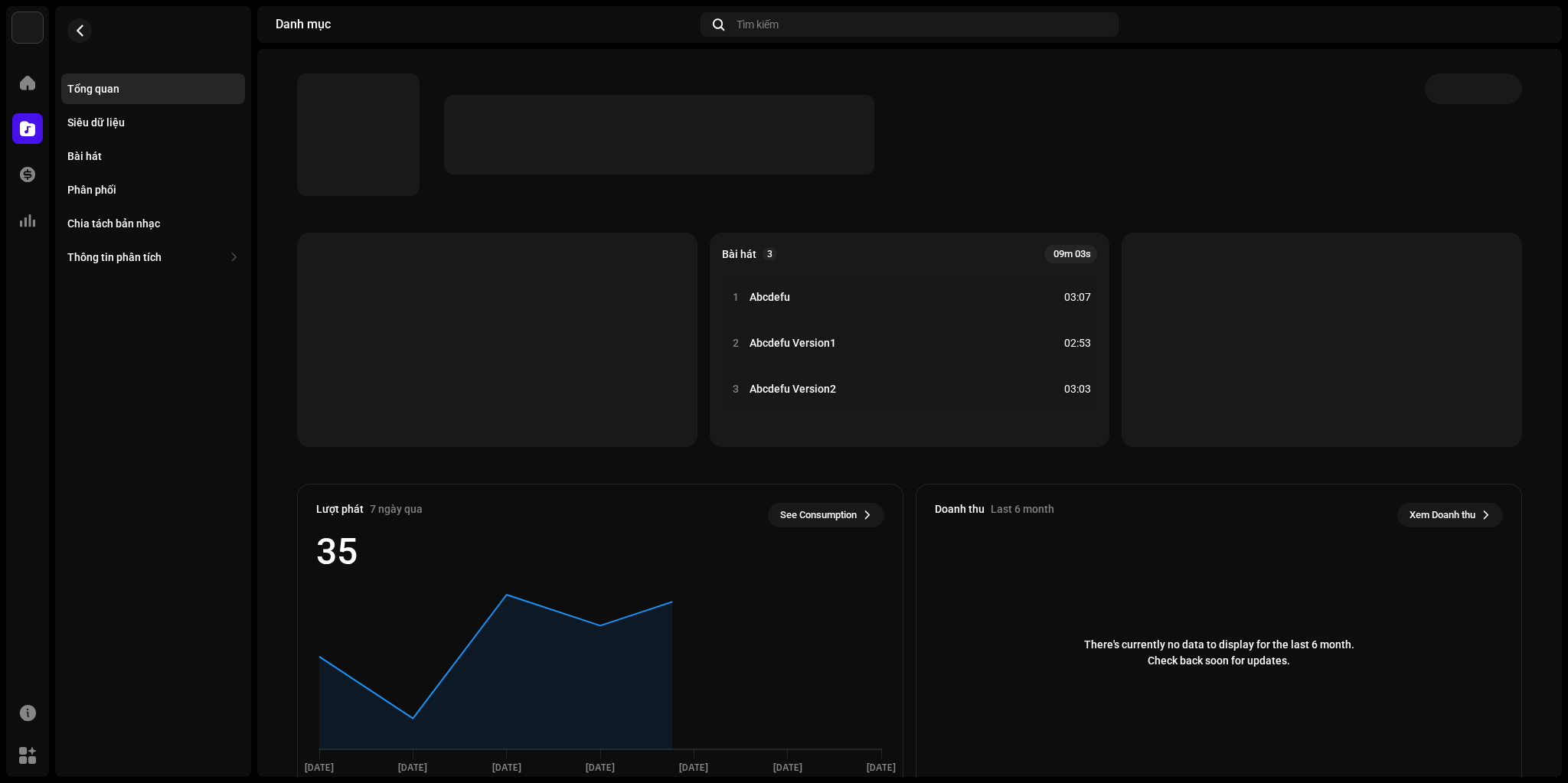
click at [920, 128] on div at bounding box center [922, 135] width 956 height 79
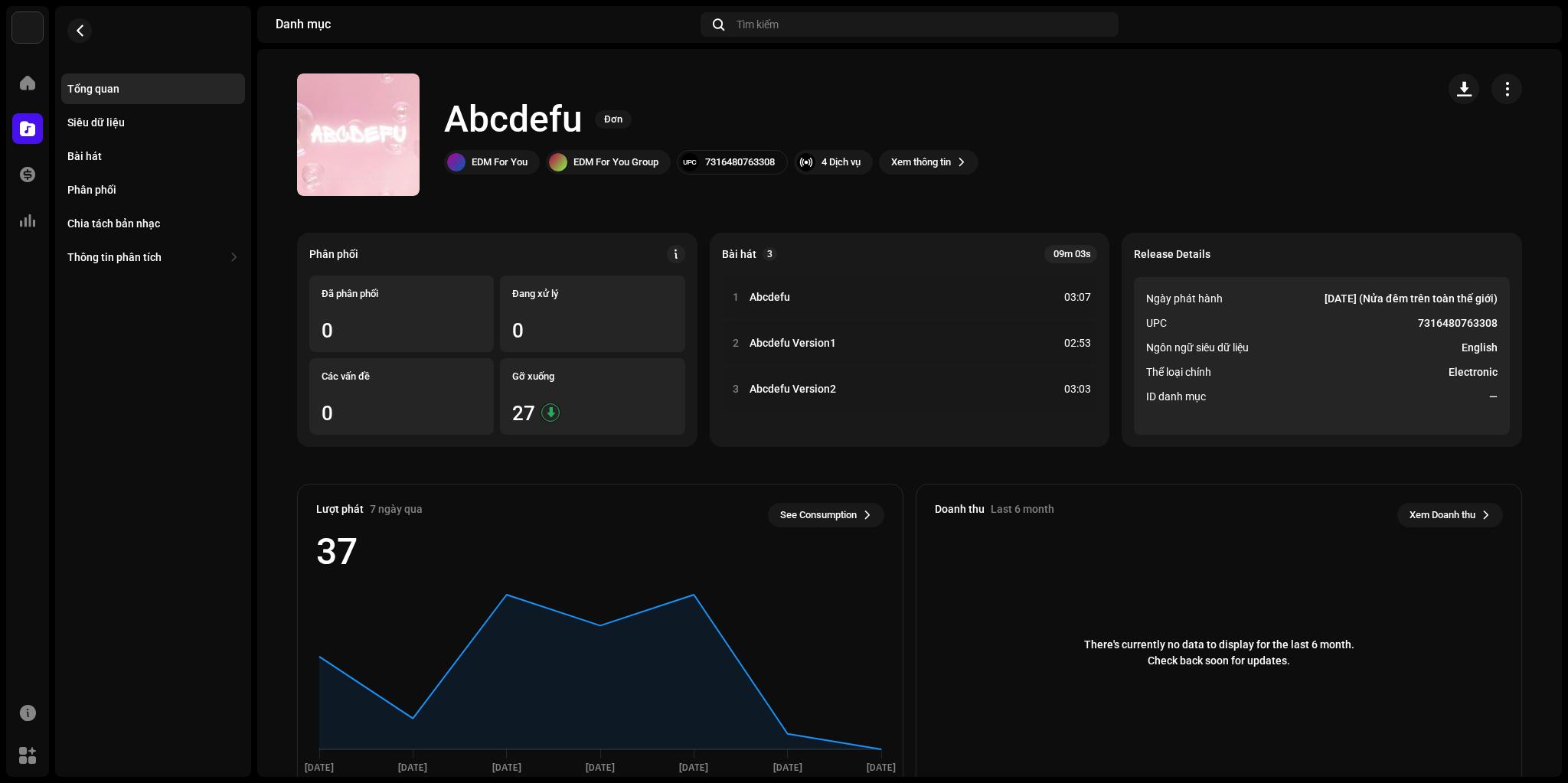
click at [1024, 205] on catalog-releases-details-overview "Abcdefu Đơn Abcdefu Đơn EDM For You EDM For You Group 7316480763308 4 Dịch vụ X…" at bounding box center [910, 432] width 1305 height 766
click at [527, 119] on h1 "Abcdefu" at bounding box center [513, 120] width 138 height 49
copy h1 "Abcdefu"
click at [732, 166] on div "7316480763308" at bounding box center [740, 162] width 70 height 12
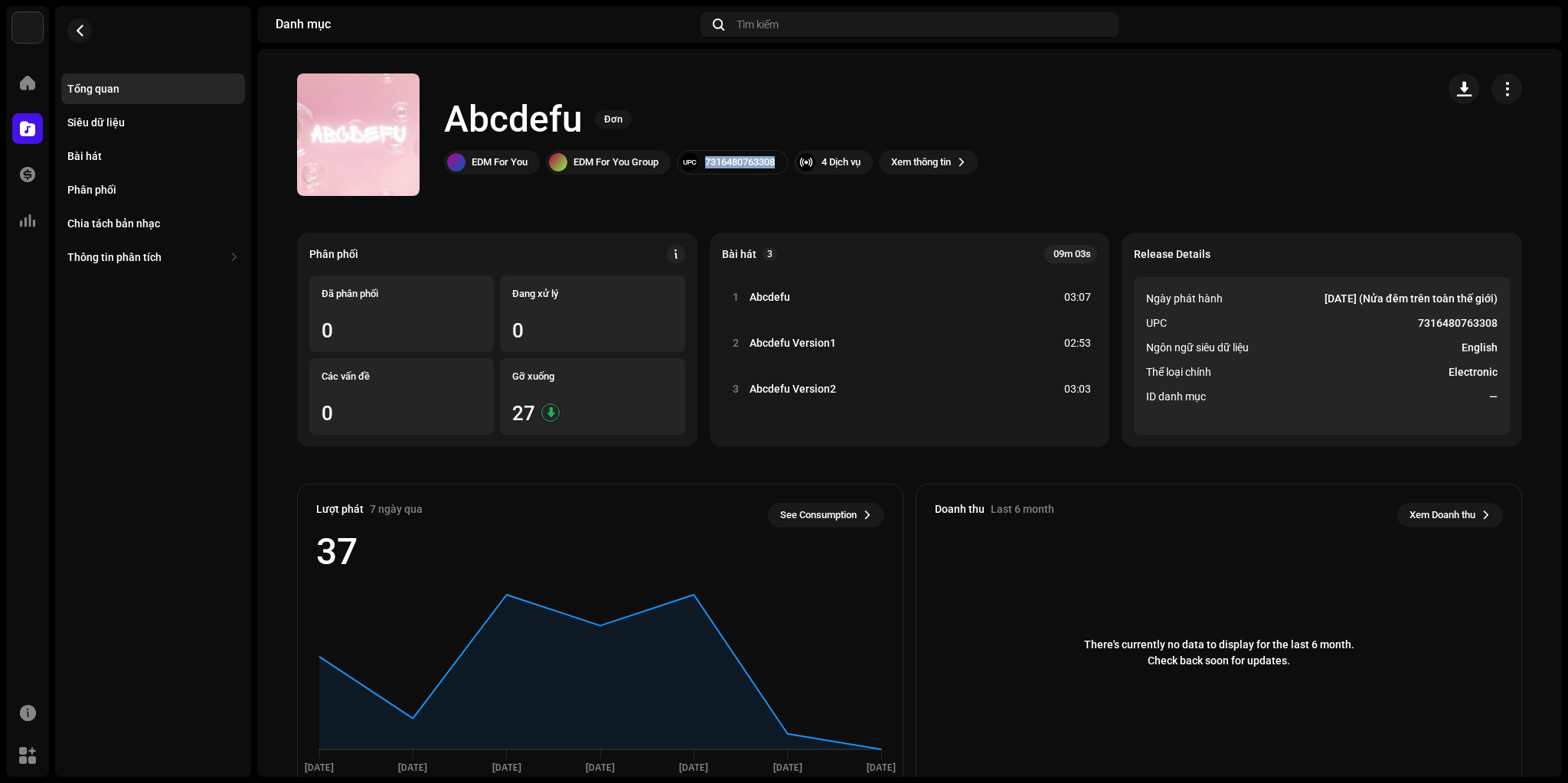
click at [732, 166] on div "7316480763308" at bounding box center [740, 162] width 70 height 12
copy div "7316480763308"
click at [91, 141] on div "Bài hát" at bounding box center [153, 156] width 183 height 31
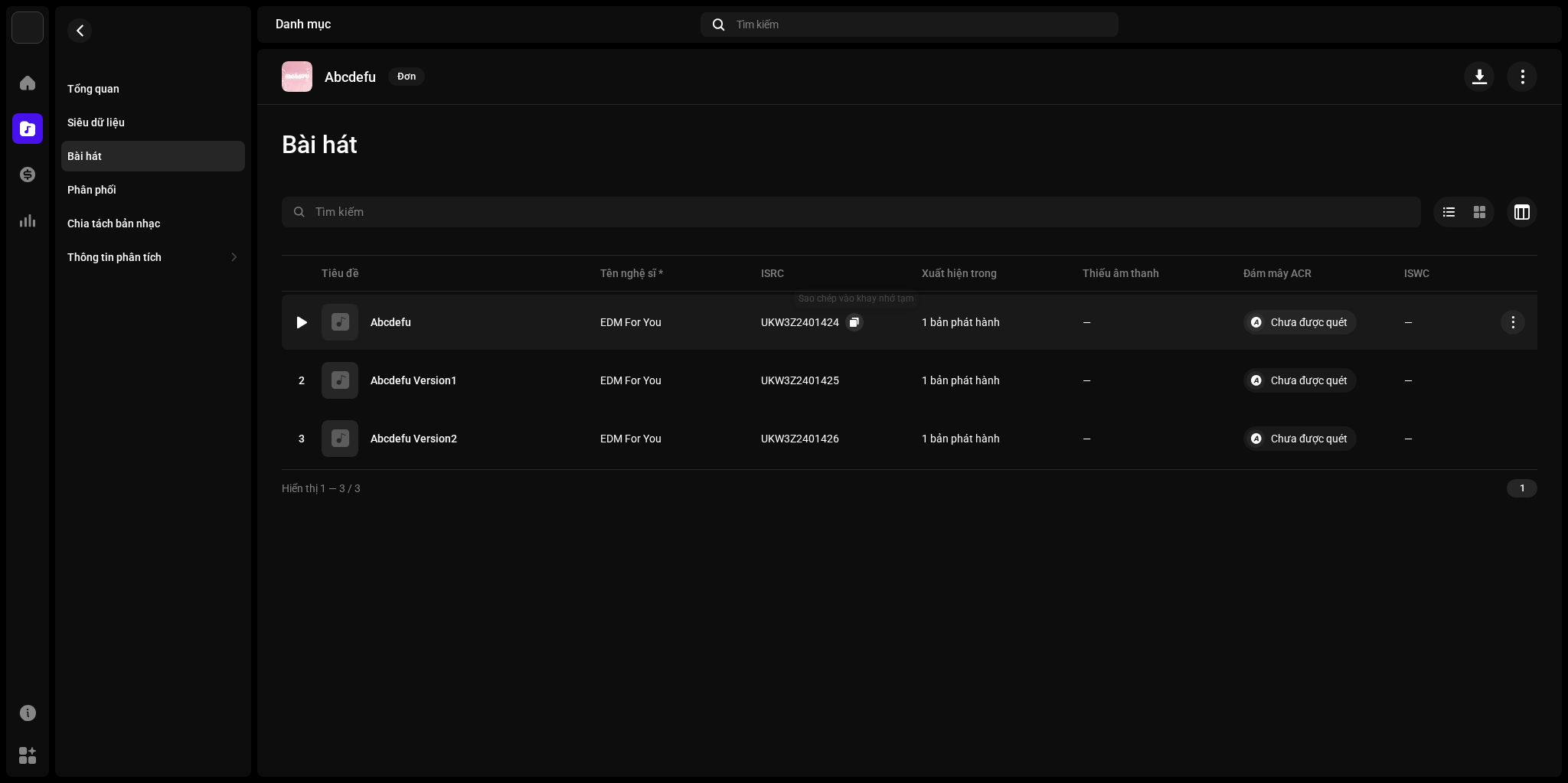
click at [850, 322] on span "button" at bounding box center [855, 322] width 10 height 12
click at [89, 33] on button "button" at bounding box center [79, 30] width 25 height 25
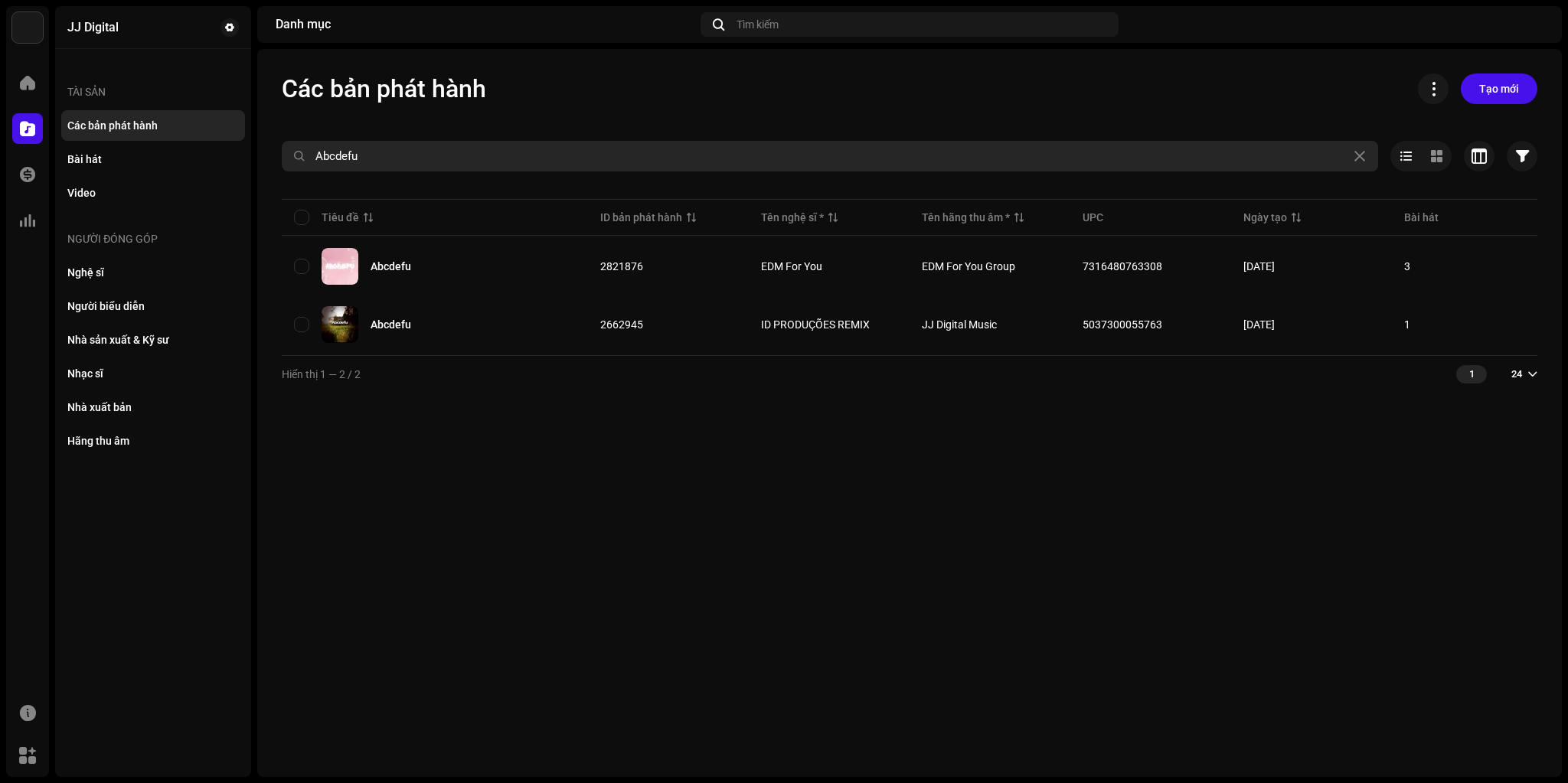
click at [631, 160] on input "Abcdefu" at bounding box center [830, 156] width 1097 height 31
paste input "Universe"
type input "Universe"
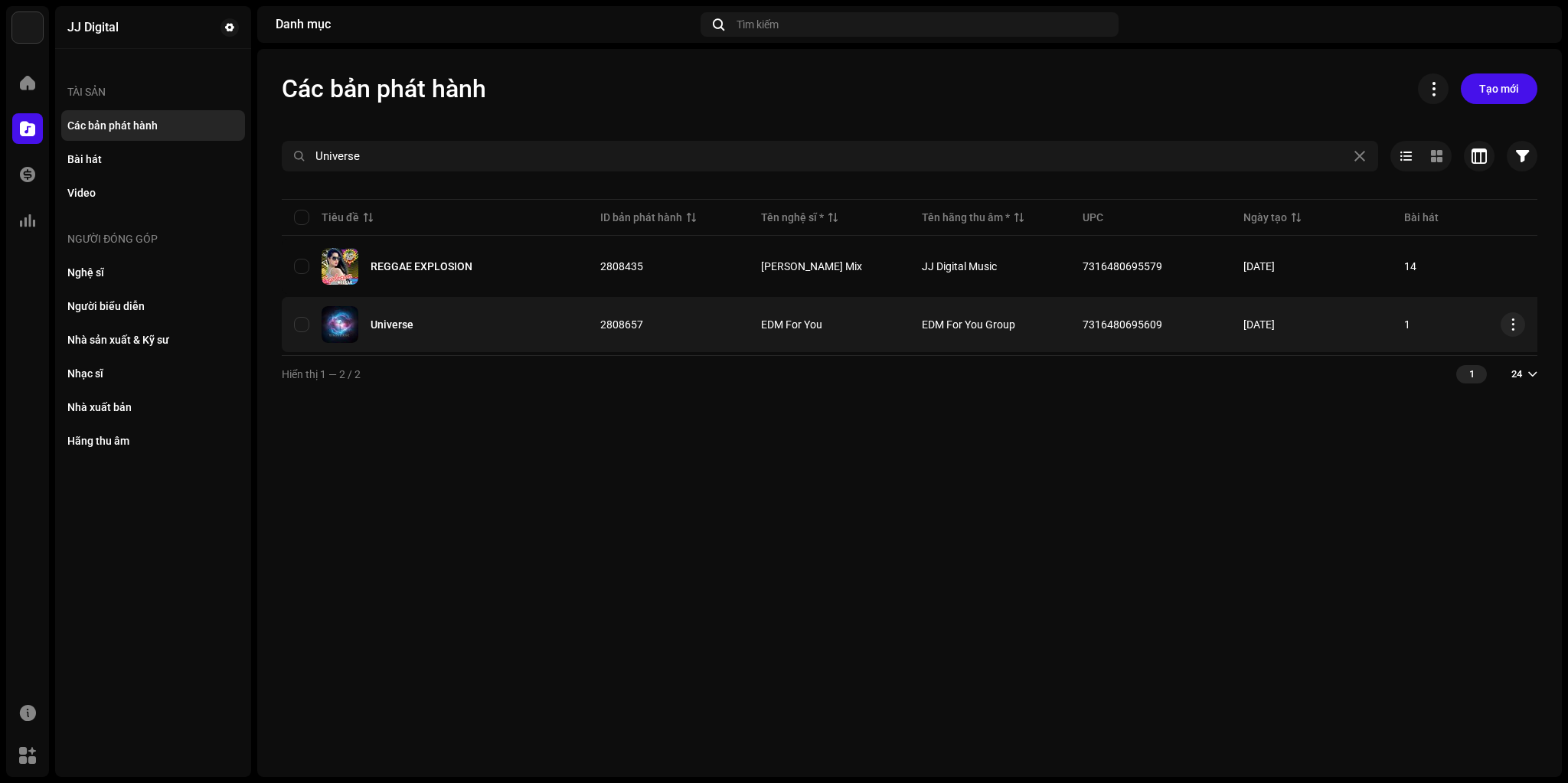
copy span "7316480695609"
drag, startPoint x: 1081, startPoint y: 325, endPoint x: 1164, endPoint y: 339, distance: 84.2
click at [1164, 339] on td "7316480695609" at bounding box center [1151, 324] width 160 height 55
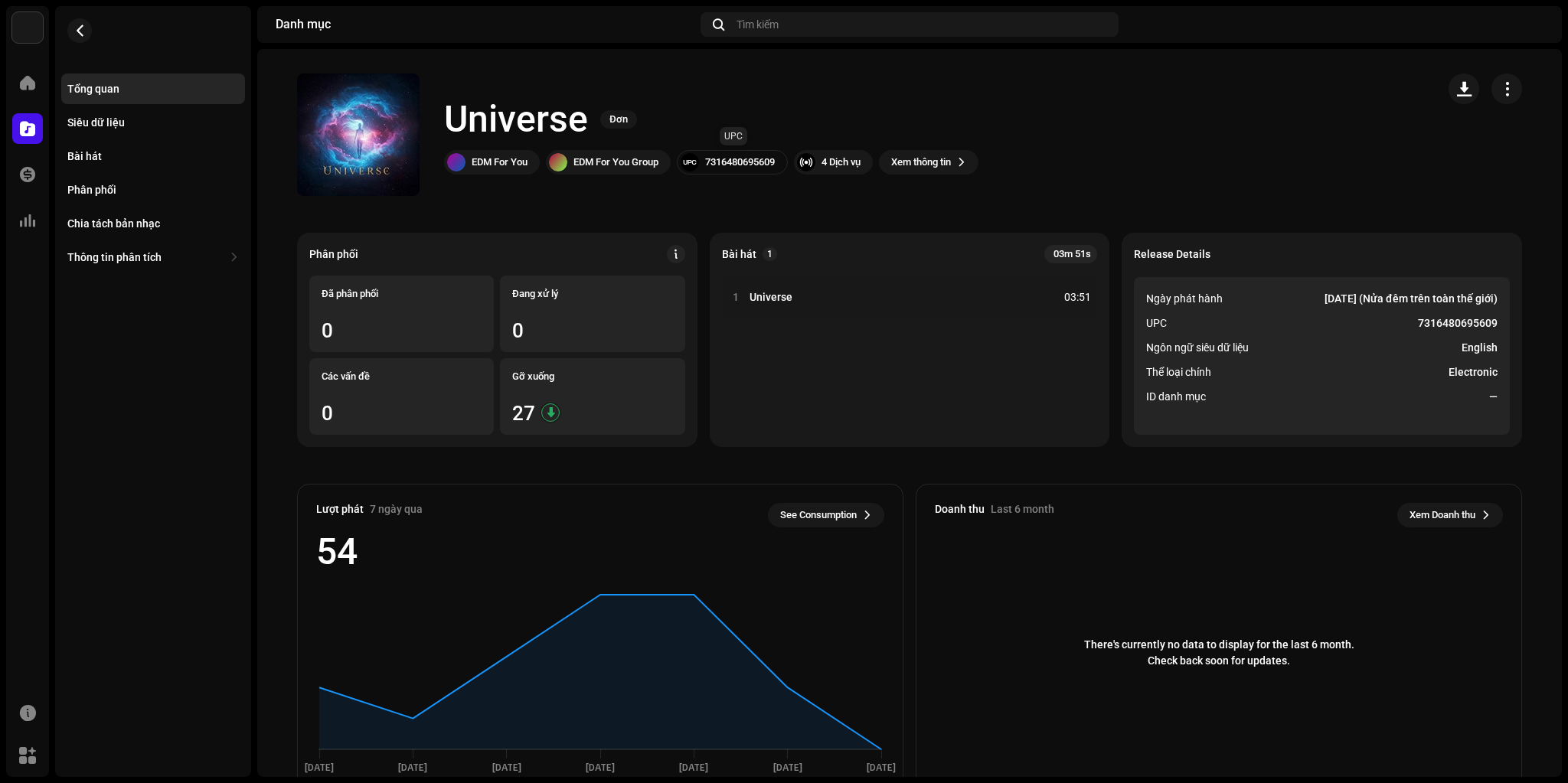
click at [747, 168] on div "7316480695609" at bounding box center [740, 162] width 70 height 12
copy div "7316480695609"
click at [101, 145] on div "Bài hát" at bounding box center [153, 156] width 183 height 31
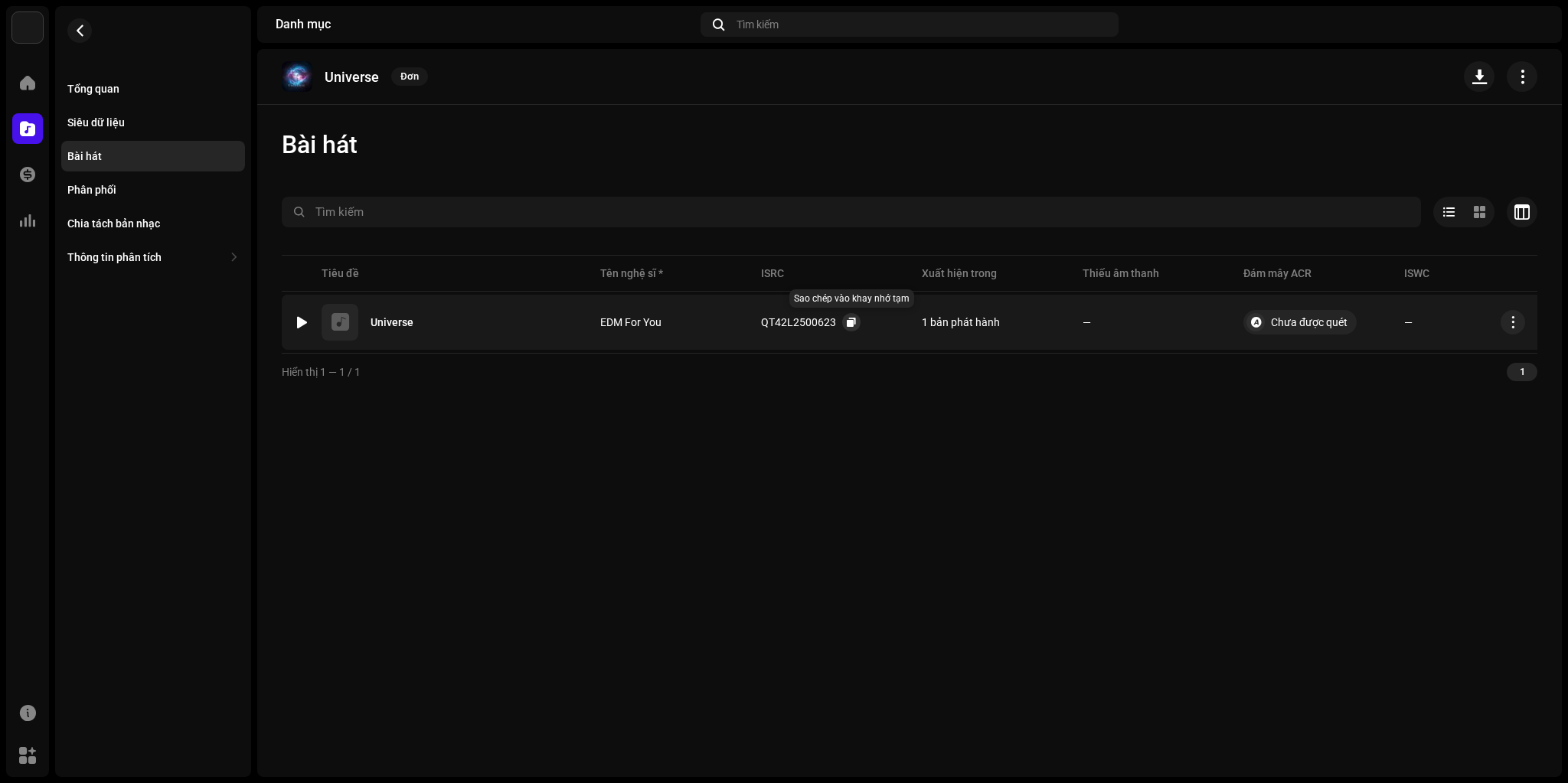
click at [852, 322] on span "button" at bounding box center [852, 322] width 10 height 12
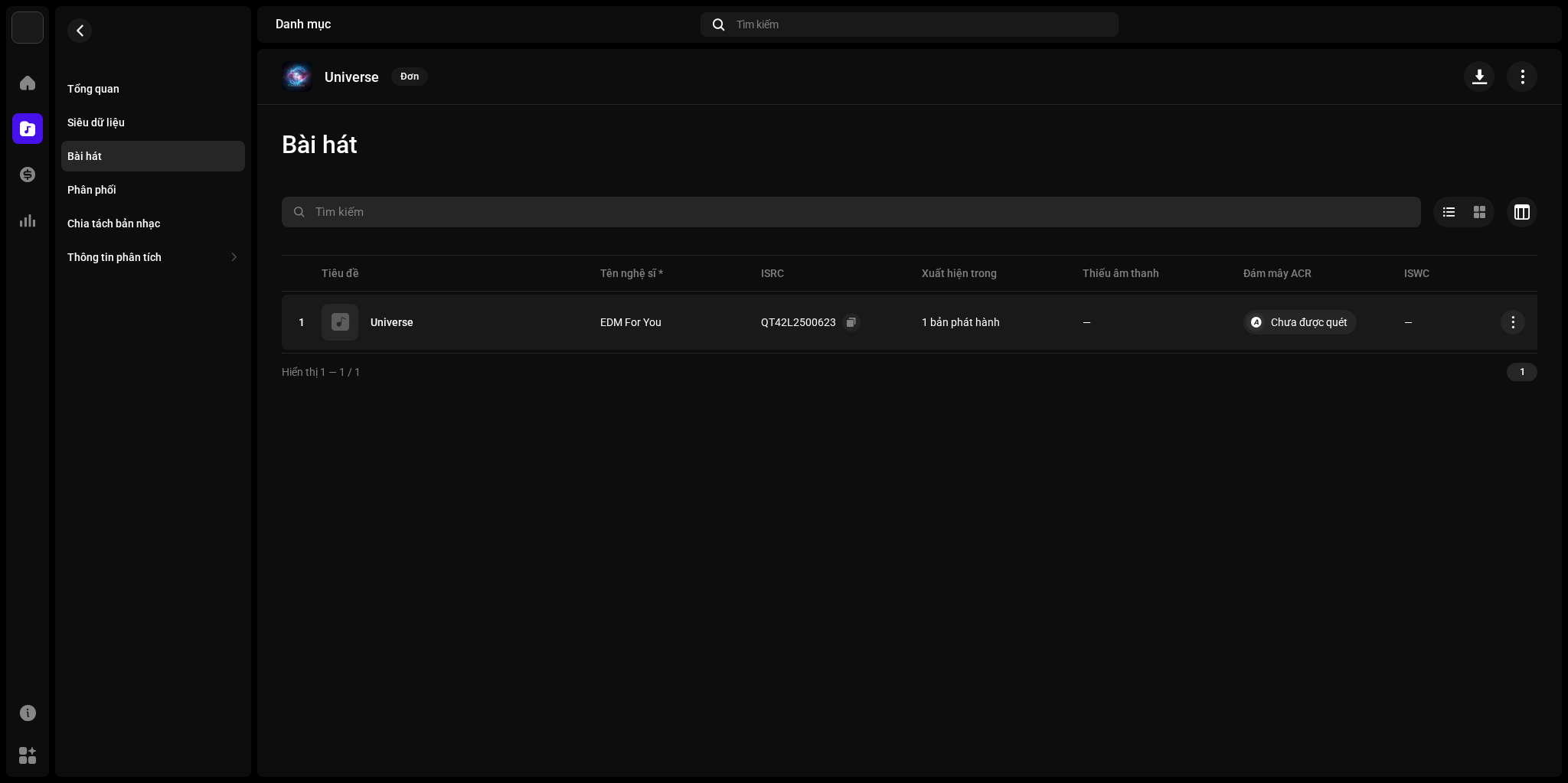
click at [426, 212] on input "text" at bounding box center [852, 212] width 1140 height 31
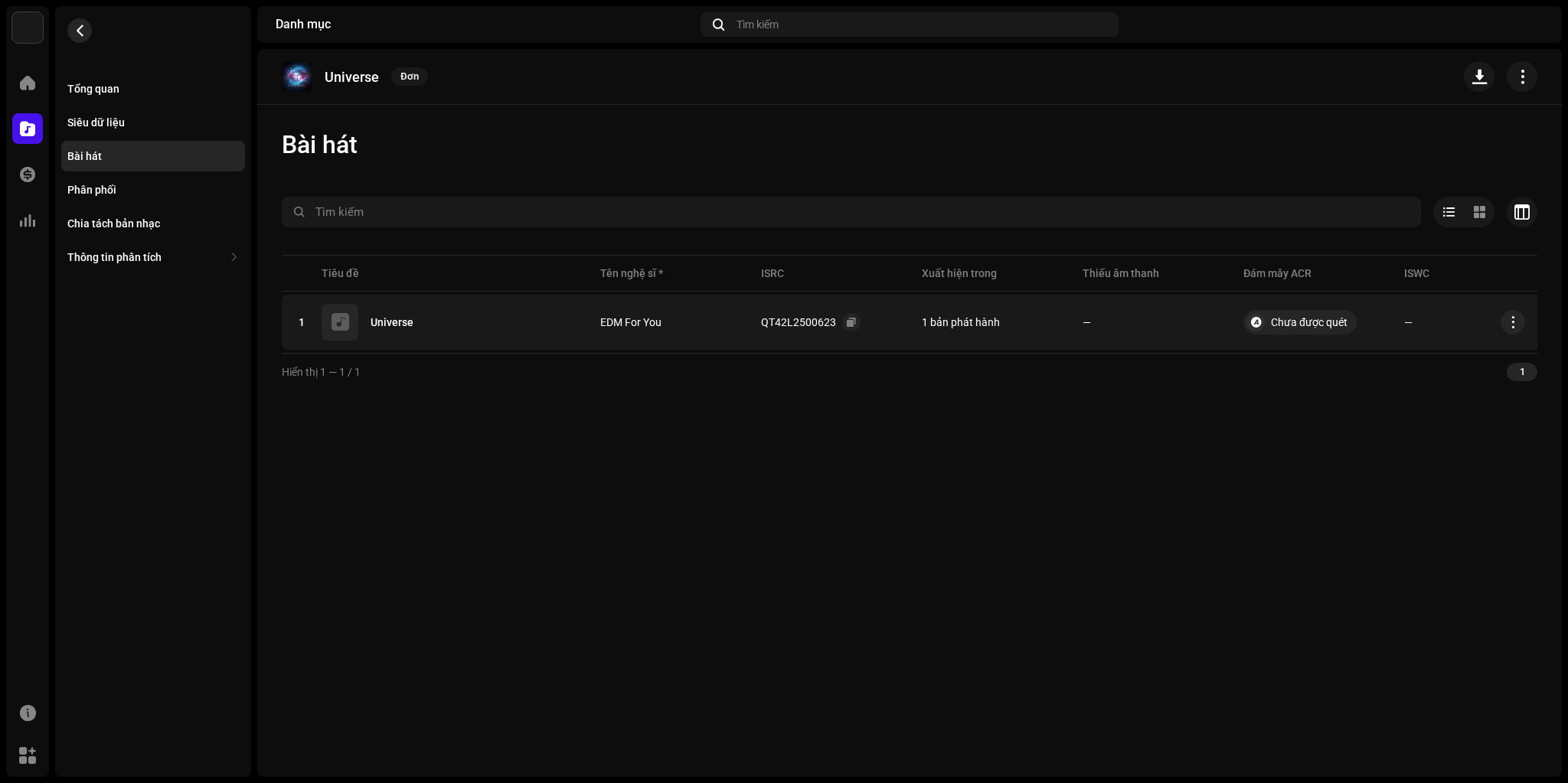
click at [74, 24] on button "button" at bounding box center [79, 30] width 25 height 25
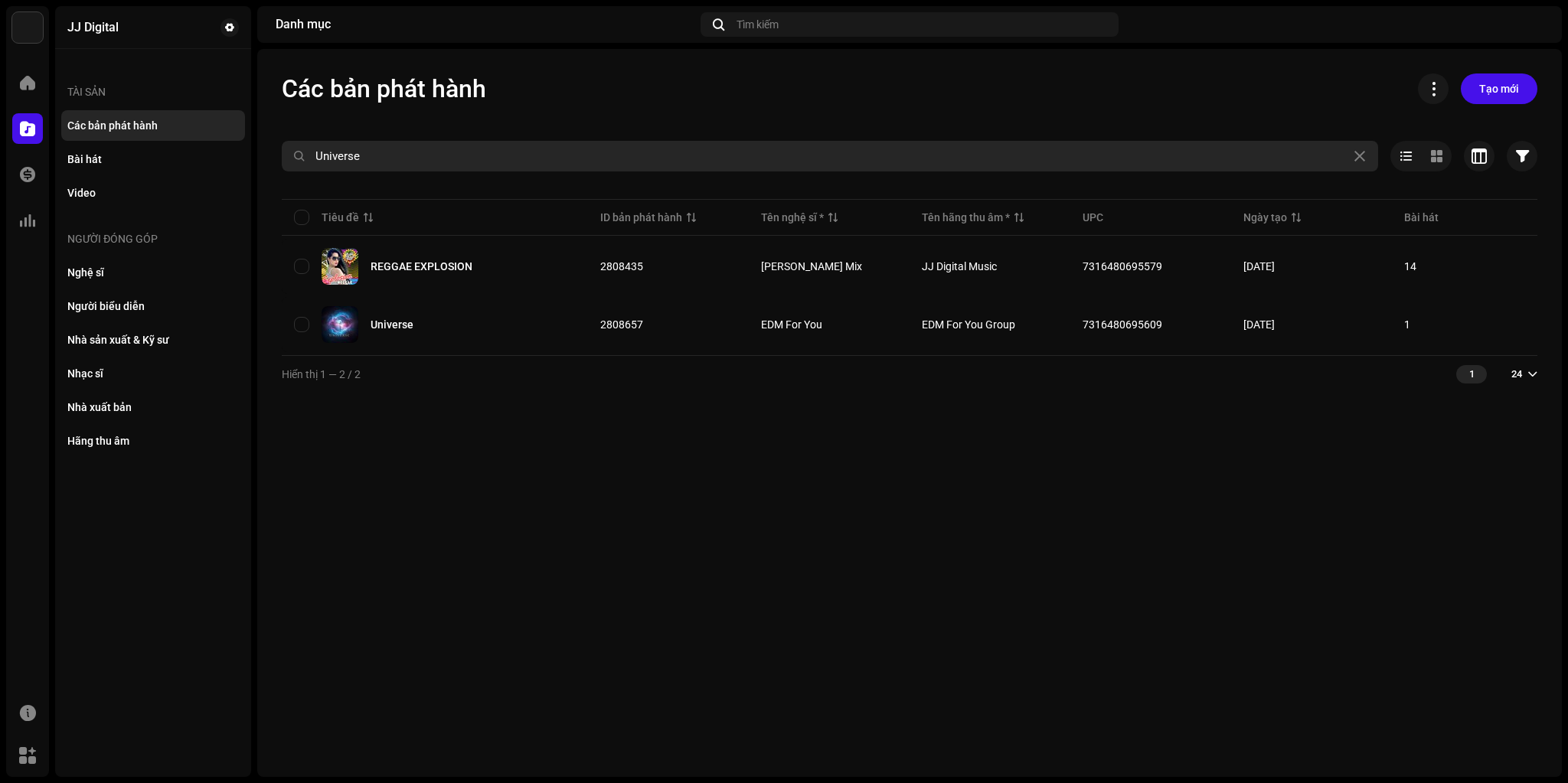
click at [431, 159] on input "Universe" at bounding box center [830, 156] width 1097 height 31
paste input "Angels Like You"
type input "Angels Like You"
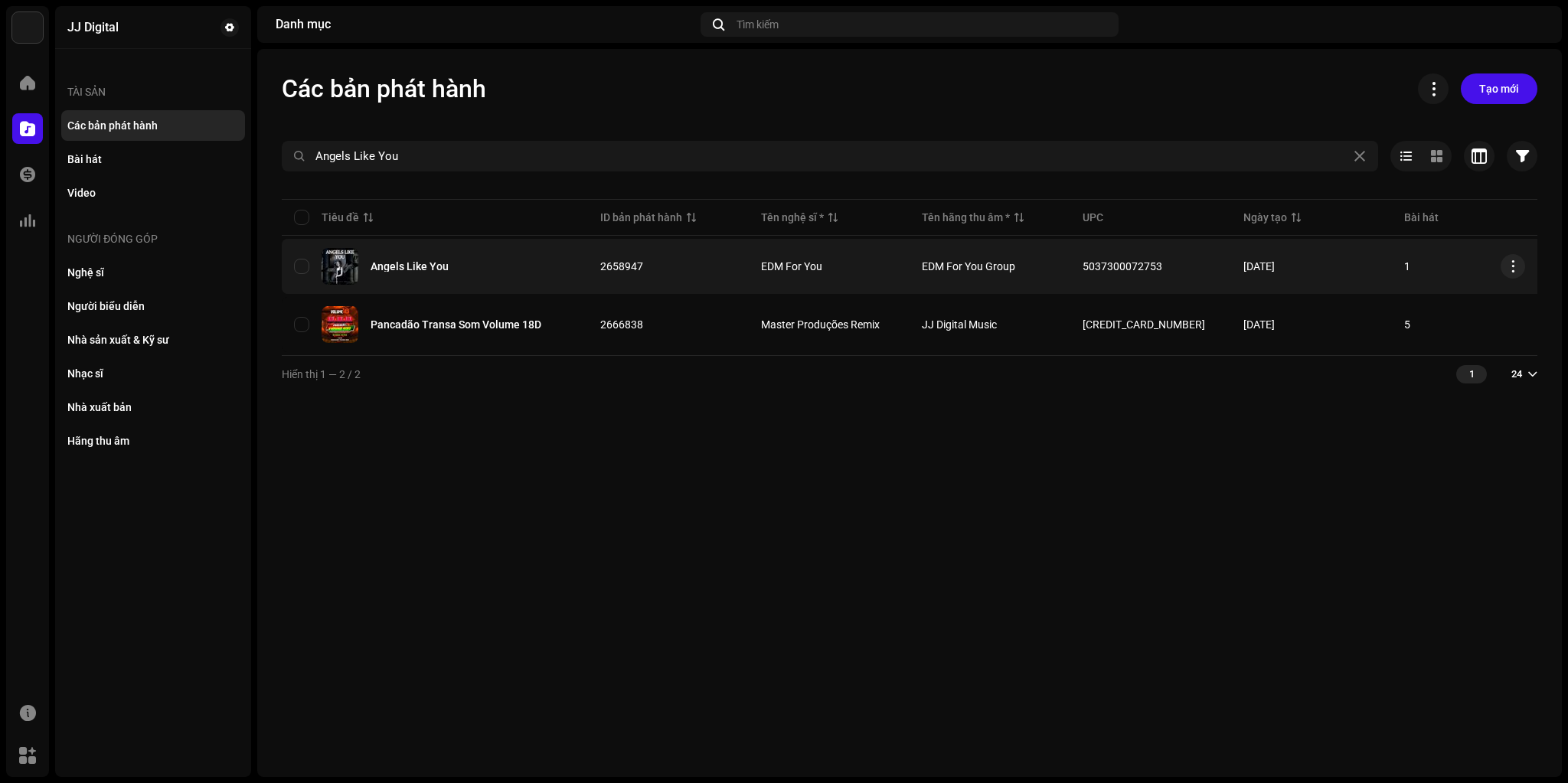
click at [406, 264] on div "Angels Like You" at bounding box center [410, 266] width 78 height 10
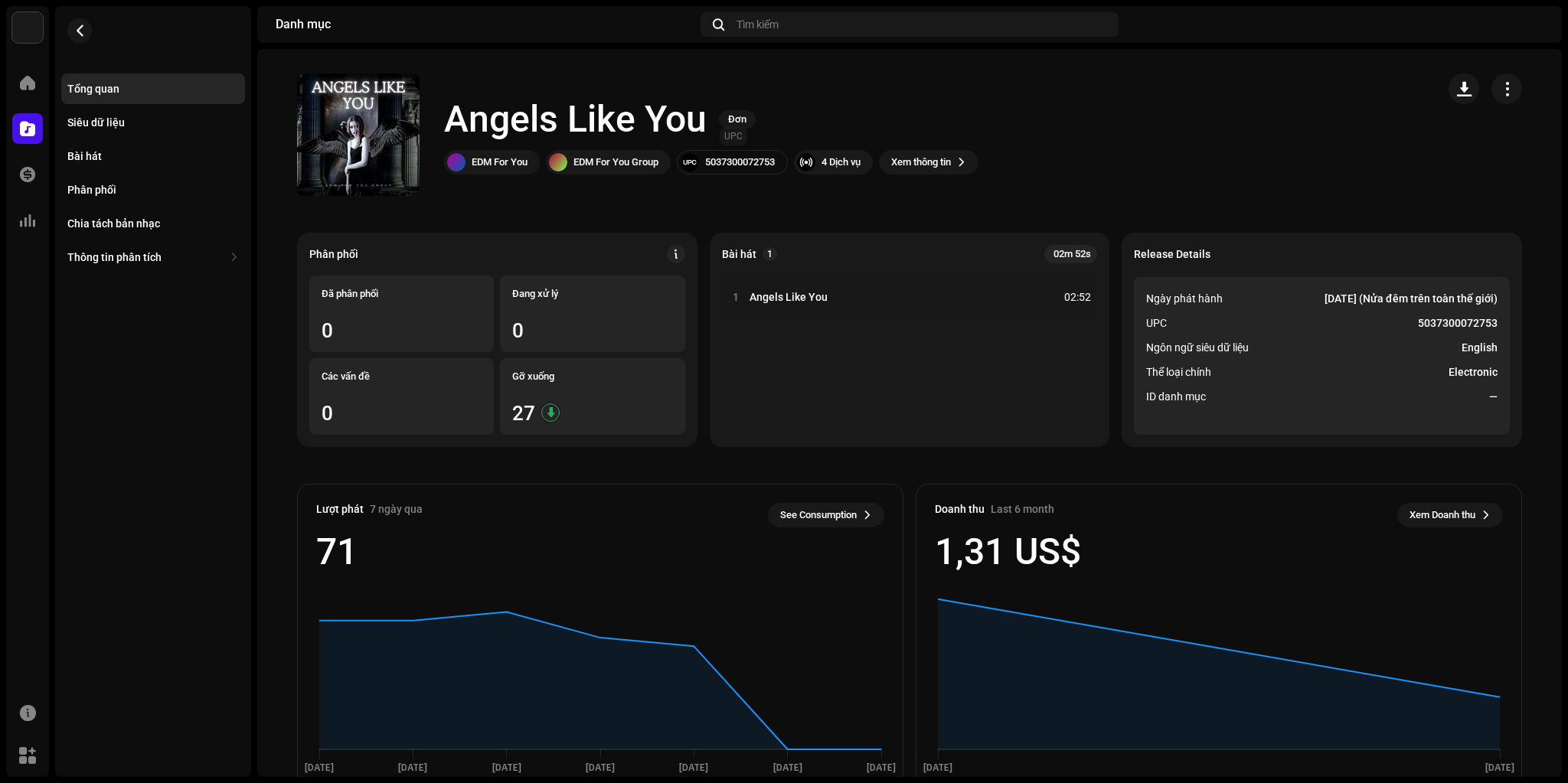
click at [731, 168] on div "5037300072753" at bounding box center [732, 162] width 111 height 25
copy div "5037300072753"
click at [85, 144] on div "Bài hát" at bounding box center [153, 156] width 183 height 31
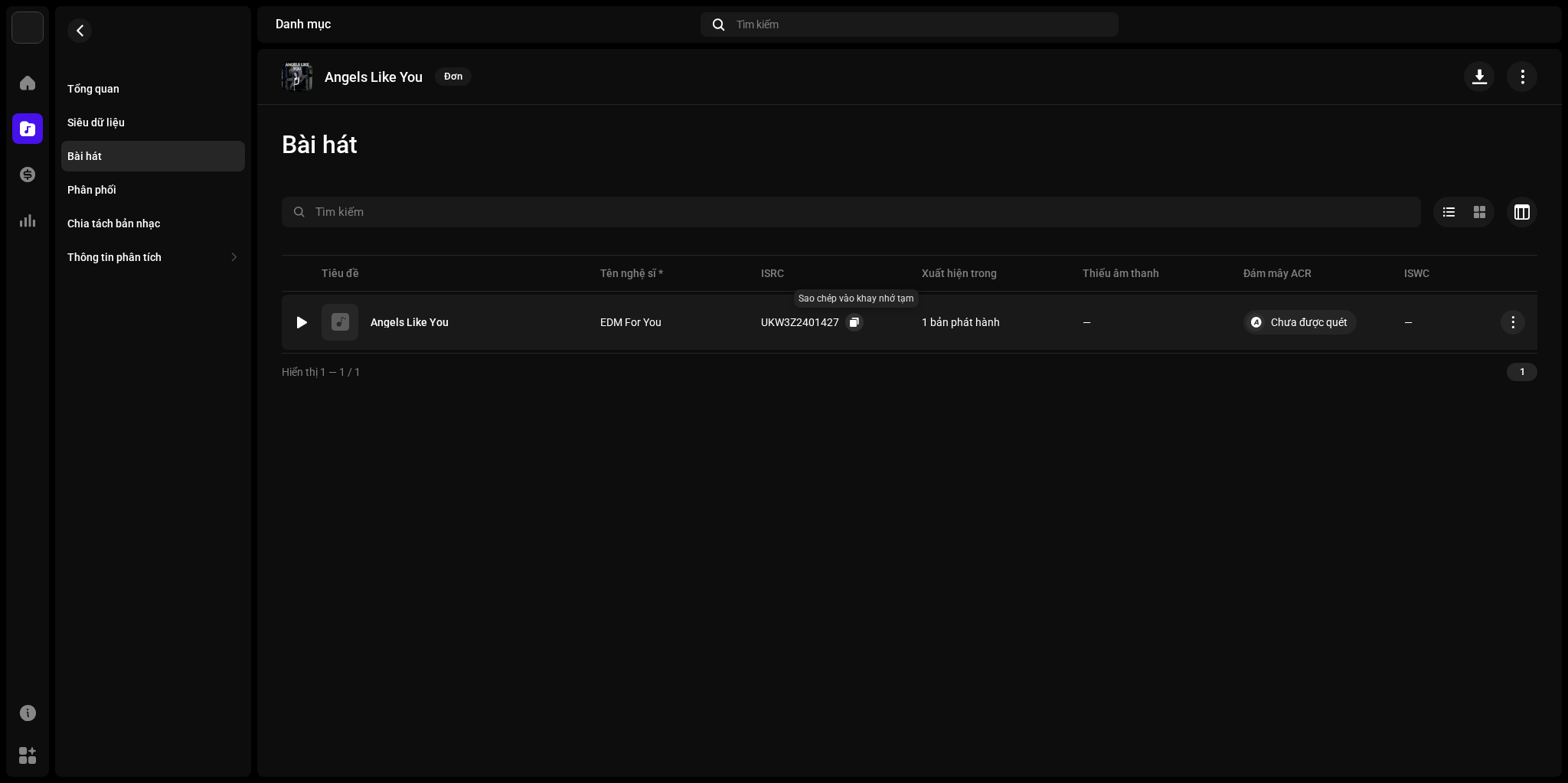
click at [852, 321] on span "button" at bounding box center [855, 322] width 10 height 12
click at [71, 33] on button "button" at bounding box center [79, 30] width 25 height 25
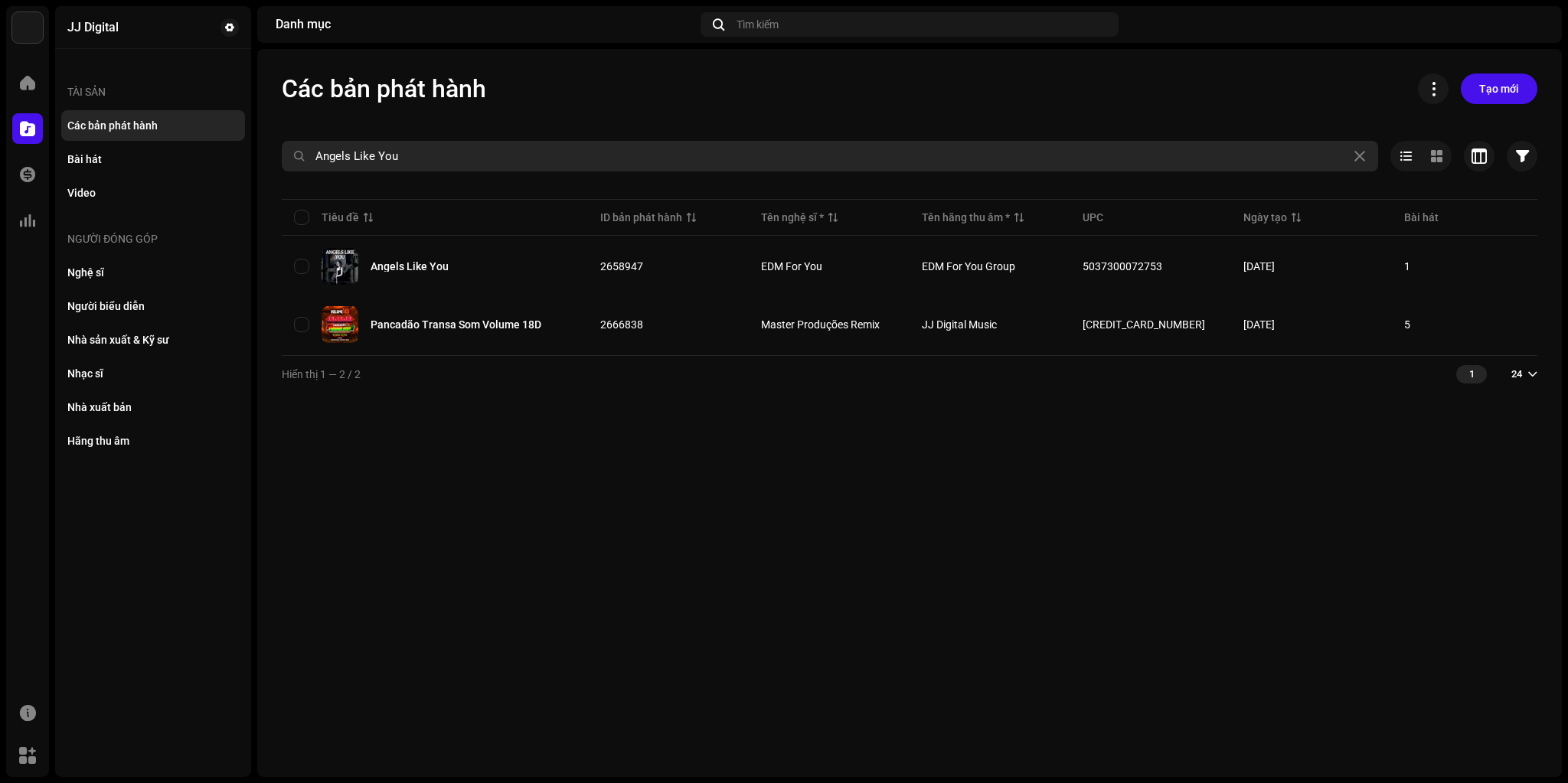
click at [512, 150] on input "Angels Like You" at bounding box center [830, 156] width 1097 height 31
paste input "Where Are You Now"
type input "Where Are You Now"
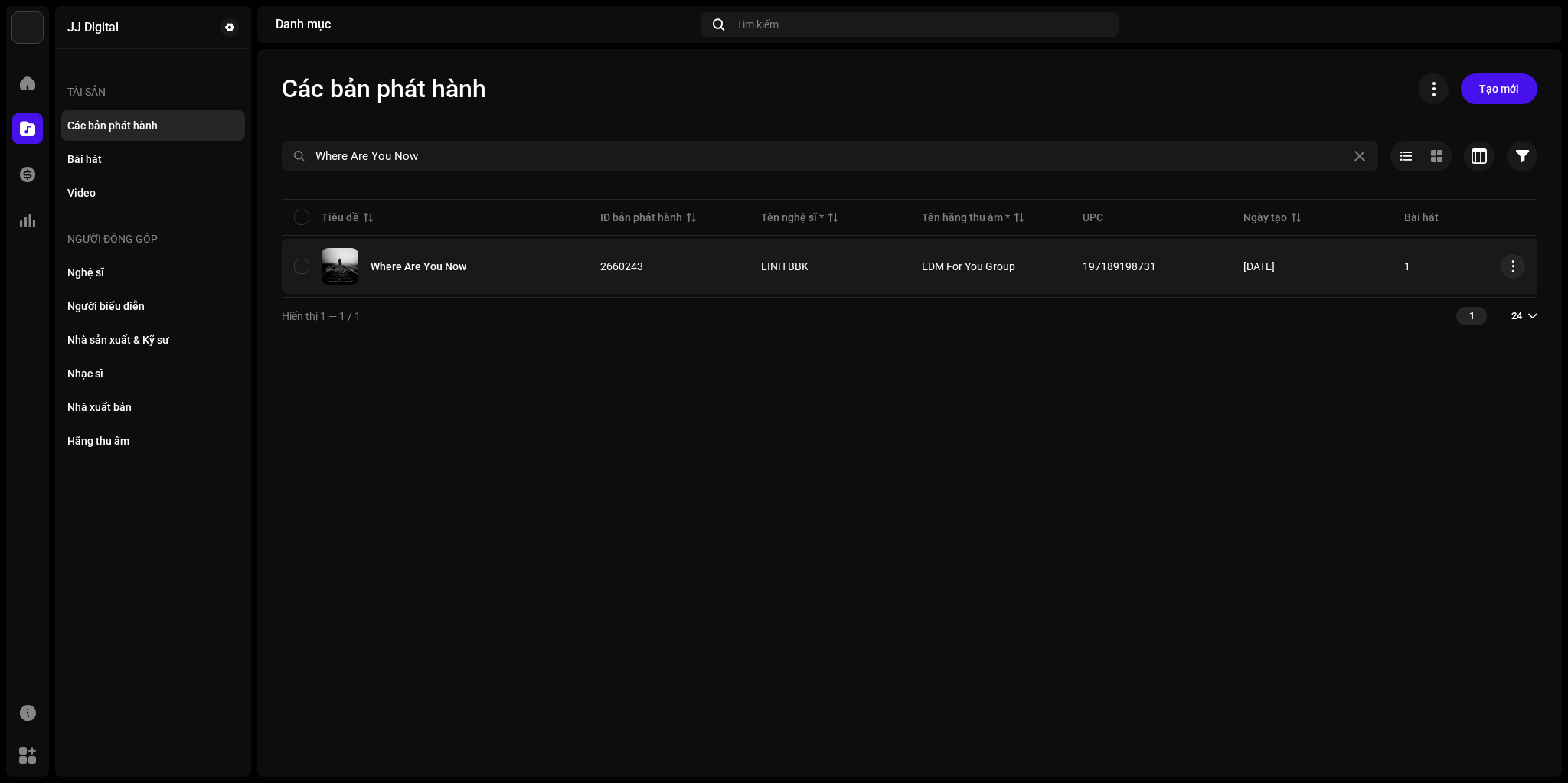
click at [978, 264] on span "EDM For You Group" at bounding box center [969, 266] width 94 height 12
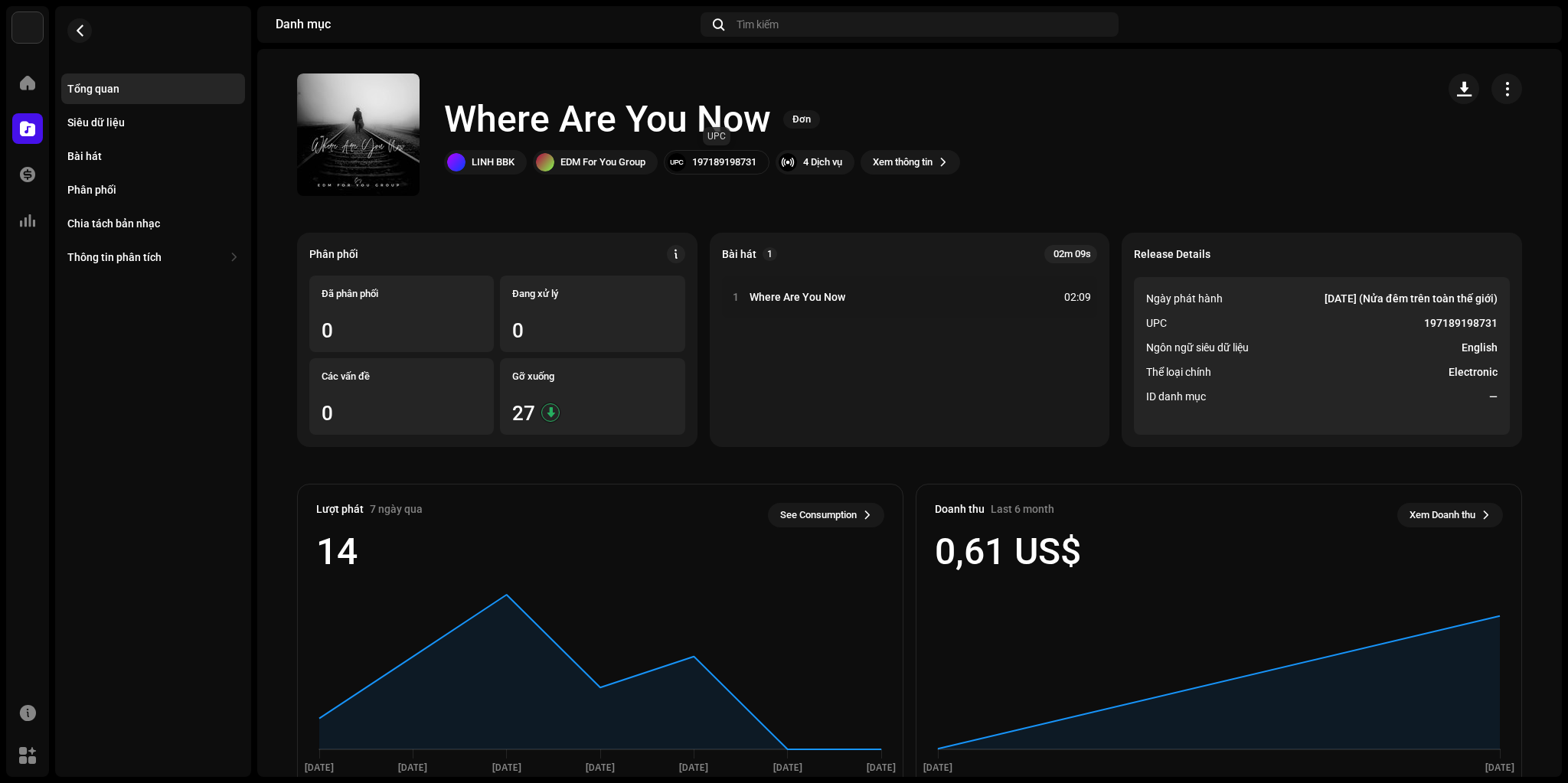
click at [716, 160] on div "197189198731" at bounding box center [724, 162] width 64 height 12
copy div "197189198731"
click at [98, 153] on div "Bài hát" at bounding box center [84, 156] width 34 height 12
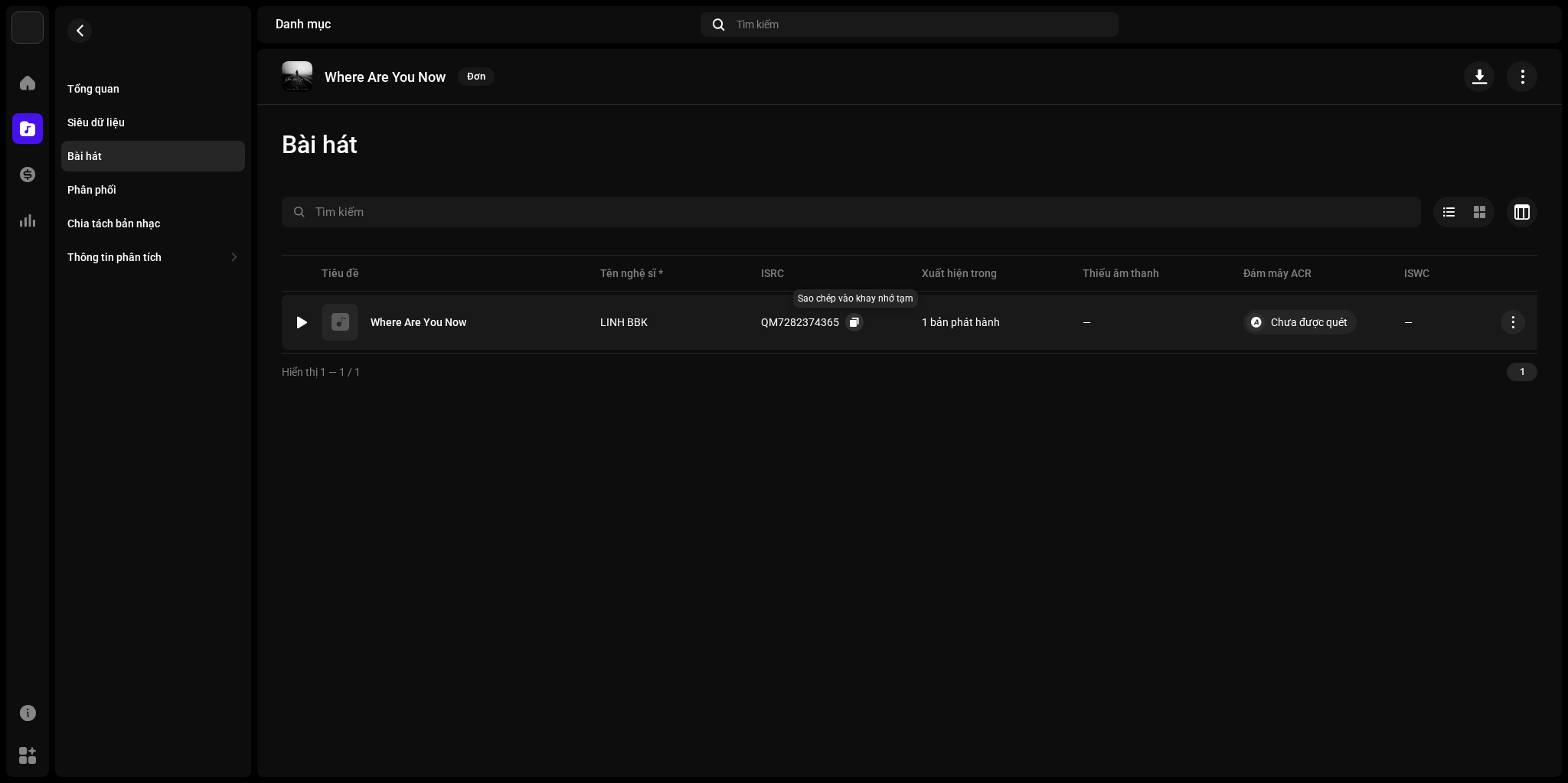
click at [852, 324] on span "button" at bounding box center [855, 322] width 10 height 12
click at [70, 24] on button "button" at bounding box center [79, 30] width 25 height 25
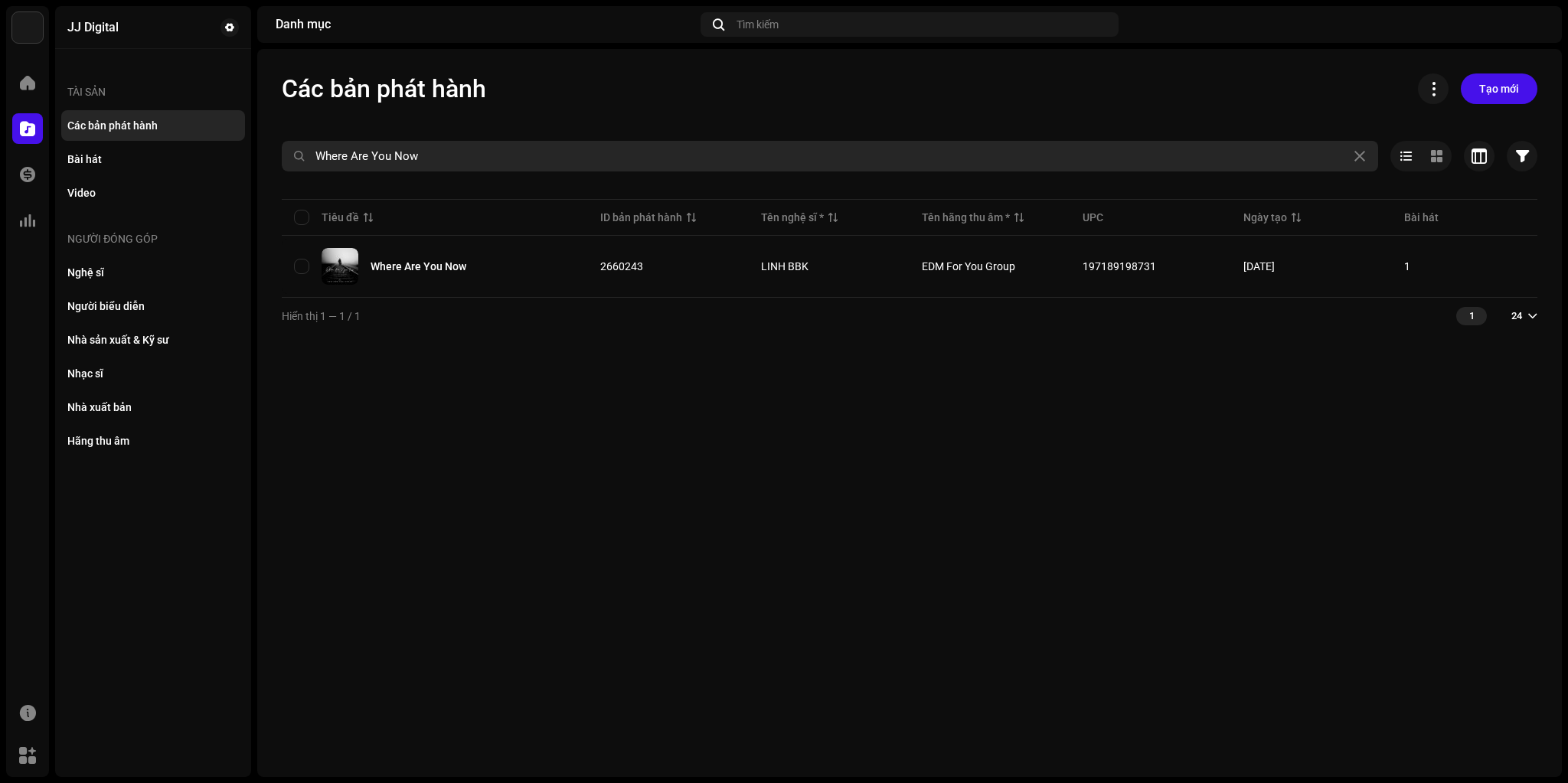
click at [490, 158] on input "Where Are You Now" at bounding box center [830, 156] width 1097 height 31
paste input "Zombie"
type input "Zombie"
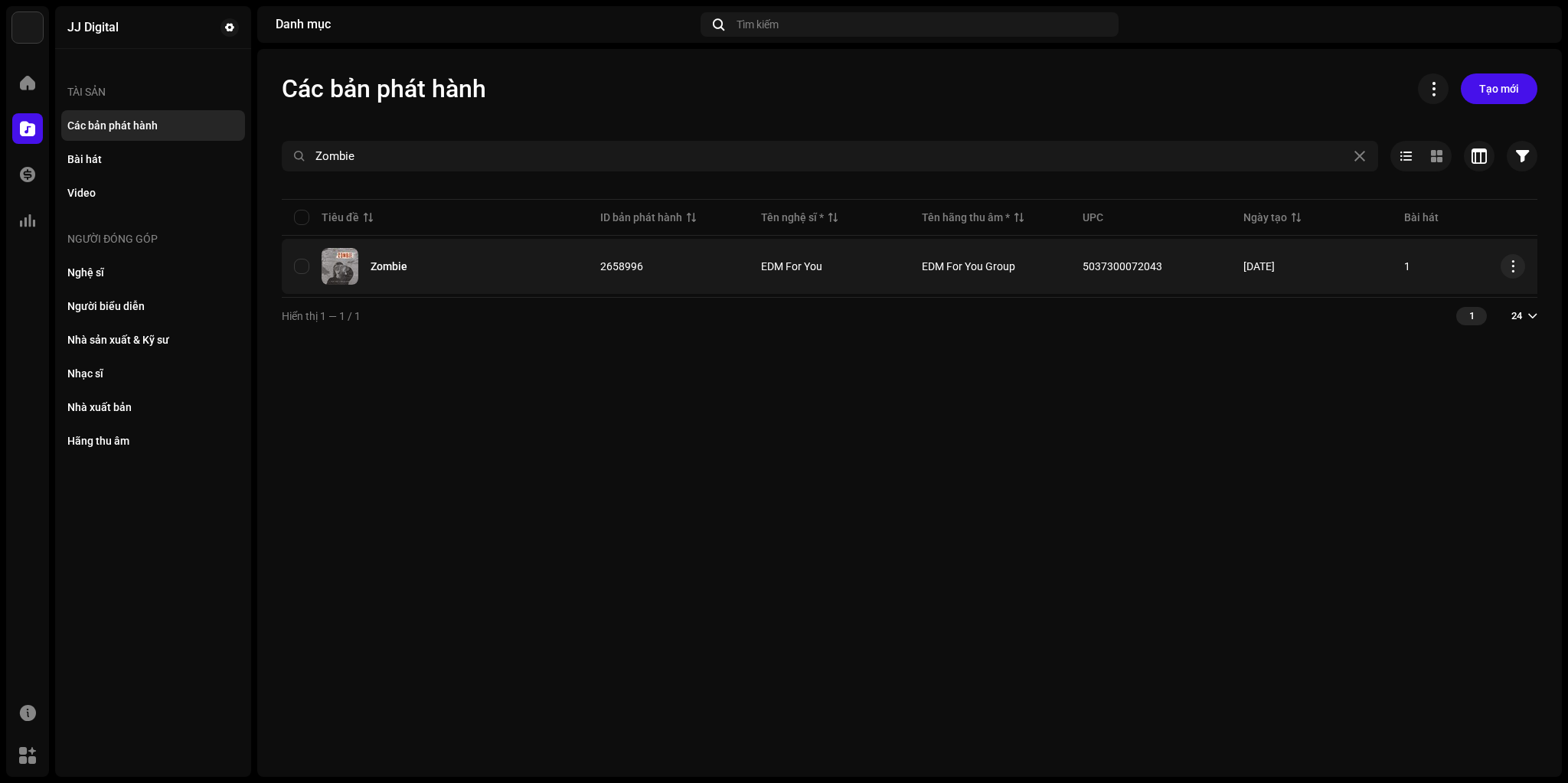
click at [429, 263] on div "Zombie" at bounding box center [434, 266] width 282 height 37
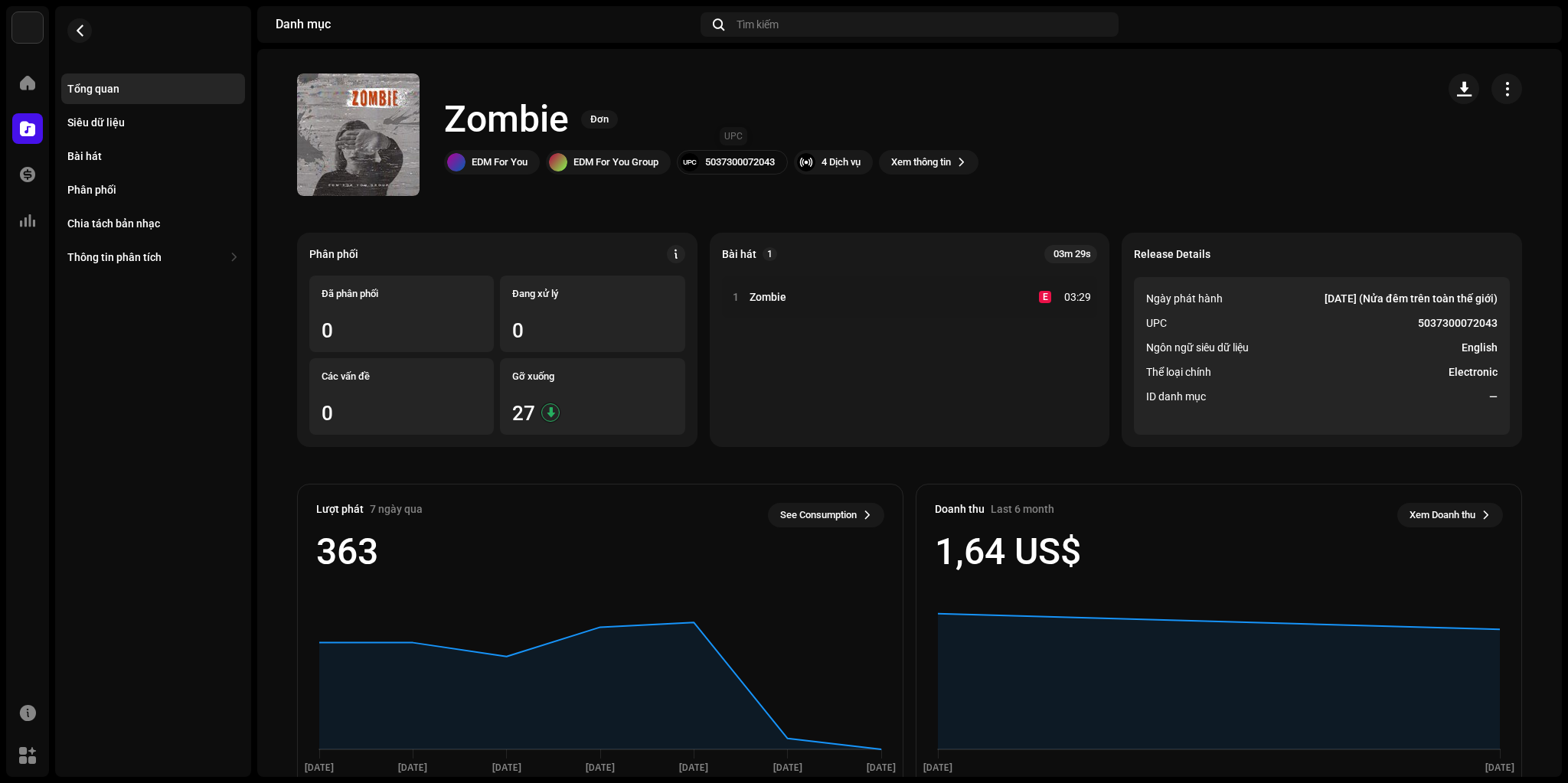
click at [747, 162] on div "5037300072043" at bounding box center [740, 162] width 70 height 12
copy div "5037300072043"
click at [107, 156] on div "Bài hát" at bounding box center [153, 156] width 172 height 12
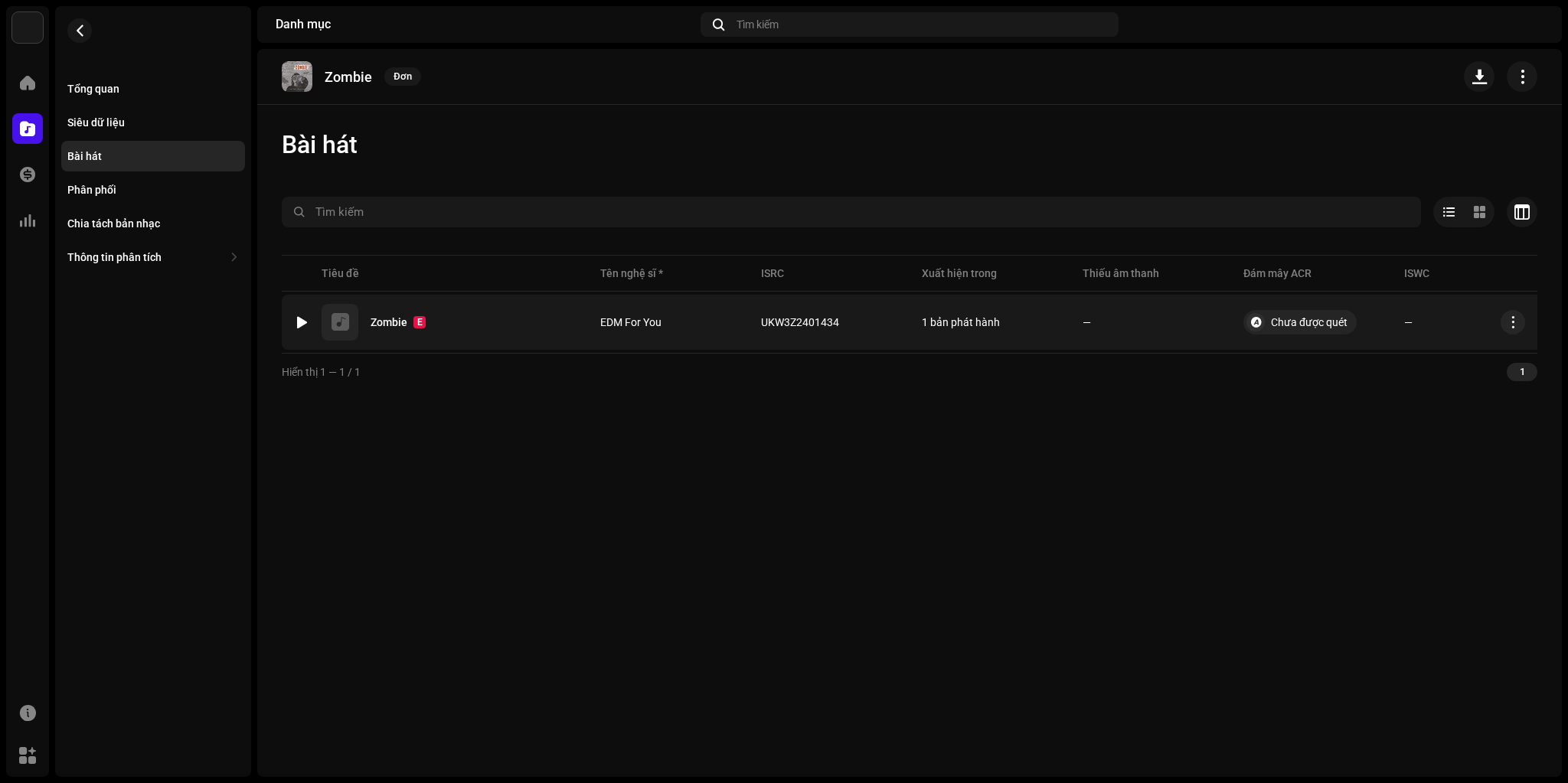
click at [300, 323] on div at bounding box center [302, 322] width 11 height 12
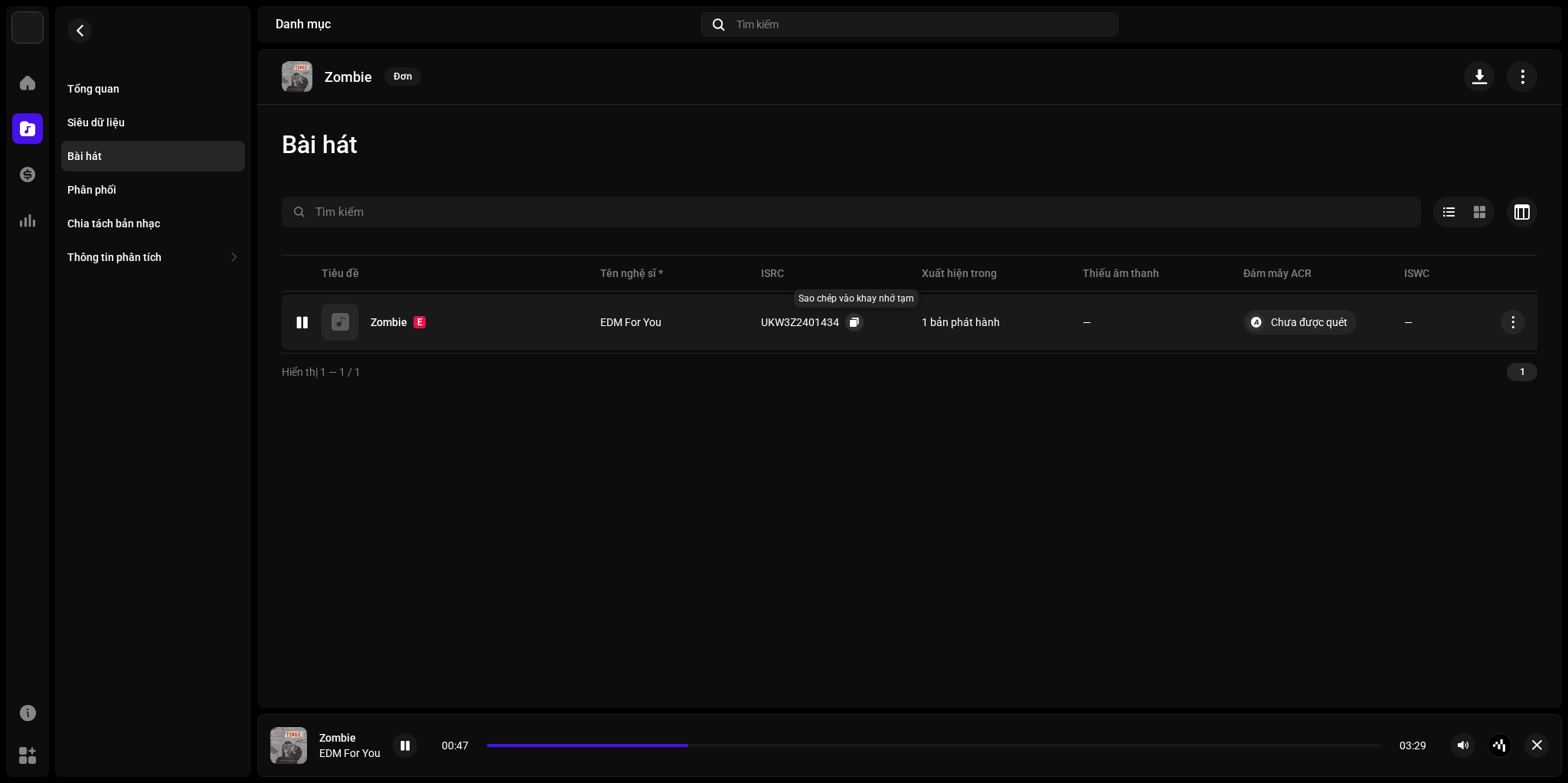
click at [852, 322] on span "button" at bounding box center [855, 322] width 10 height 12
drag, startPoint x: 413, startPoint y: 747, endPoint x: 415, endPoint y: 736, distance: 11.2
click at [412, 747] on div at bounding box center [405, 746] width 25 height 25
click at [492, 554] on div "Zombie Đơn Bài hát Đã chọn 0 Tùy chọn Bộ lọc Trạng thái phân phối Đang trong ti…" at bounding box center [910, 379] width 1305 height 659
click at [859, 321] on button "button" at bounding box center [854, 322] width 18 height 18
